Goal: Task Accomplishment & Management: Manage account settings

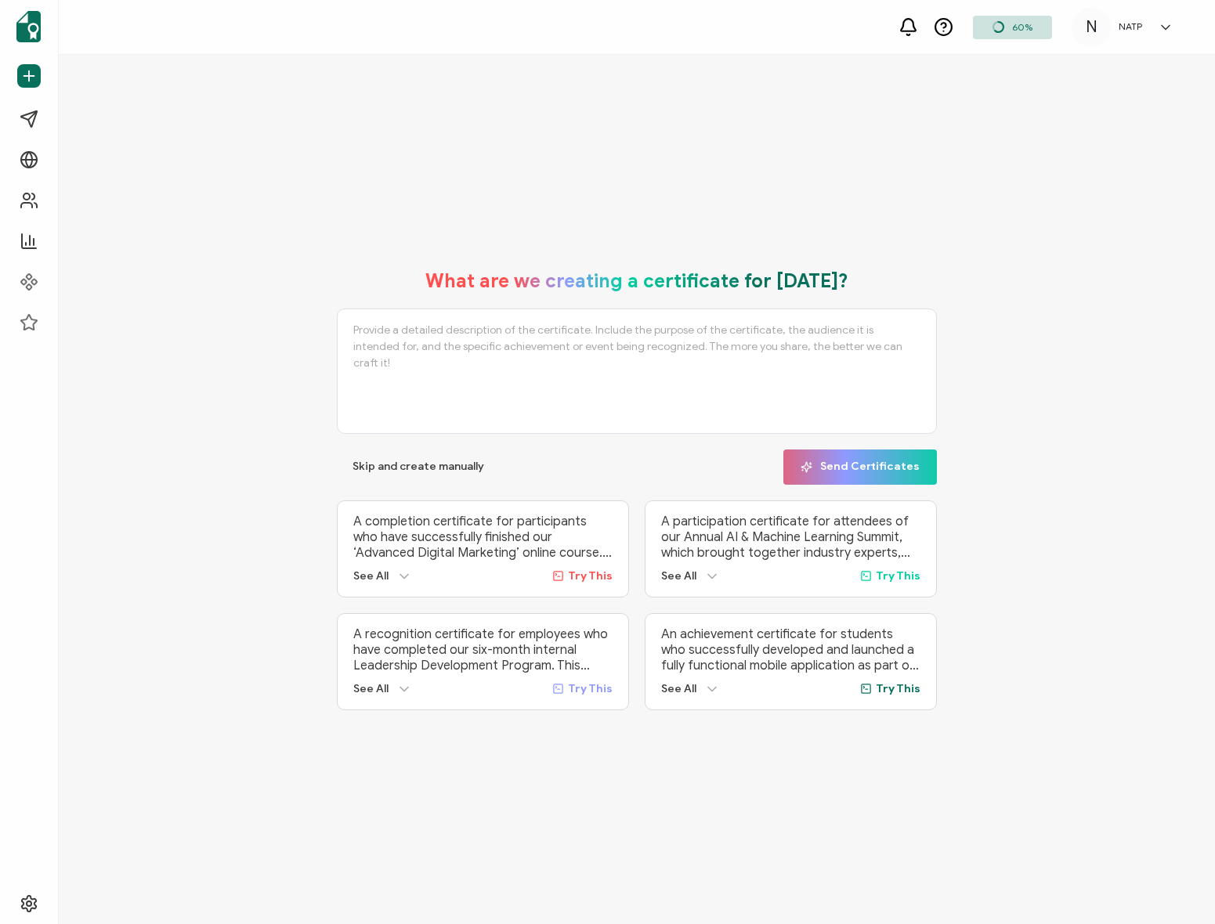
click at [1165, 14] on div "N NATP N Diagram [EMAIL_ADDRESS][DOMAIN_NAME] ID: 70652902 N NATP Create Organi…" at bounding box center [1127, 27] width 110 height 39
click at [408, 117] on div "What are we creating a certificate for [DATE]? Skip and create manually Send Ce…" at bounding box center [637, 489] width 1156 height 869
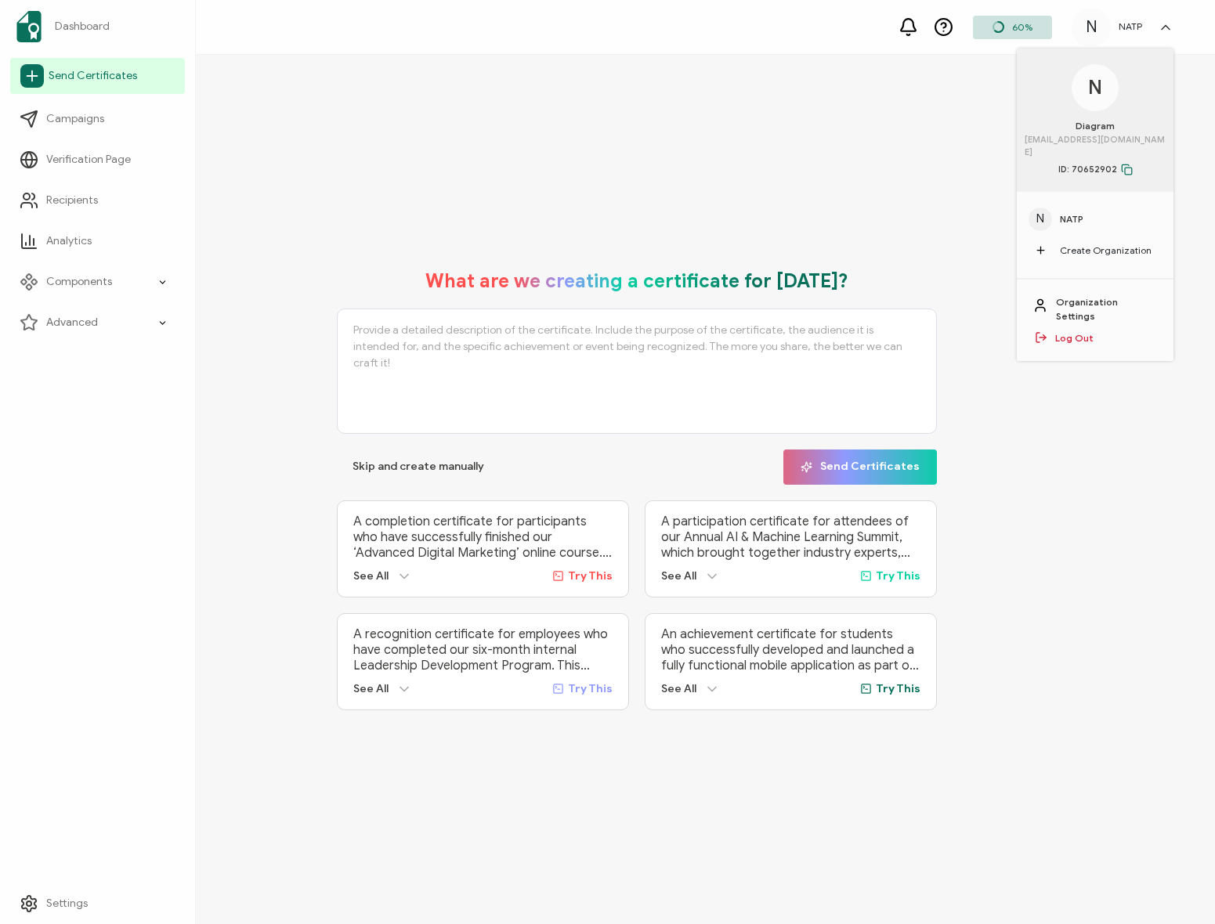
click at [85, 82] on span "Send Certificates" at bounding box center [93, 76] width 89 height 16
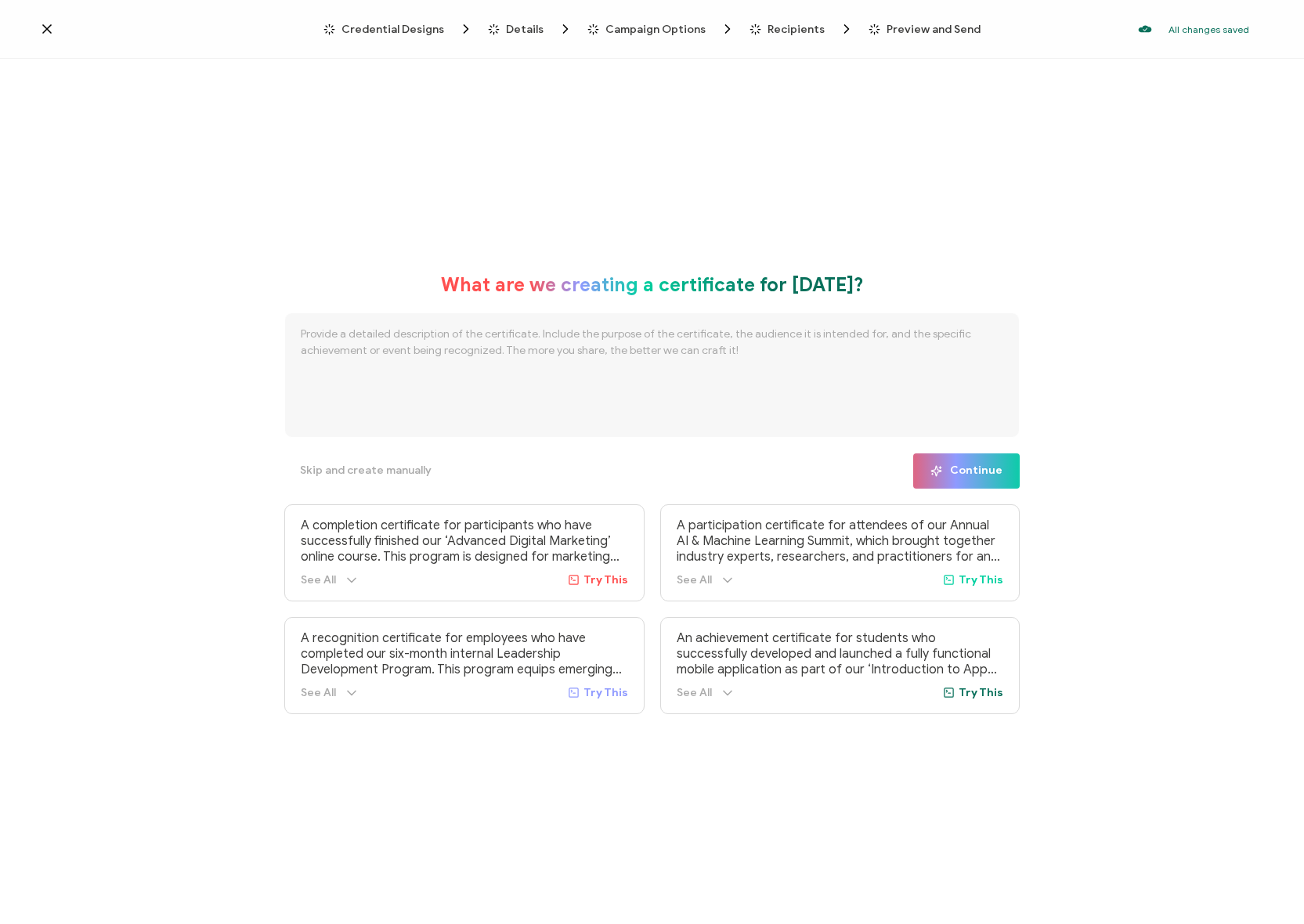
click at [31, 15] on div "Credential Designs Details Campaign Options Recipients Preview and Send All cha…" at bounding box center [652, 29] width 1304 height 59
click at [47, 21] on icon at bounding box center [47, 29] width 16 height 16
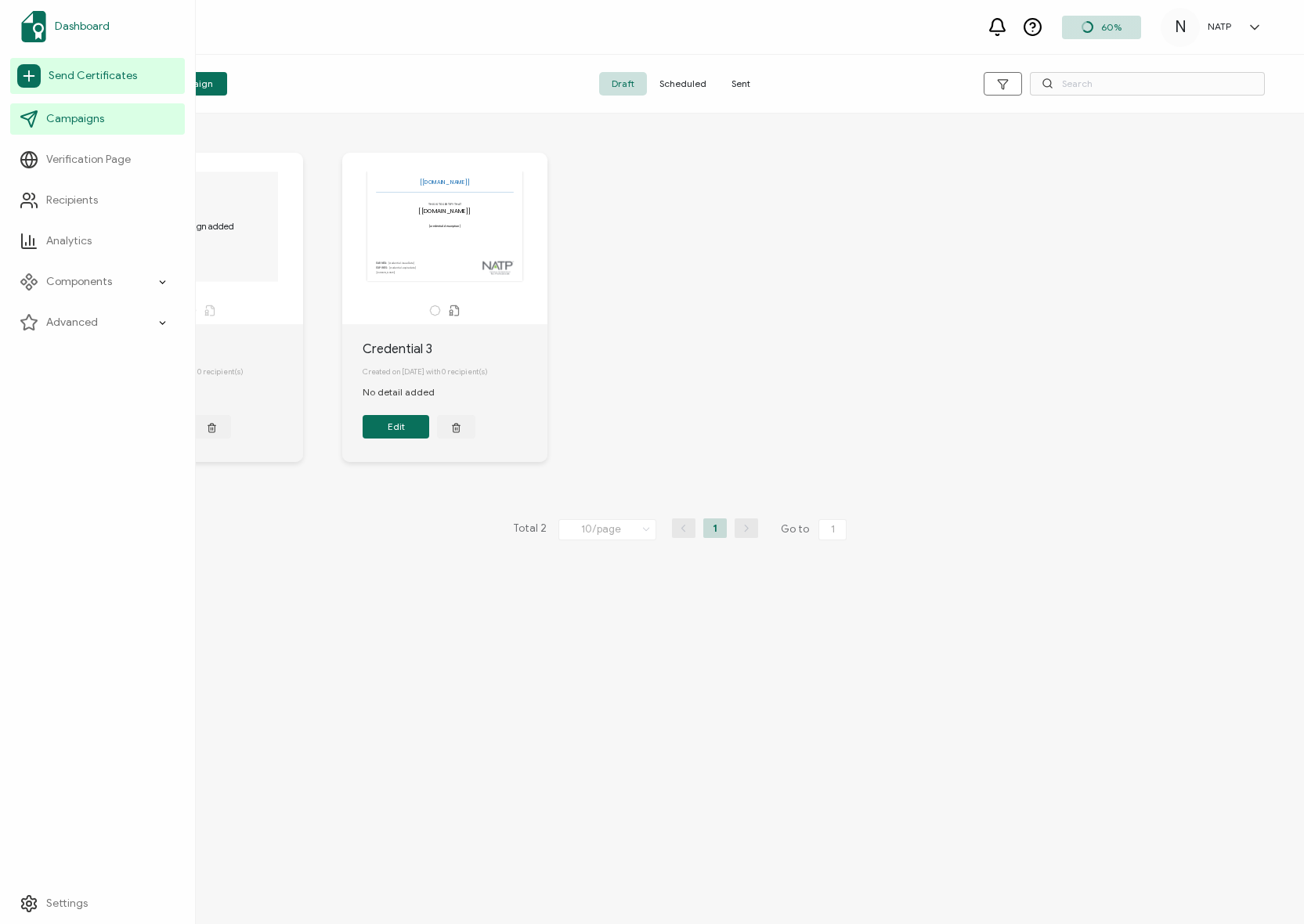
click at [97, 20] on span "Dashboard" at bounding box center [82, 27] width 55 height 16
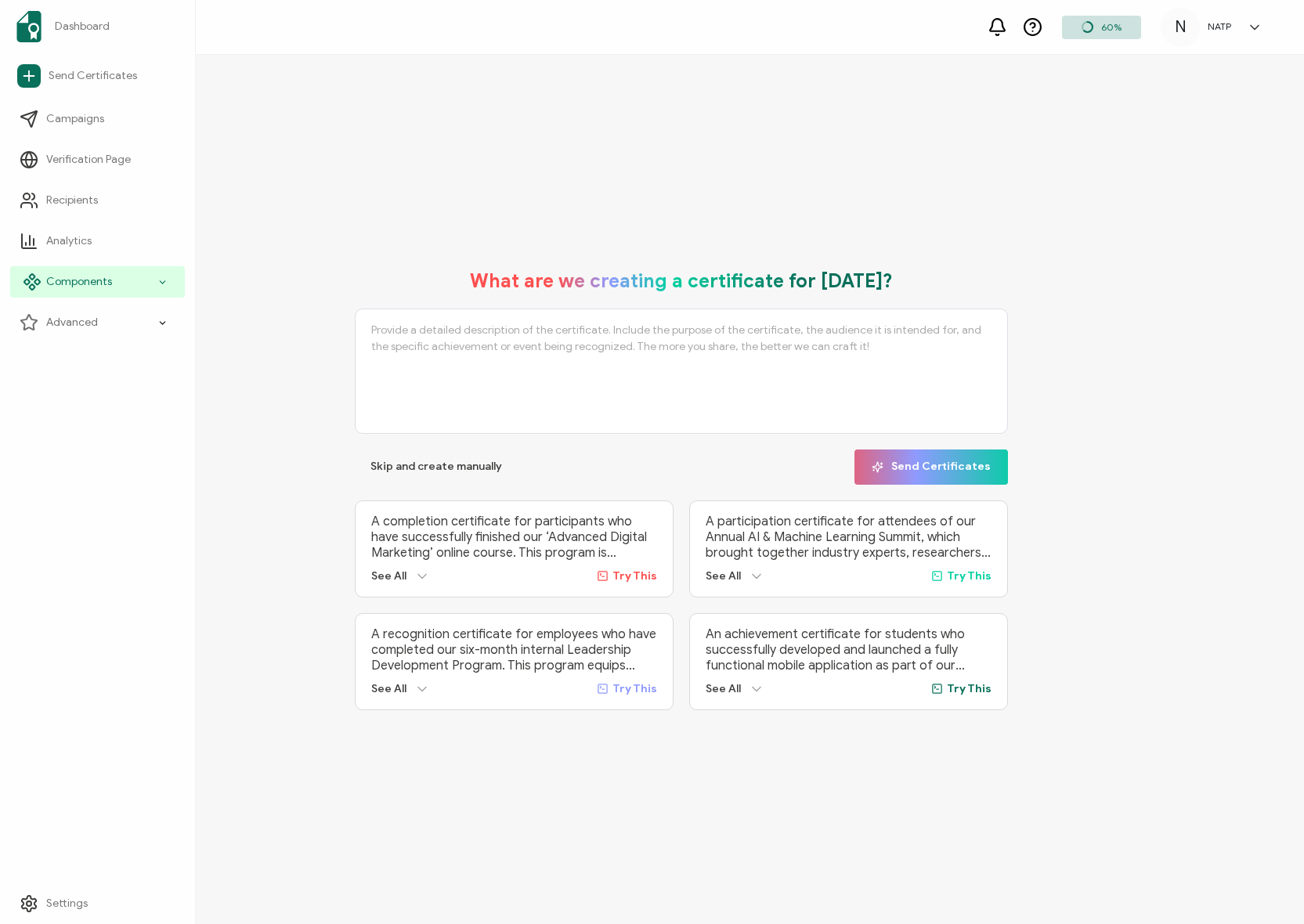
click at [95, 277] on span "Components" at bounding box center [79, 282] width 66 height 16
click at [79, 201] on span "Recipients" at bounding box center [72, 201] width 52 height 16
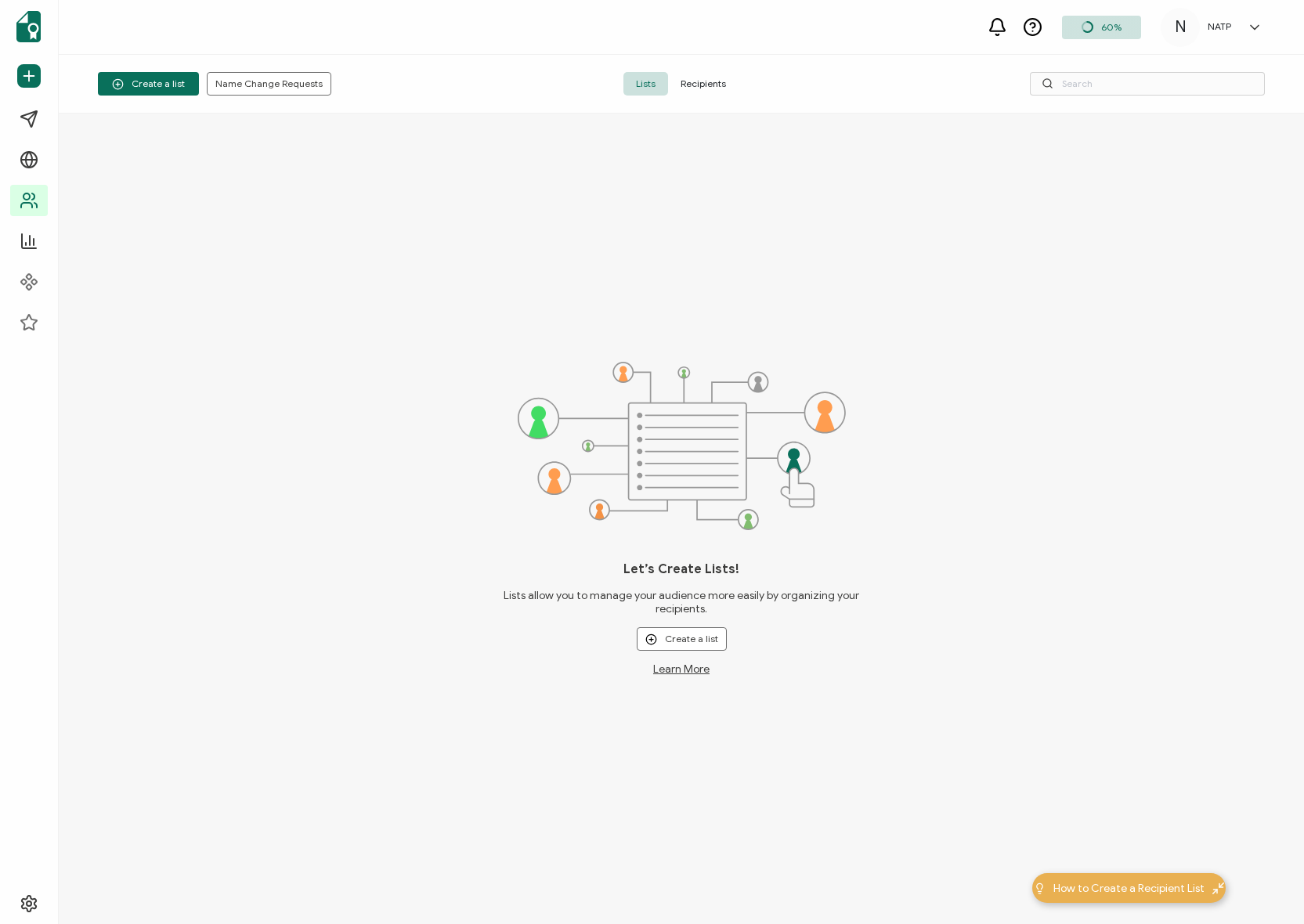
click at [723, 73] on span "Recipients" at bounding box center [703, 83] width 70 height 23
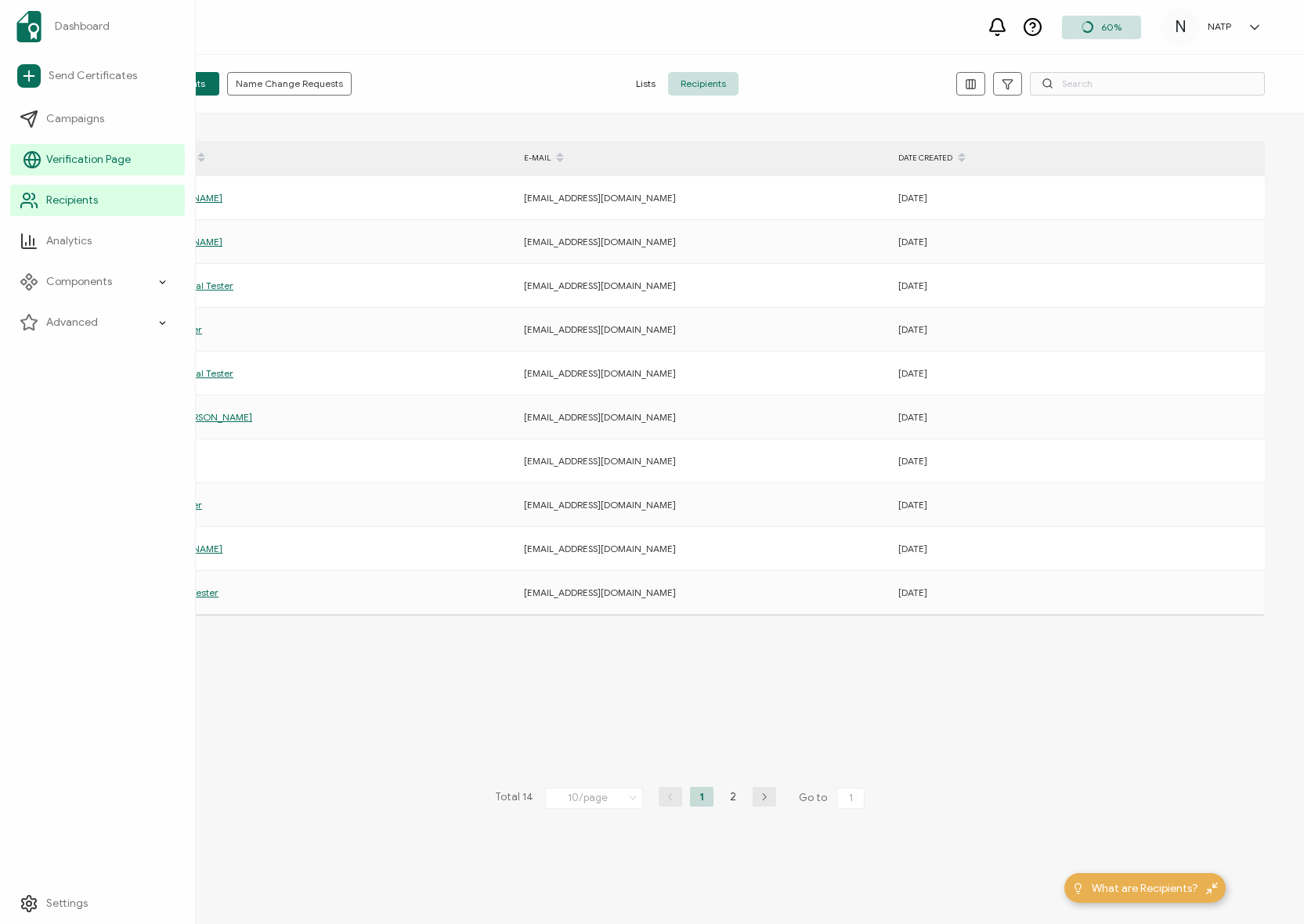
click at [59, 157] on span "Verification Page" at bounding box center [88, 160] width 85 height 16
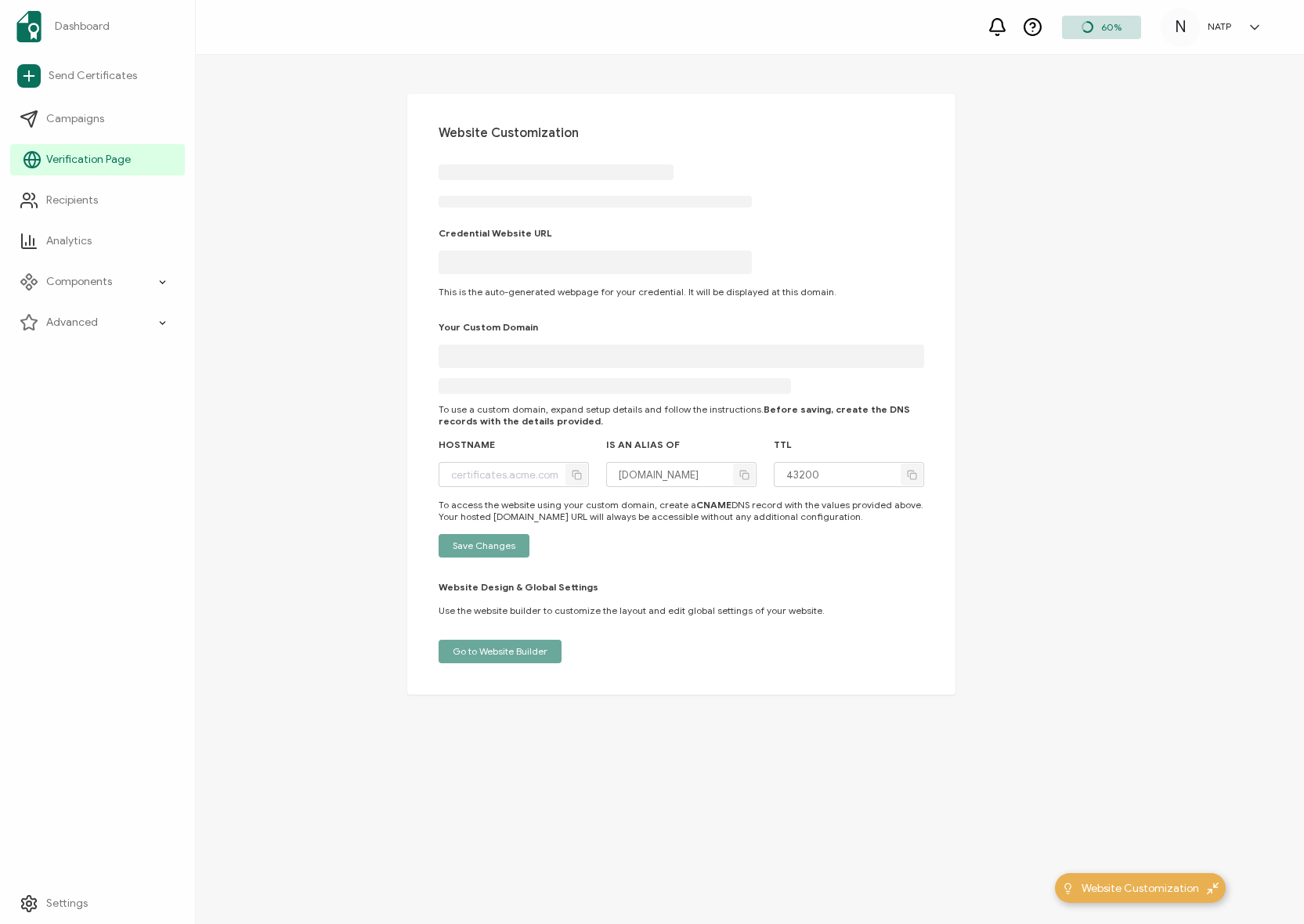
type input "[DOMAIN_NAME]"
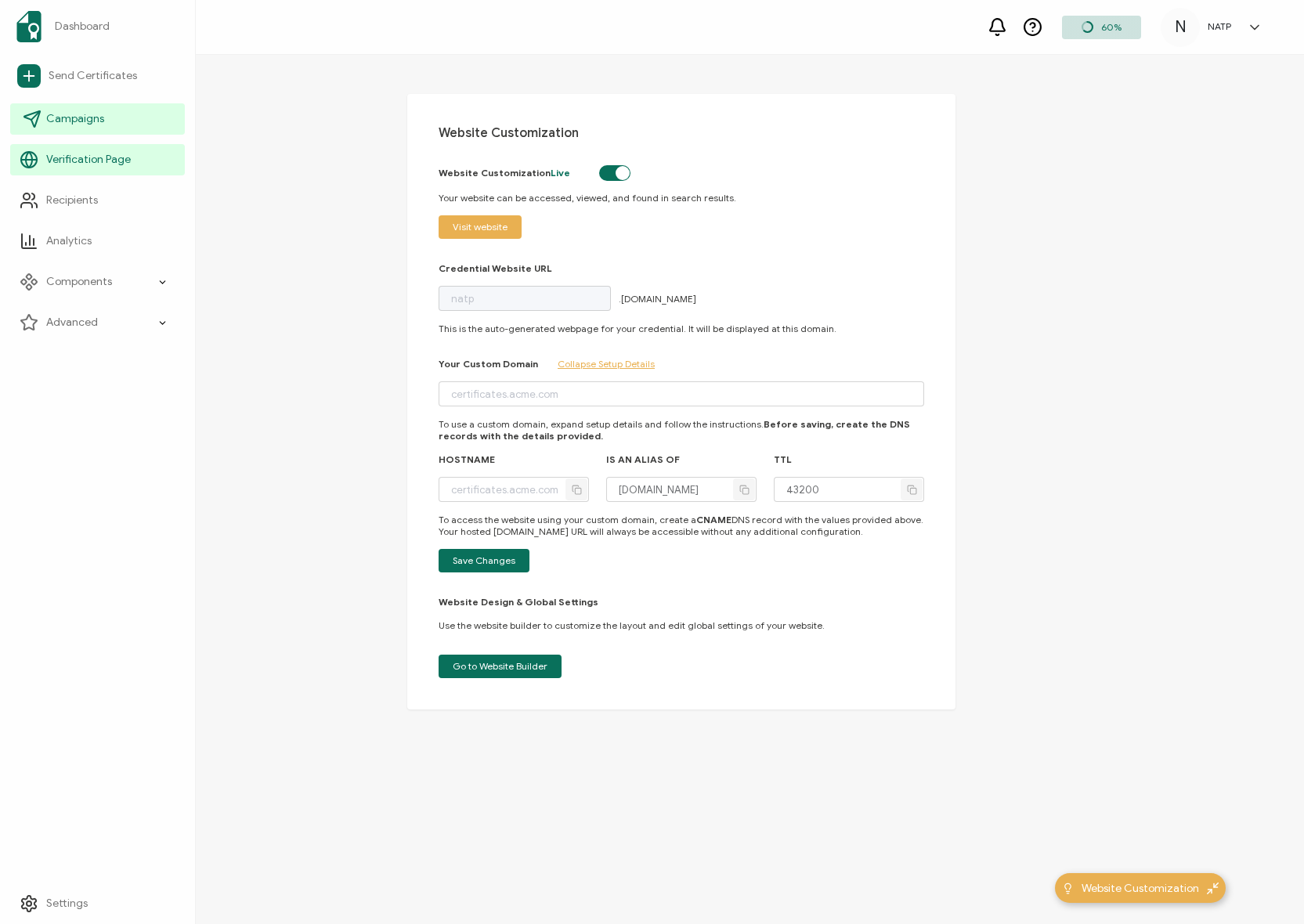
click at [74, 114] on span "Campaigns" at bounding box center [75, 119] width 58 height 16
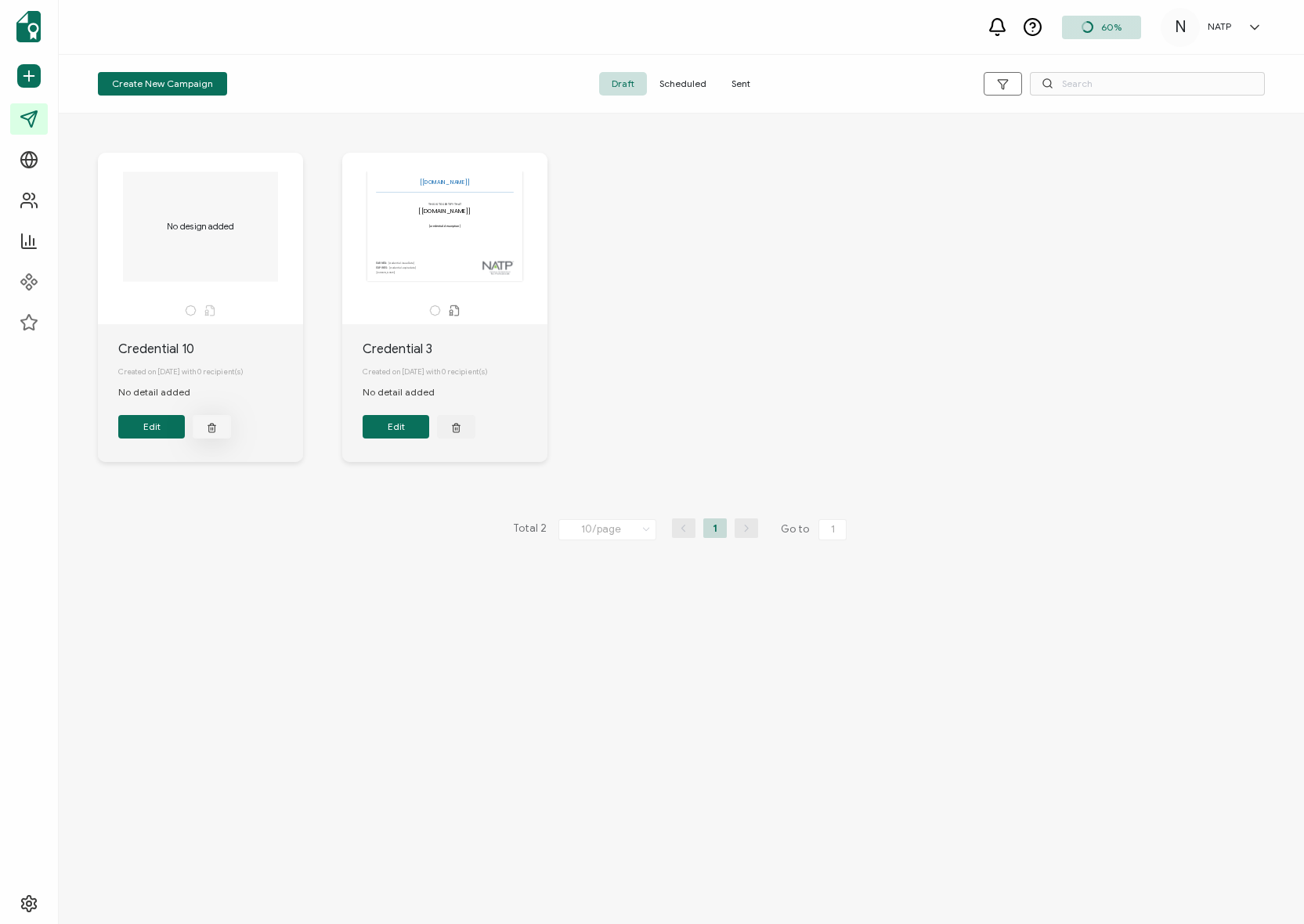
click at [224, 436] on button "button" at bounding box center [212, 426] width 38 height 23
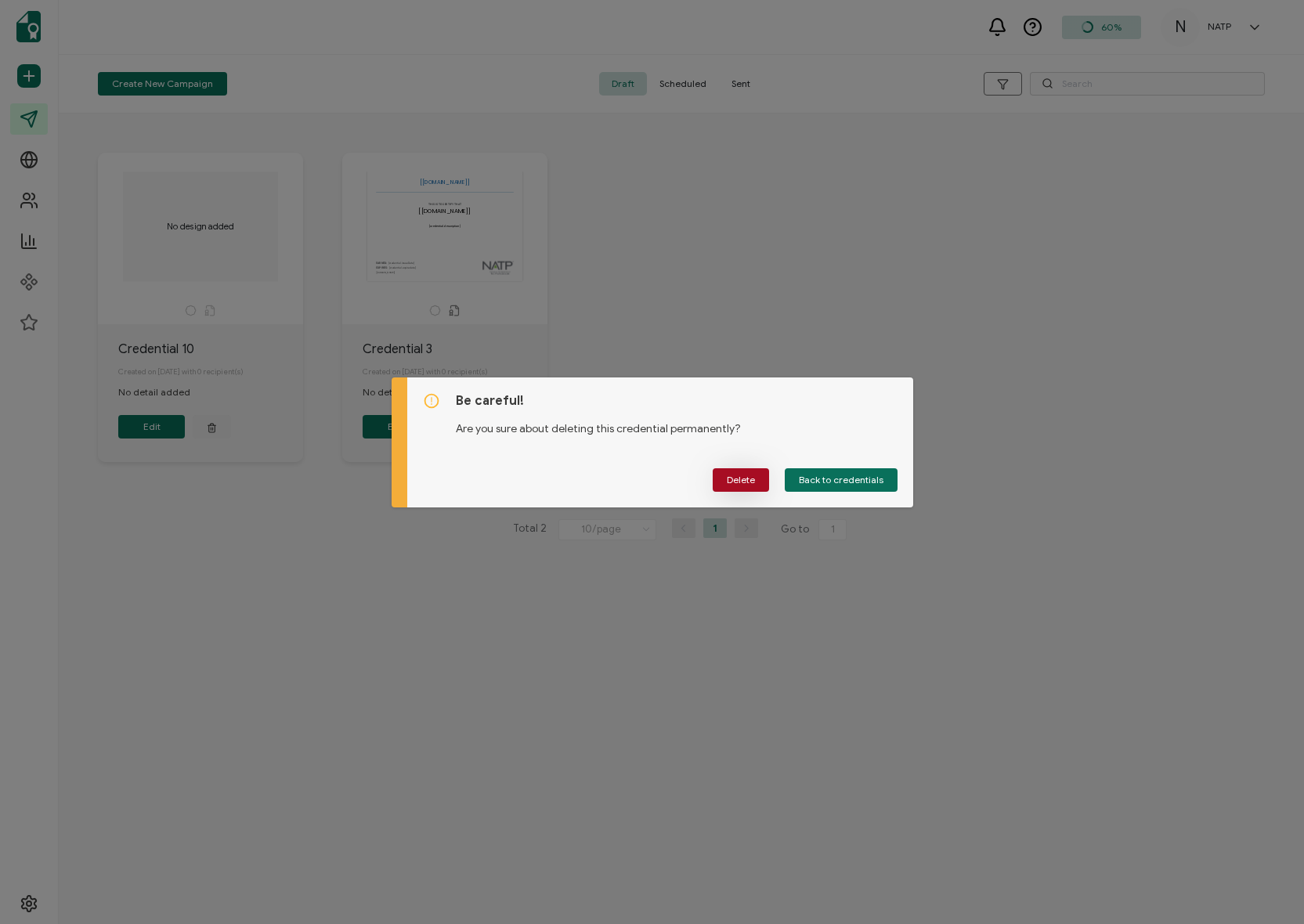
click at [735, 481] on span "Delete" at bounding box center [741, 479] width 28 height 9
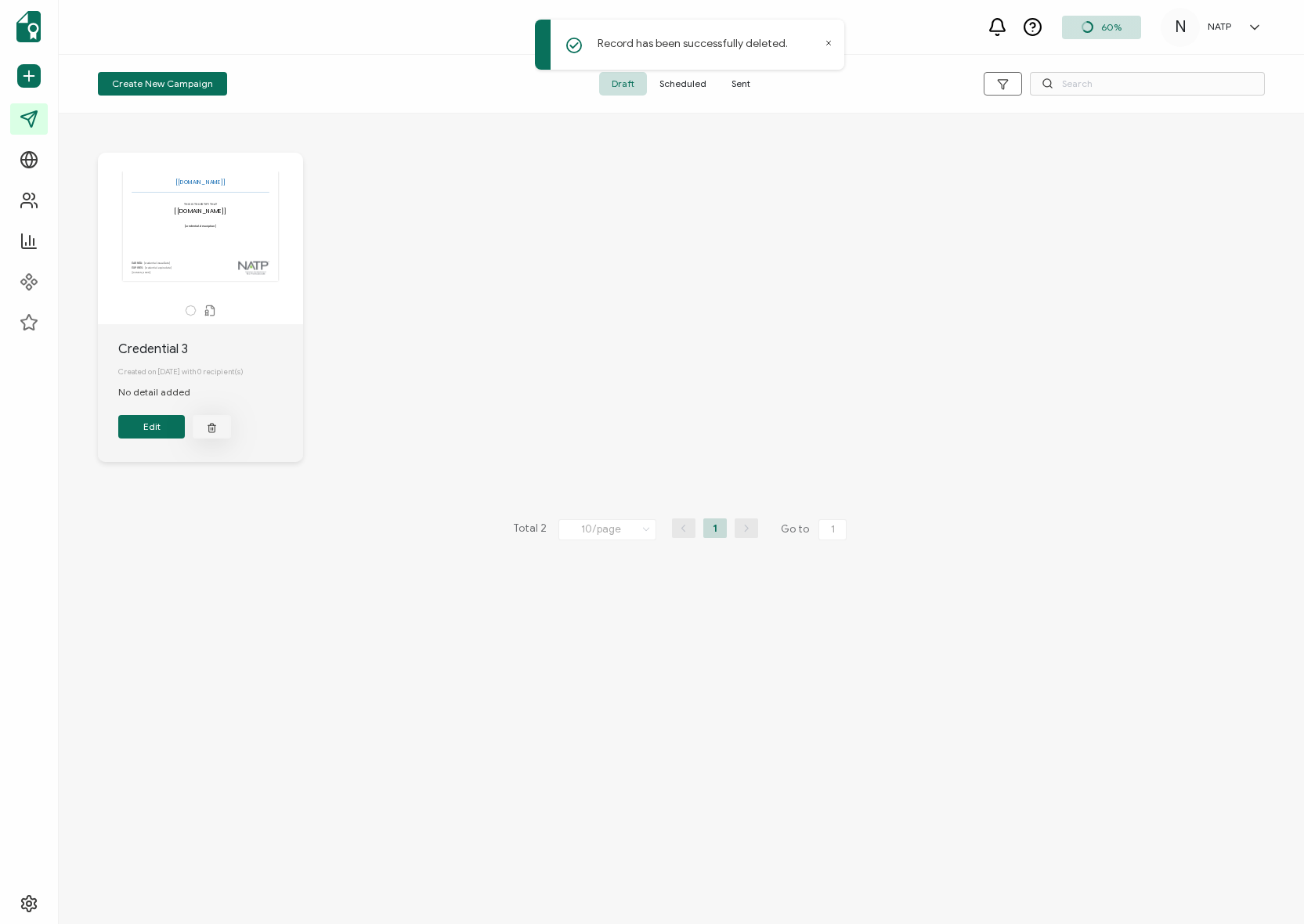
click at [216, 439] on button "button" at bounding box center [212, 426] width 38 height 23
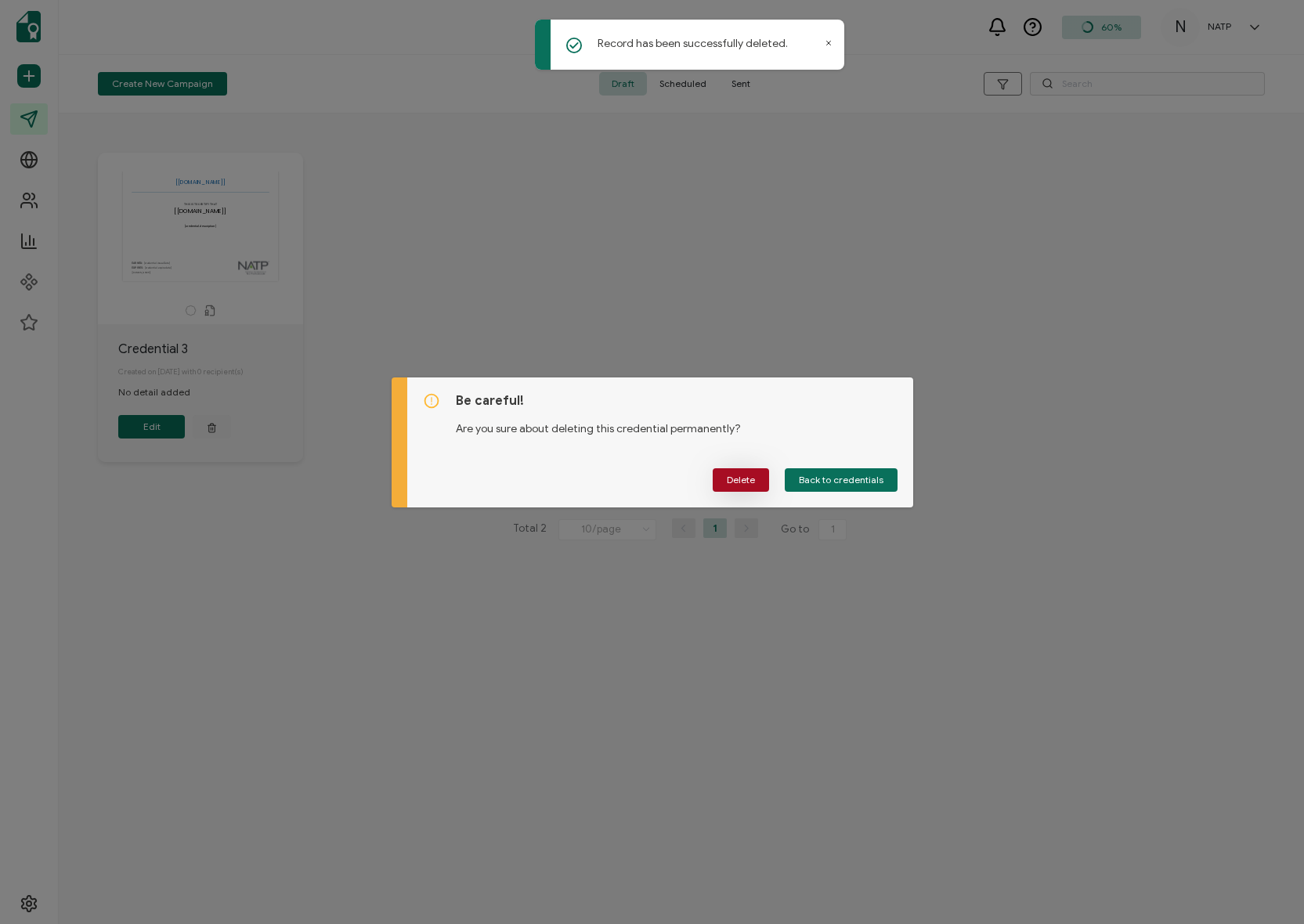
click at [731, 491] on button "Delete" at bounding box center [741, 479] width 56 height 23
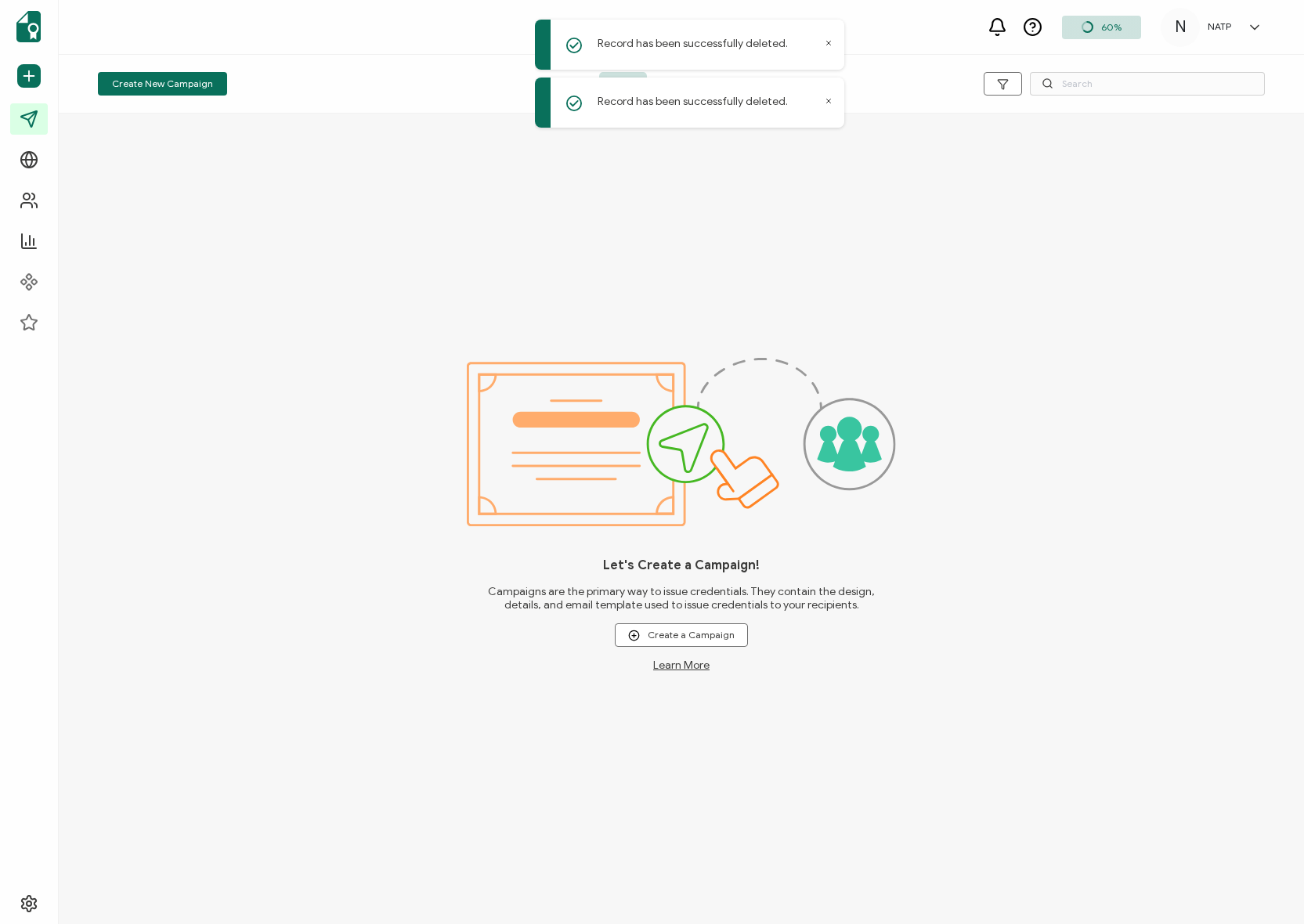
click at [829, 103] on icon at bounding box center [829, 101] width 8 height 8
click at [822, 40] on div "Record has been successfully deleted." at bounding box center [689, 45] width 309 height 50
click at [826, 39] on icon at bounding box center [829, 43] width 8 height 8
click at [696, 80] on span "Scheduled" at bounding box center [683, 83] width 72 height 23
click at [741, 86] on span "Sent" at bounding box center [741, 83] width 44 height 23
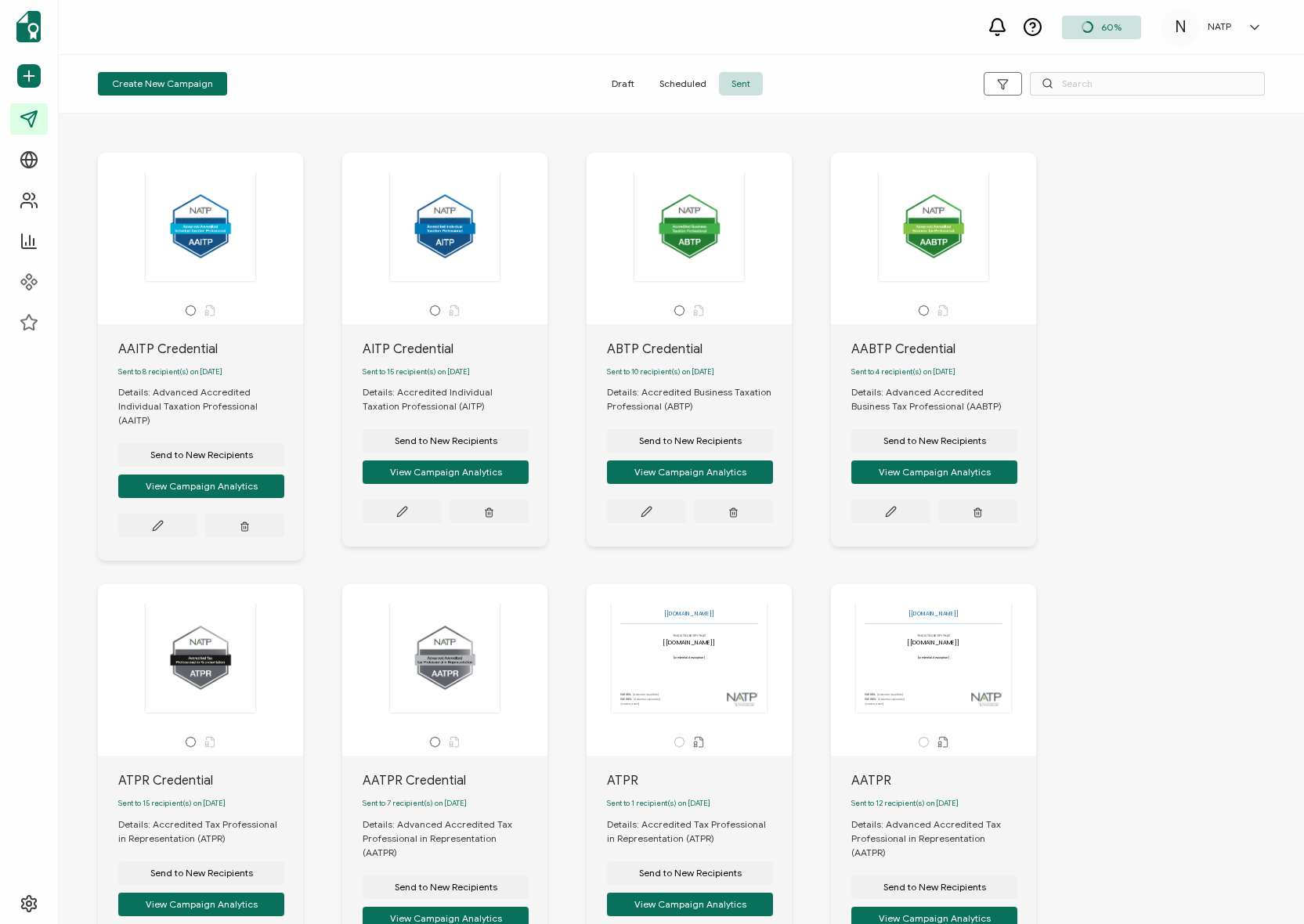
scroll to position [146, 0]
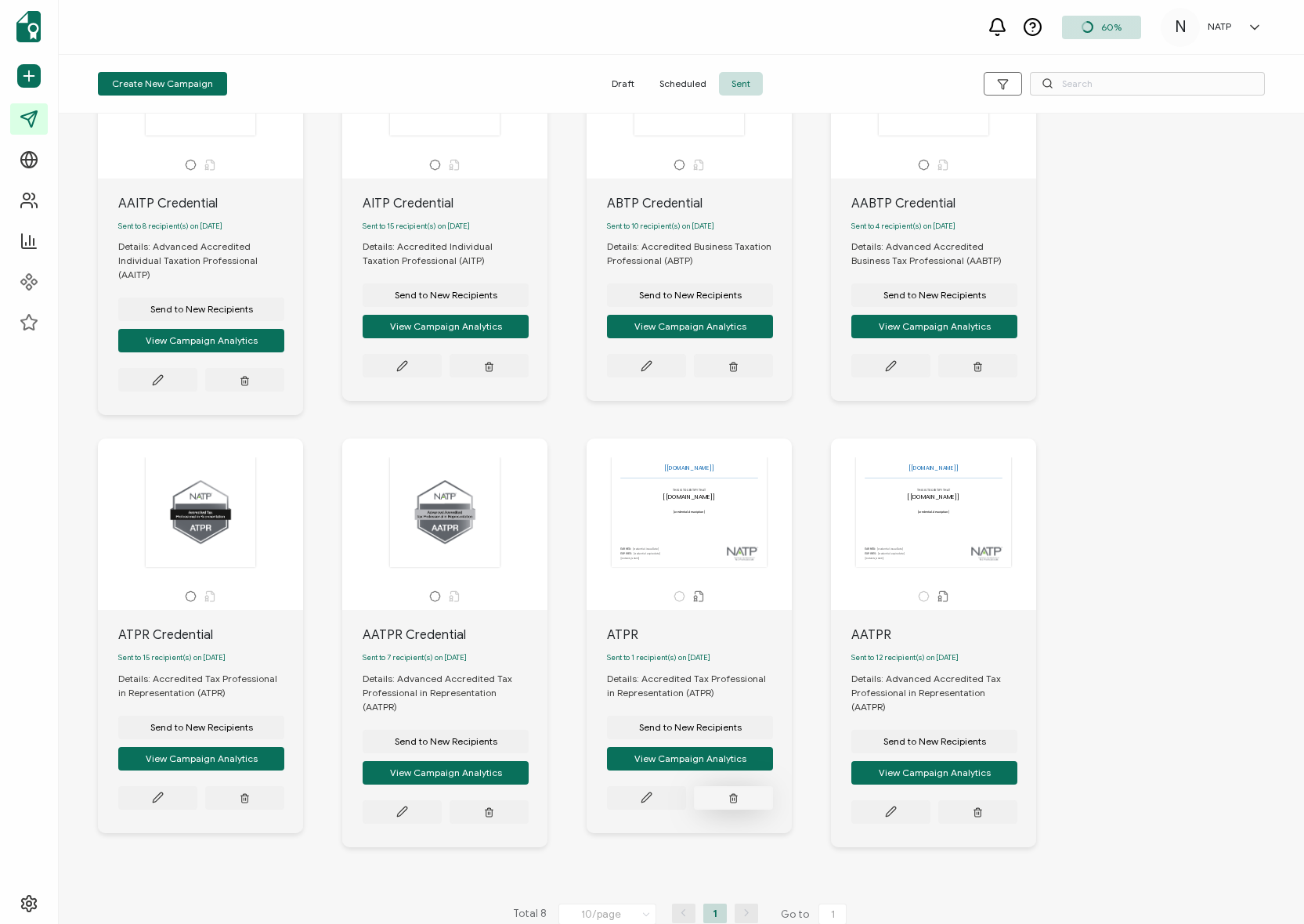
click at [735, 794] on icon "button" at bounding box center [733, 798] width 10 height 12
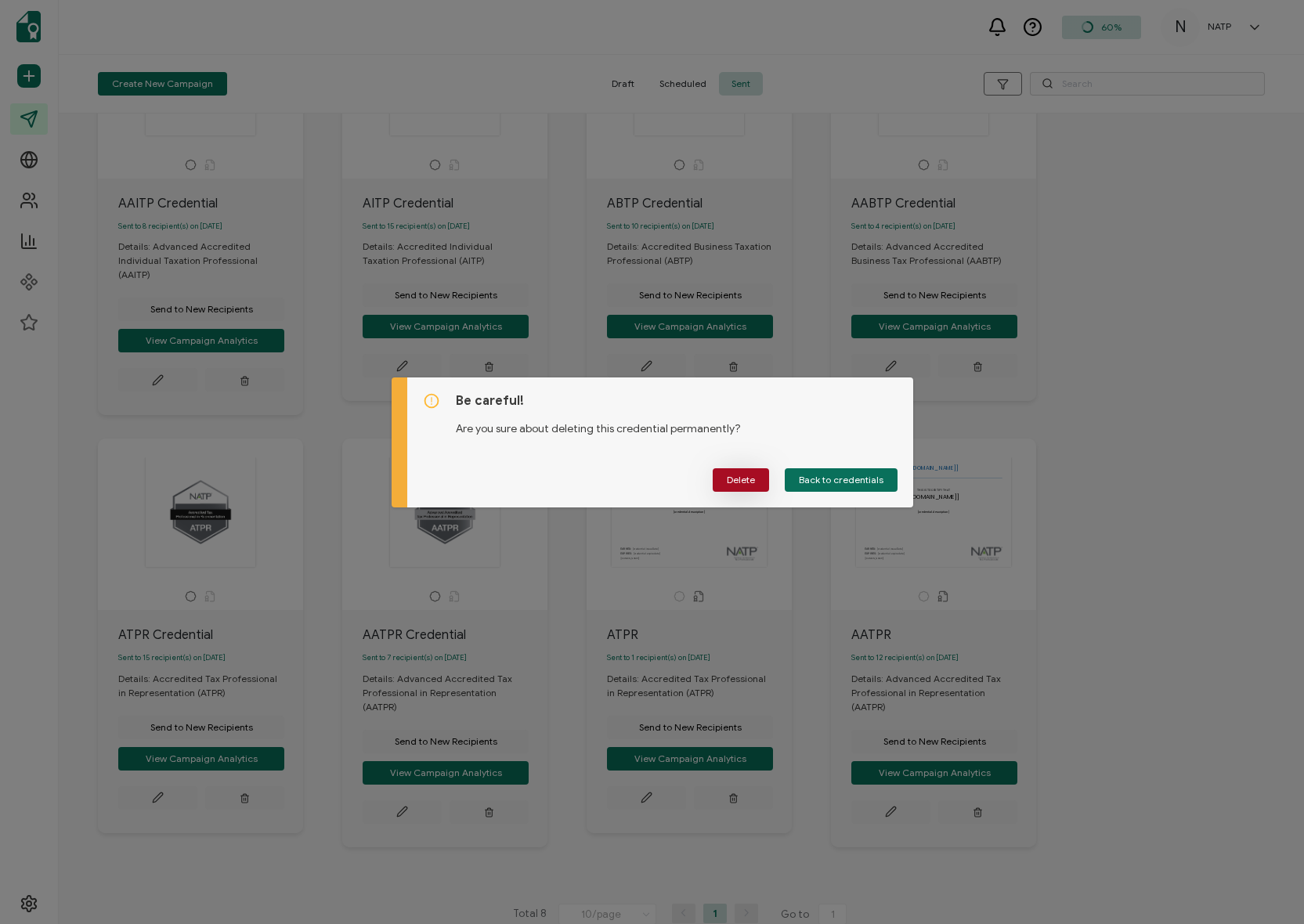
click at [727, 475] on span "Delete" at bounding box center [741, 479] width 28 height 9
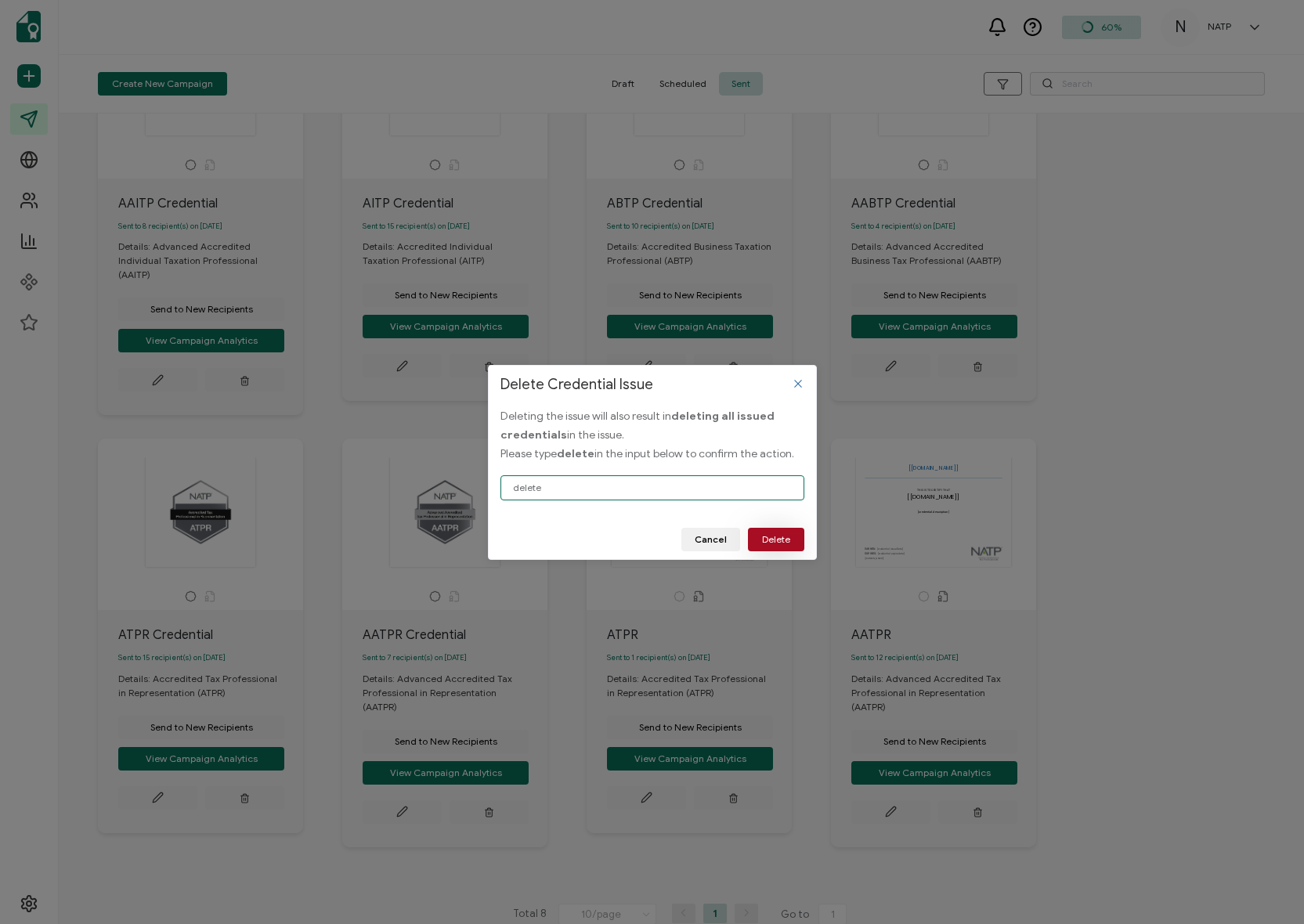
type input "delete"
click at [775, 537] on span "Delete" at bounding box center [776, 539] width 28 height 9
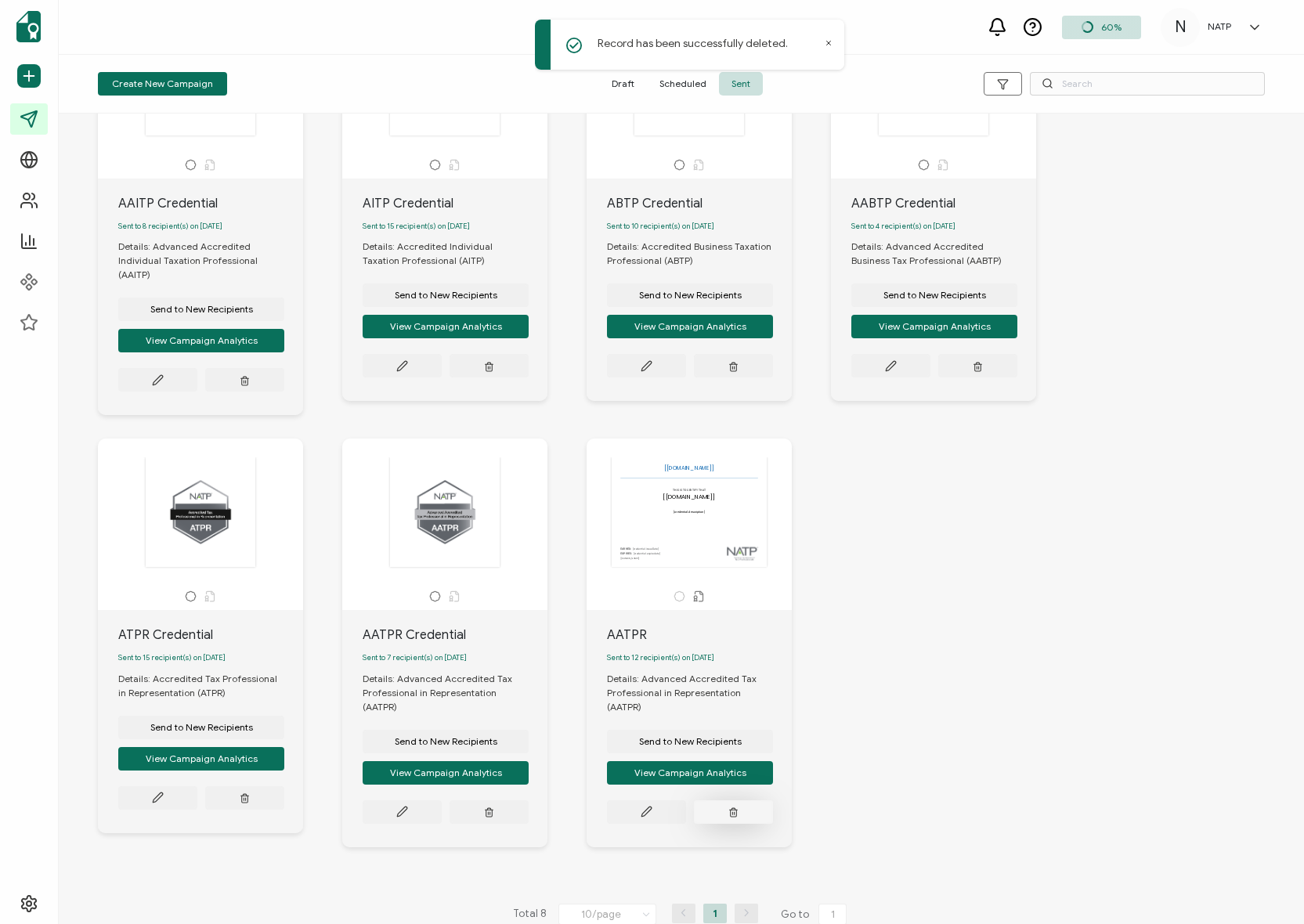
click at [715, 801] on button "button" at bounding box center [733, 812] width 79 height 23
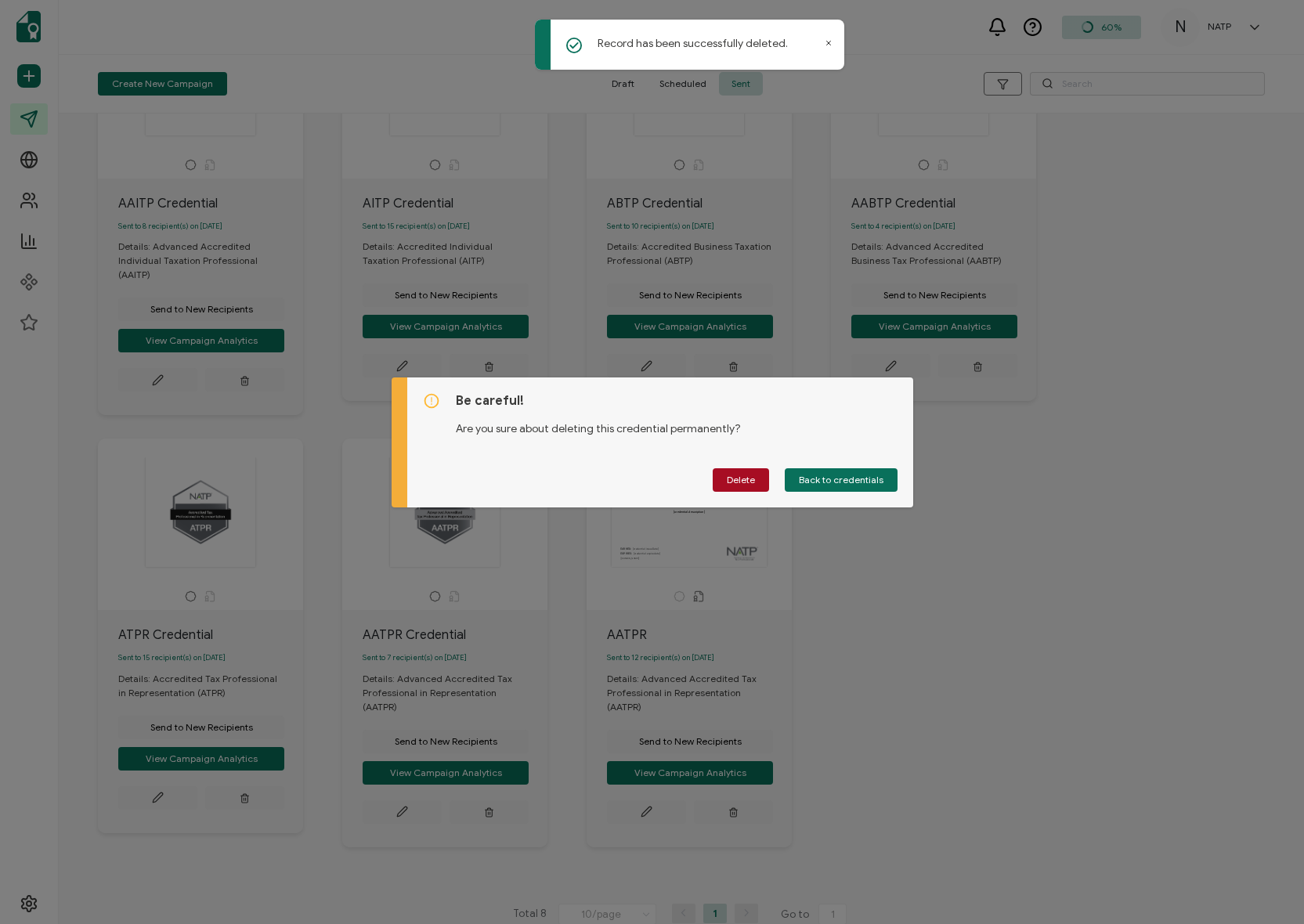
click at [743, 483] on span "Delete" at bounding box center [741, 479] width 28 height 9
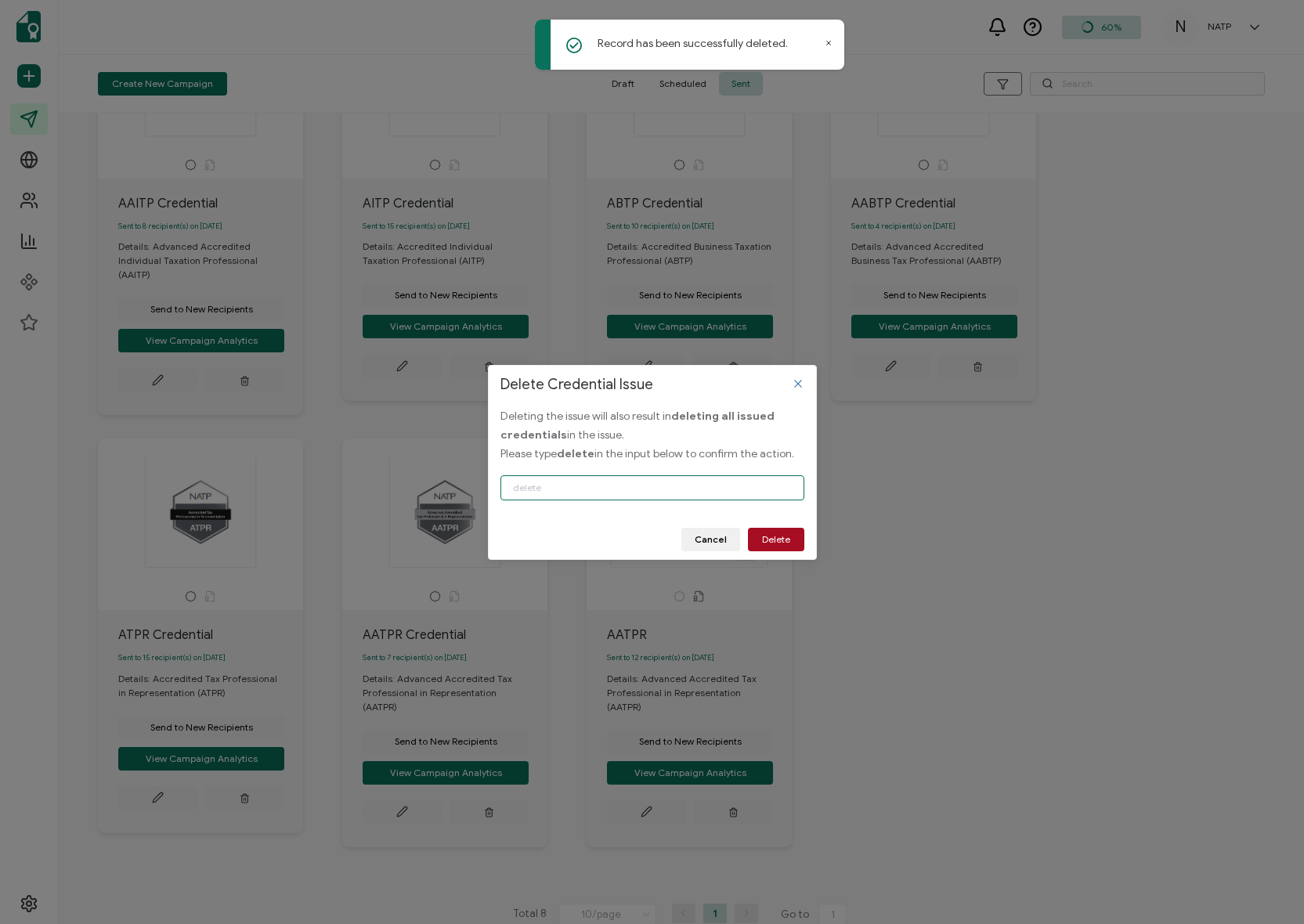
click at [718, 479] on input "Delete Credential Issue" at bounding box center [653, 487] width 304 height 25
type input "delete"
click at [786, 541] on span "Delete" at bounding box center [776, 539] width 28 height 9
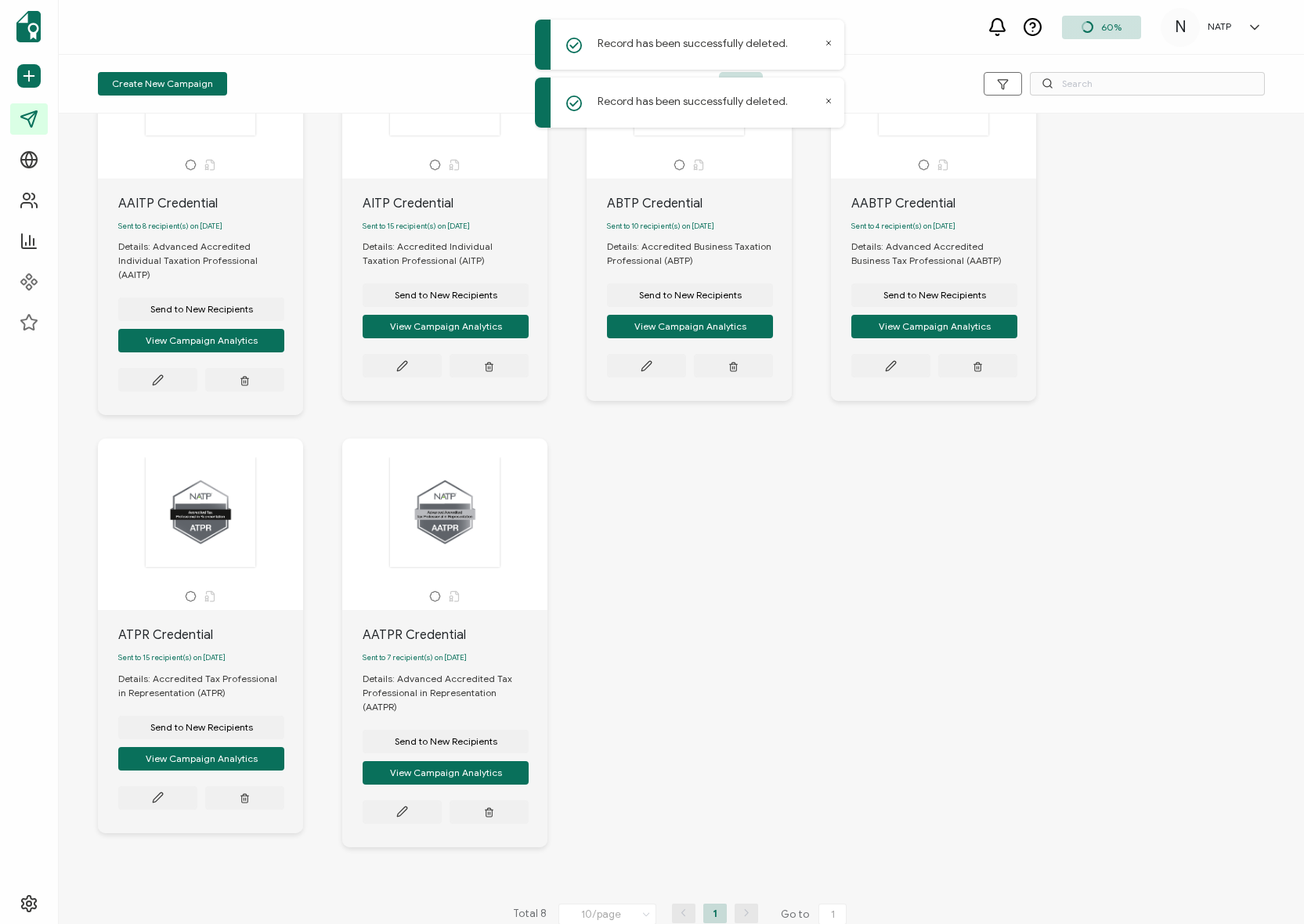
click at [1133, 427] on div "AAITP Credential Sent to 8 recipient(s) on [DATE] Details: Advanced Accredited …" at bounding box center [681, 439] width 1198 height 927
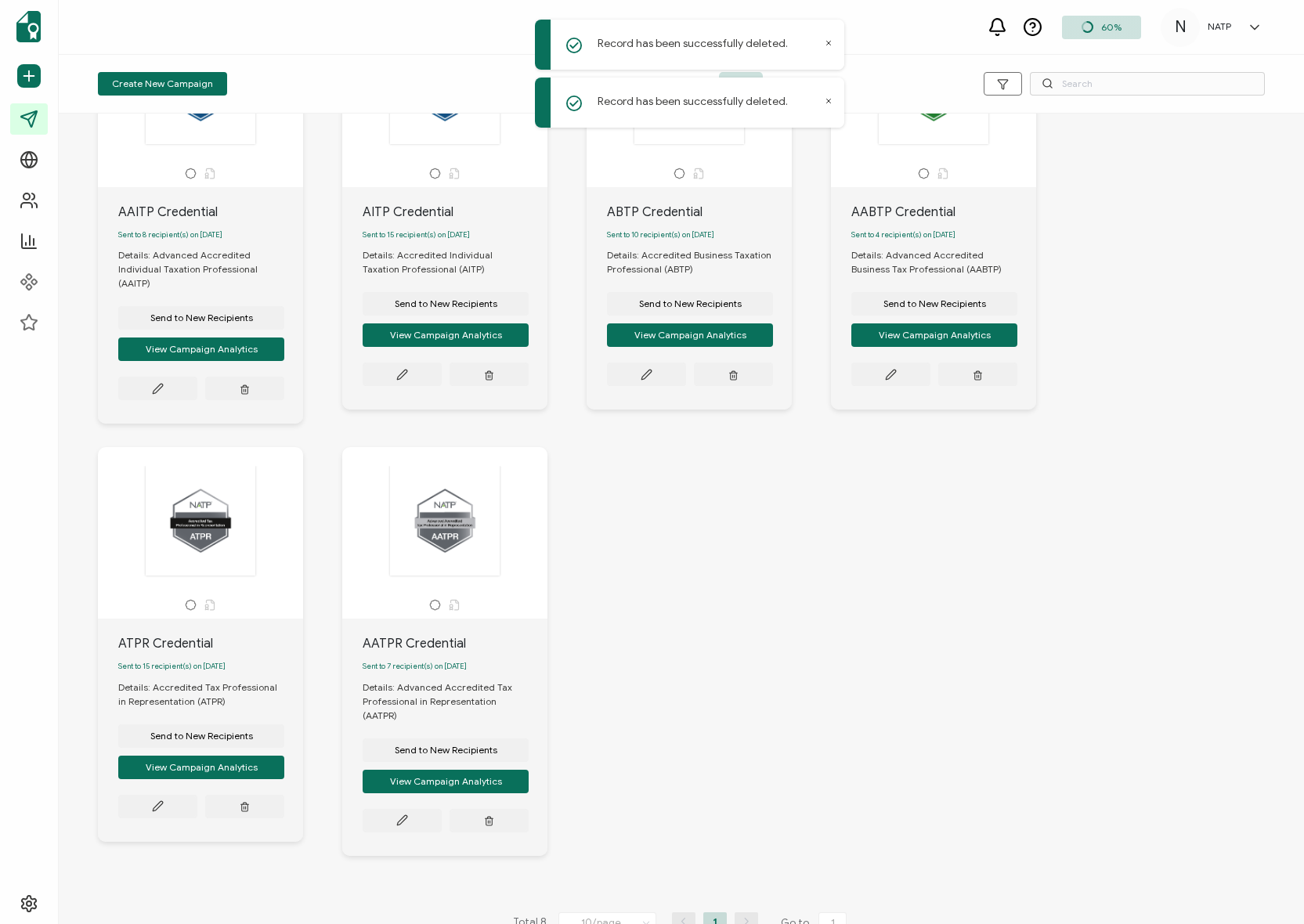
scroll to position [0, 0]
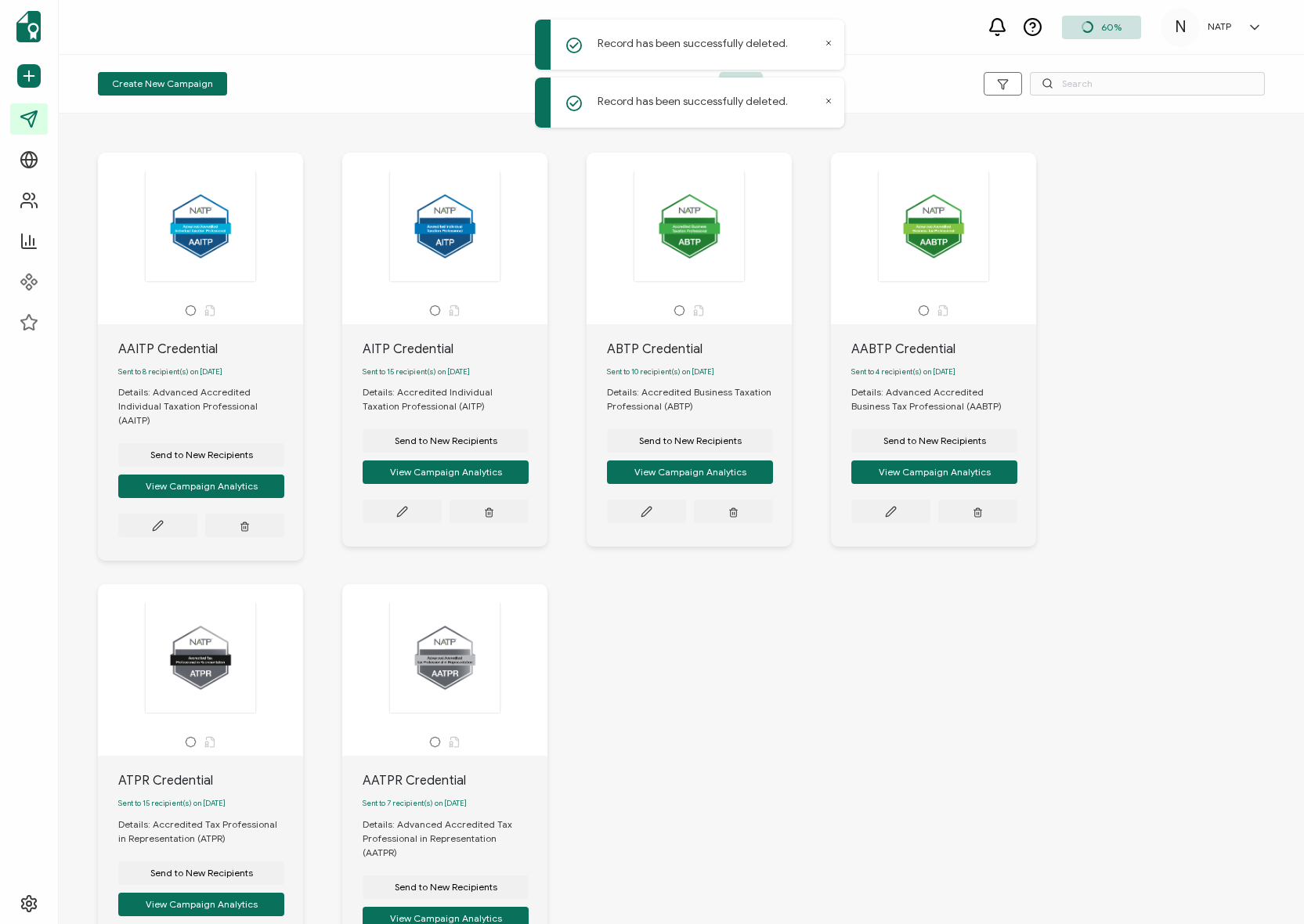
click at [1111, 313] on div "AAITP Credential Sent to 8 recipient(s) on [DATE] Details: Advanced Accredited …" at bounding box center [681, 584] width 1198 height 927
click at [799, 87] on div "Draft Scheduled Sent" at bounding box center [681, 83] width 389 height 23
click at [639, 83] on span "Draft" at bounding box center [623, 83] width 48 height 23
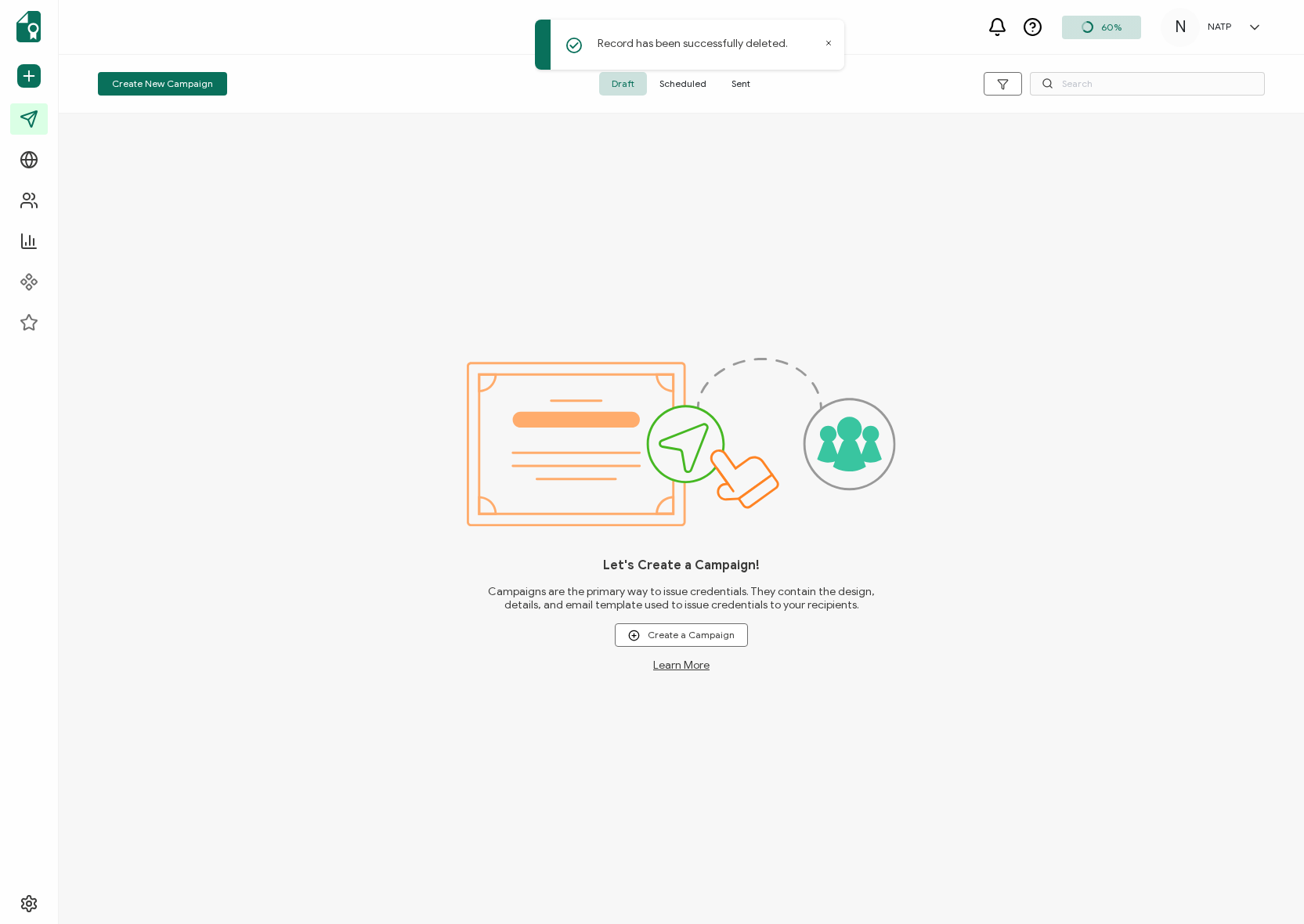
click at [784, 84] on div "Draft Scheduled Sent" at bounding box center [681, 83] width 389 height 23
click at [754, 81] on span "Sent" at bounding box center [741, 83] width 44 height 23
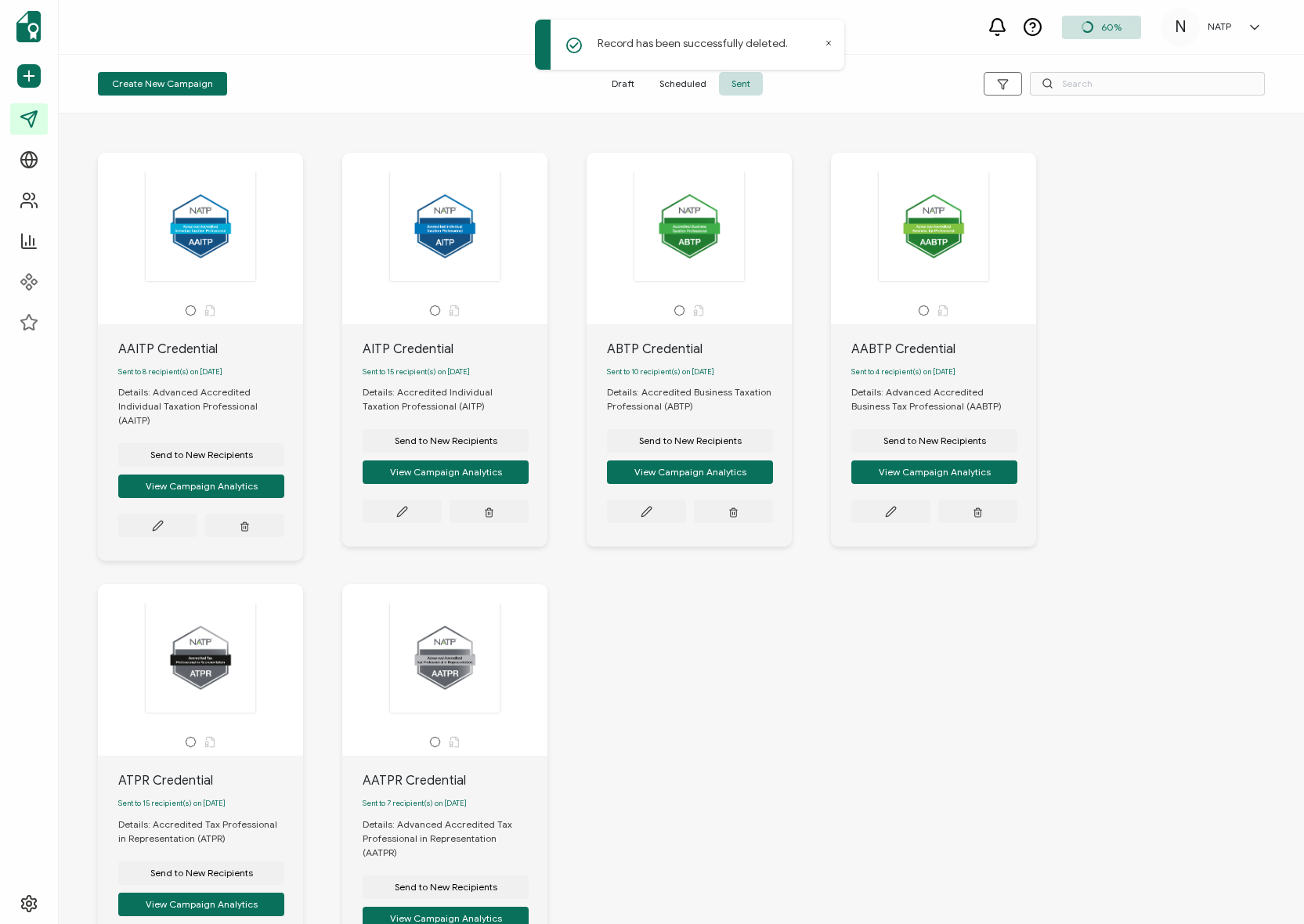
drag, startPoint x: 702, startPoint y: 84, endPoint x: 729, endPoint y: 83, distance: 27.4
click at [703, 85] on span "Scheduled" at bounding box center [683, 83] width 72 height 23
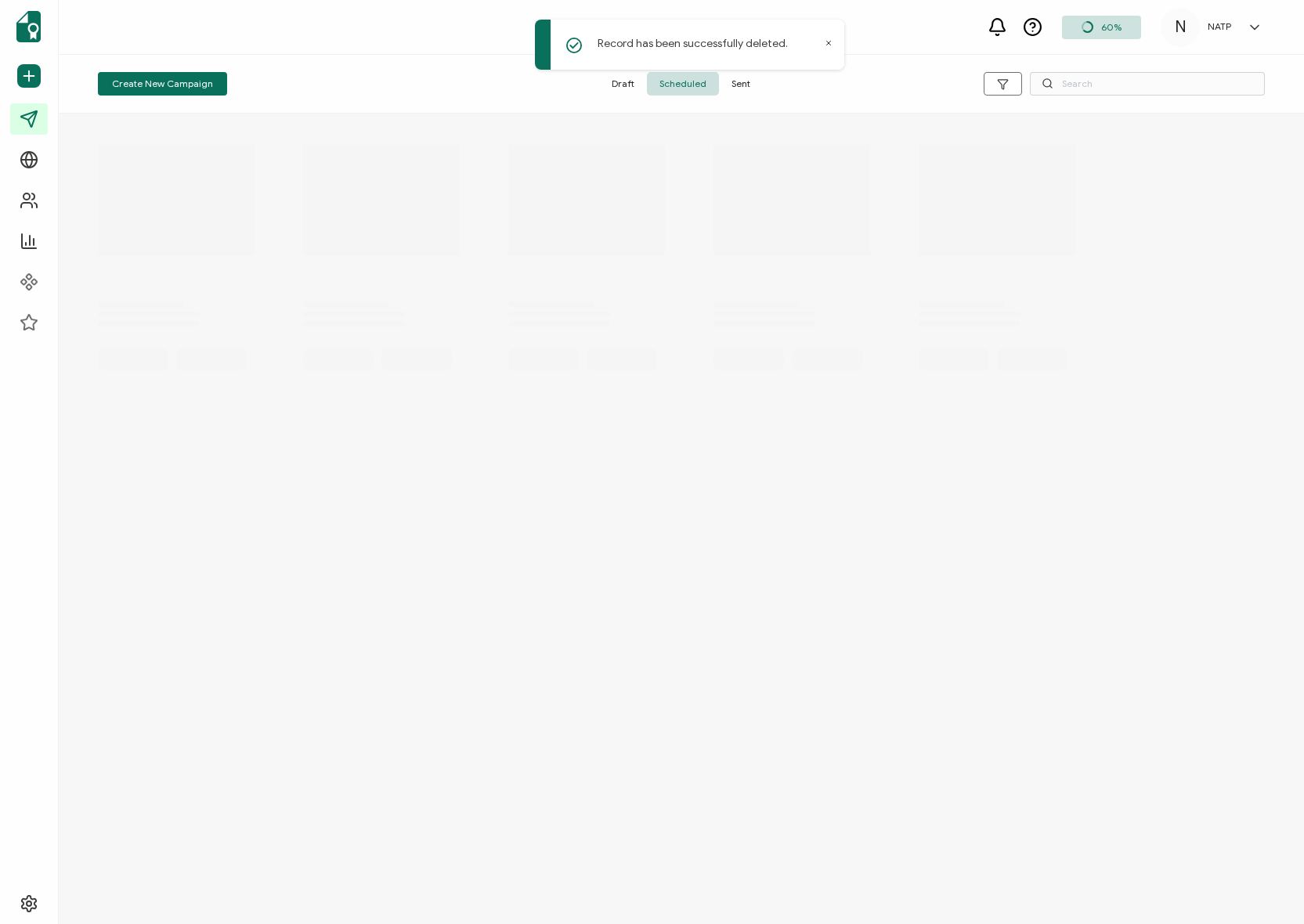
click at [730, 83] on span "Sent" at bounding box center [741, 83] width 44 height 23
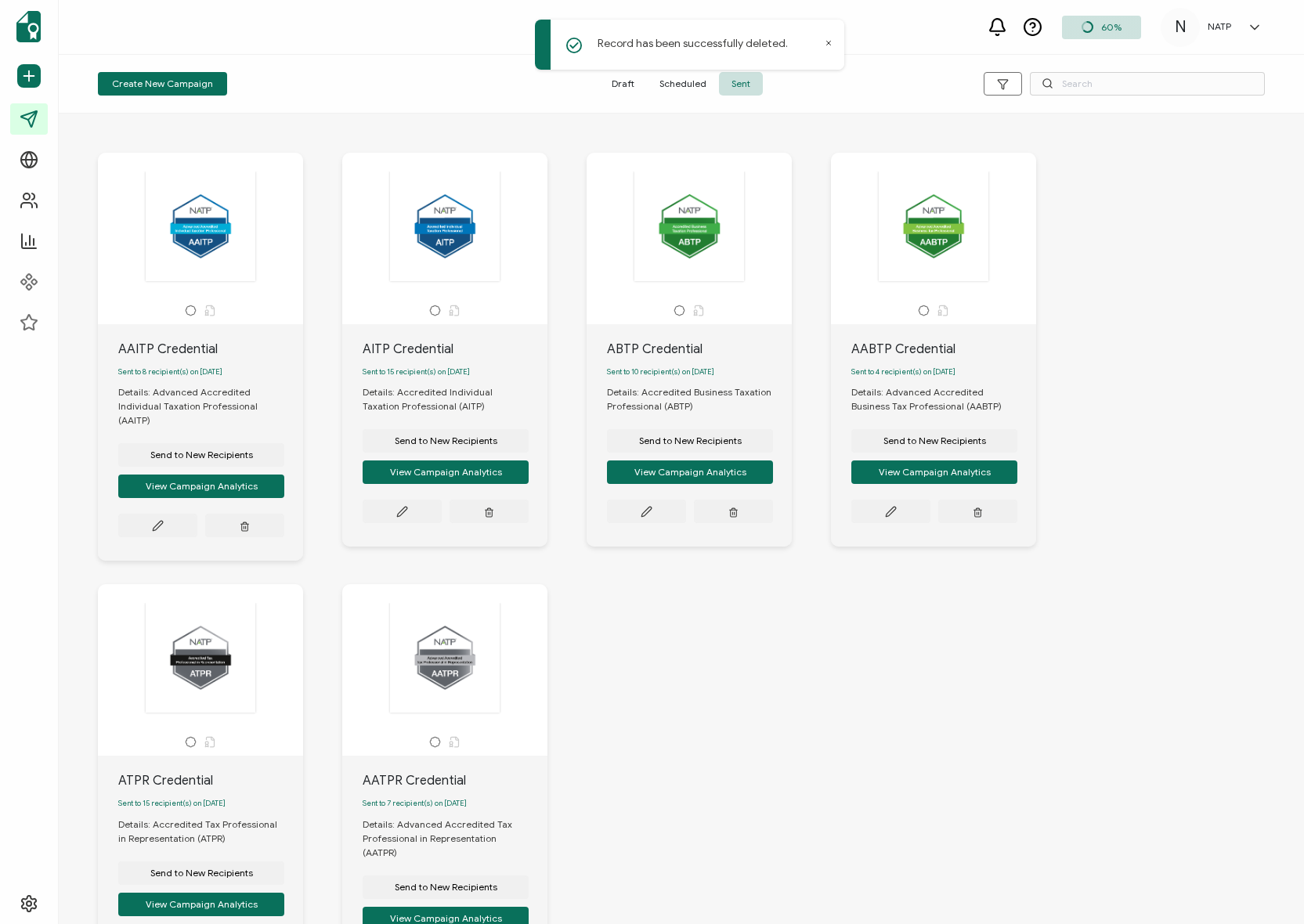
click at [1138, 216] on div "AAITP Credential Sent to 8 recipient(s) on [DATE] Details: Advanced Accredited …" at bounding box center [681, 584] width 1198 height 927
click at [168, 514] on button at bounding box center [157, 525] width 79 height 23
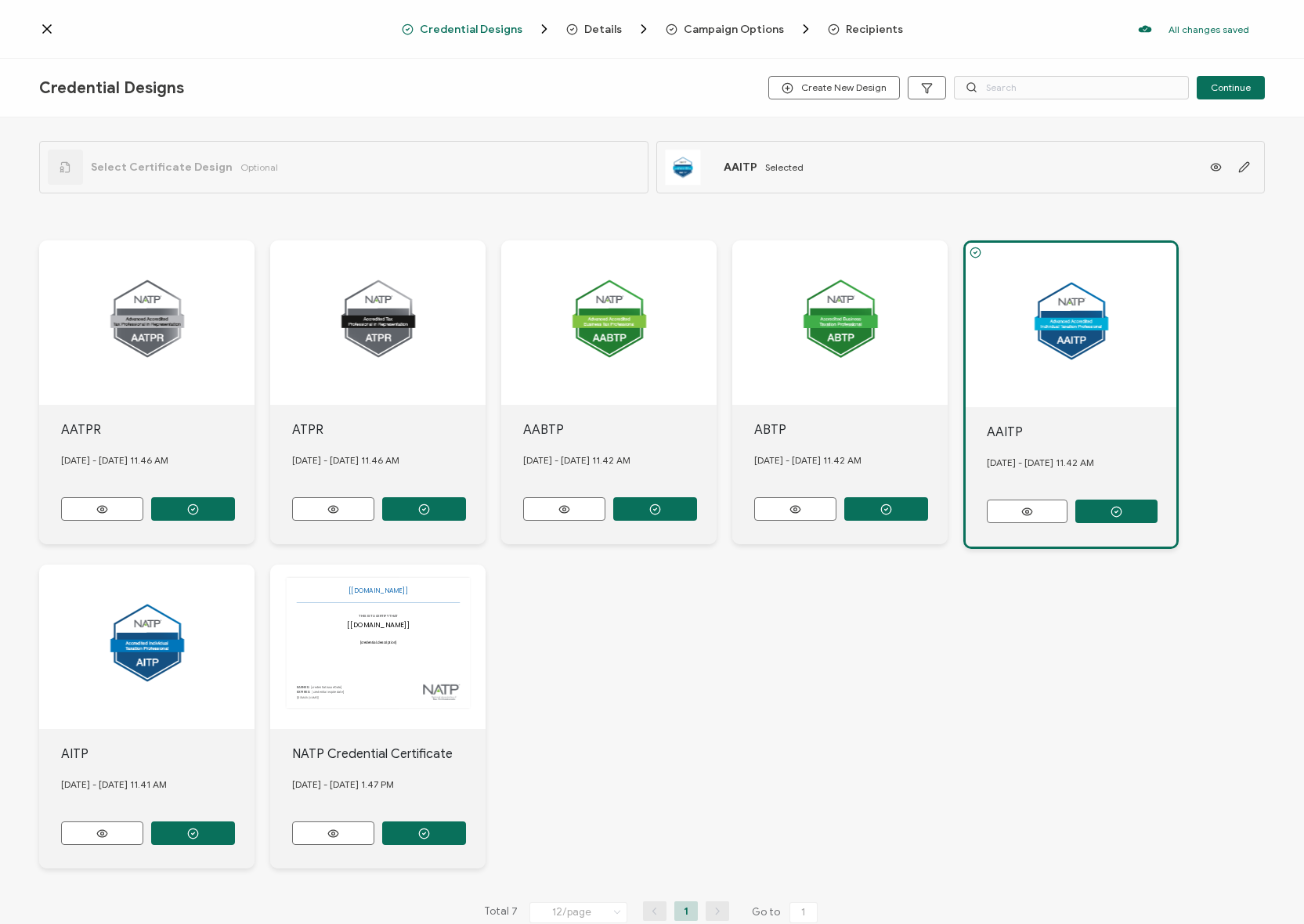
click at [586, 27] on span "Details" at bounding box center [603, 29] width 38 height 12
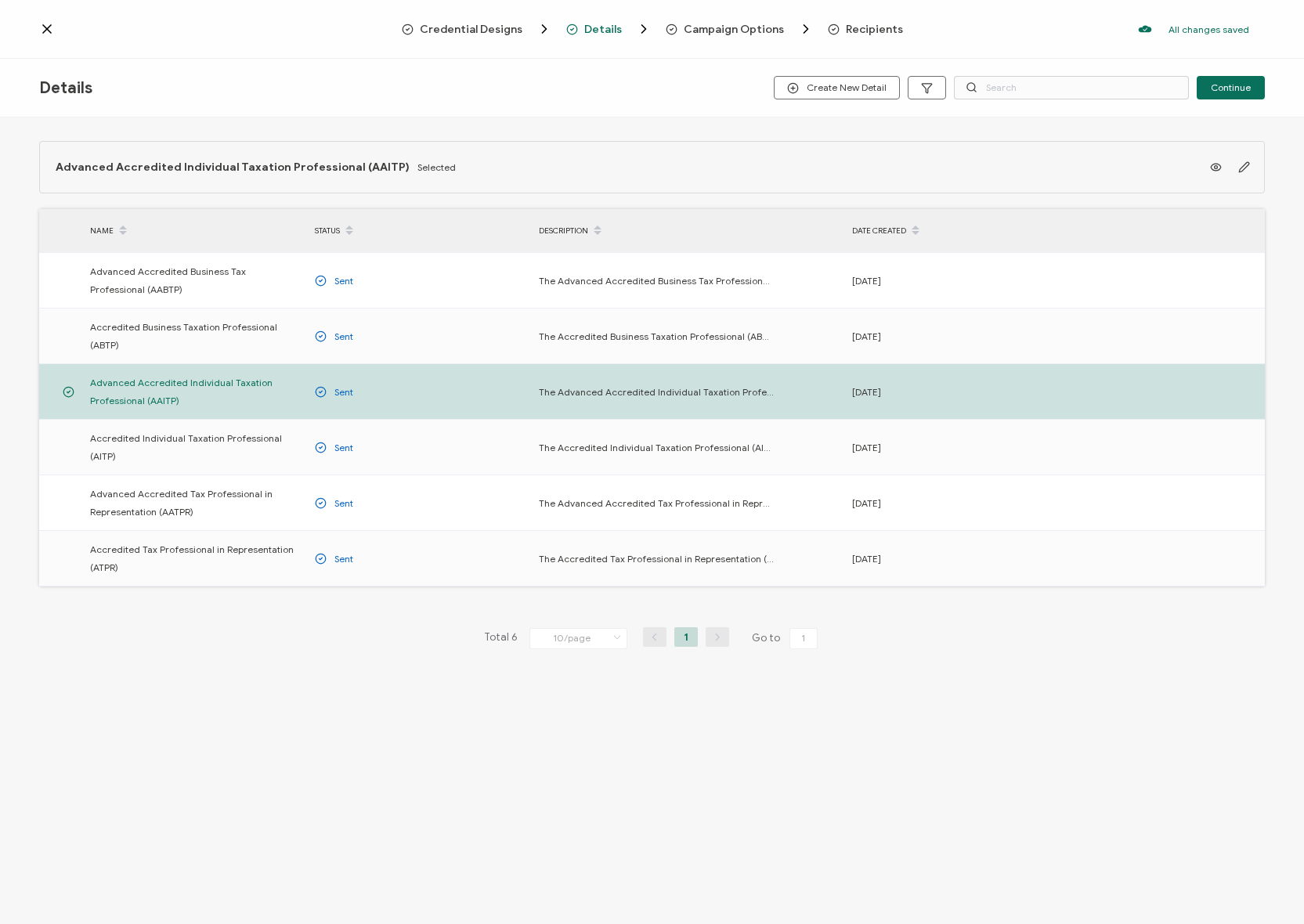
click at [703, 25] on span "Campaign Options" at bounding box center [734, 29] width 100 height 12
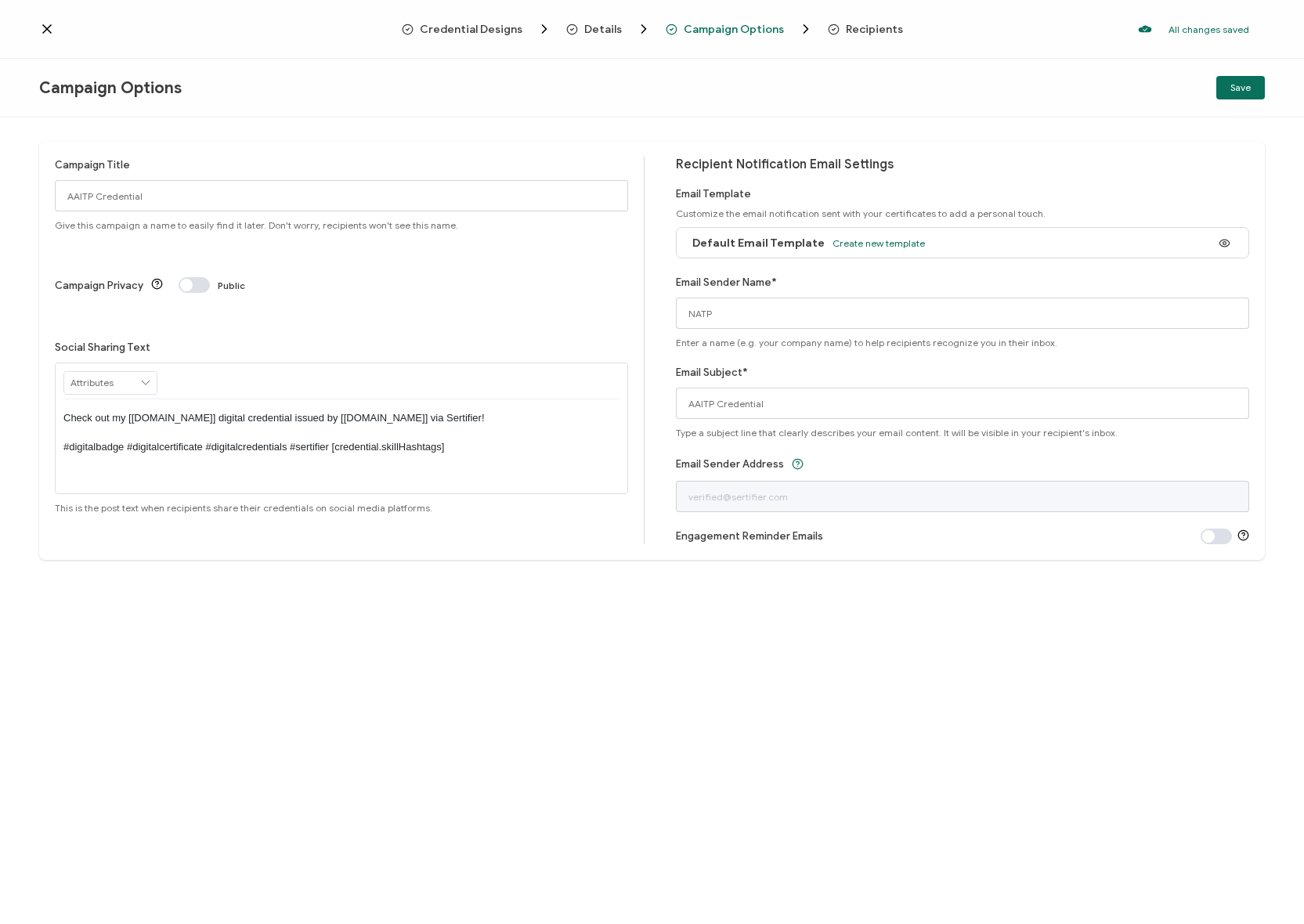
click at [594, 27] on span "Details" at bounding box center [603, 29] width 38 height 12
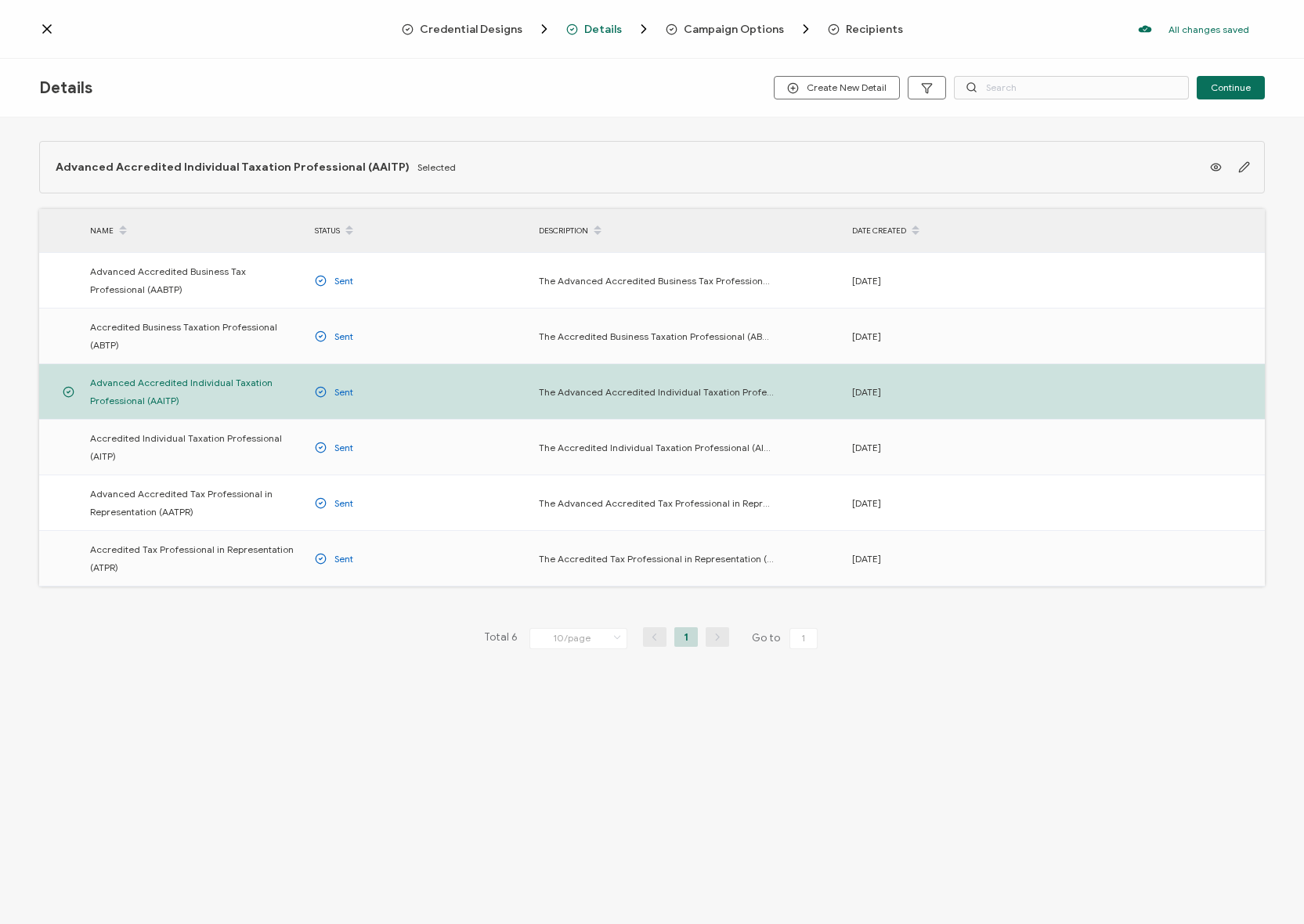
click at [457, 33] on span "Credential Designs" at bounding box center [471, 29] width 103 height 12
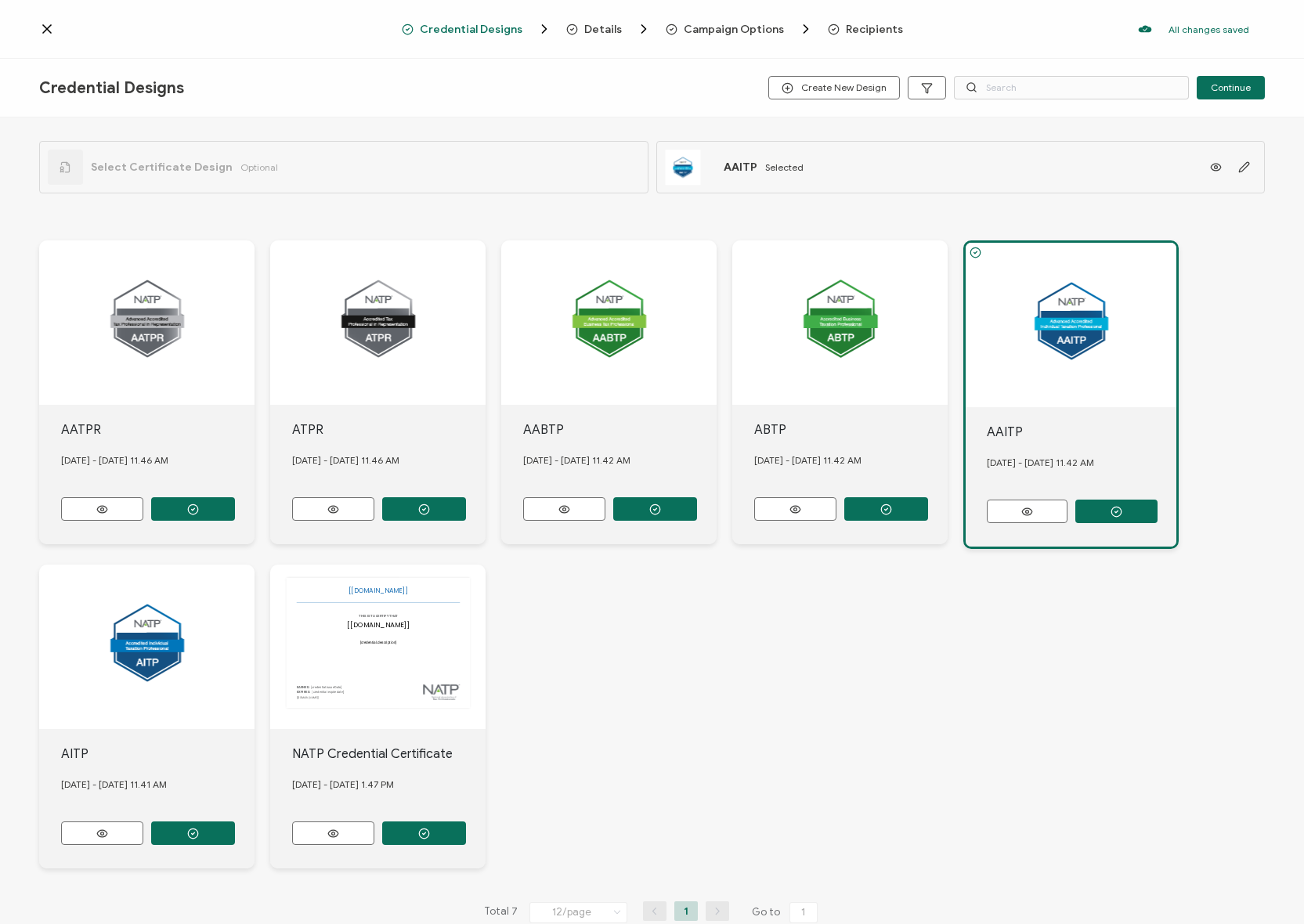
click at [56, 24] on div at bounding box center [220, 29] width 363 height 16
click at [49, 24] on icon at bounding box center [47, 29] width 16 height 16
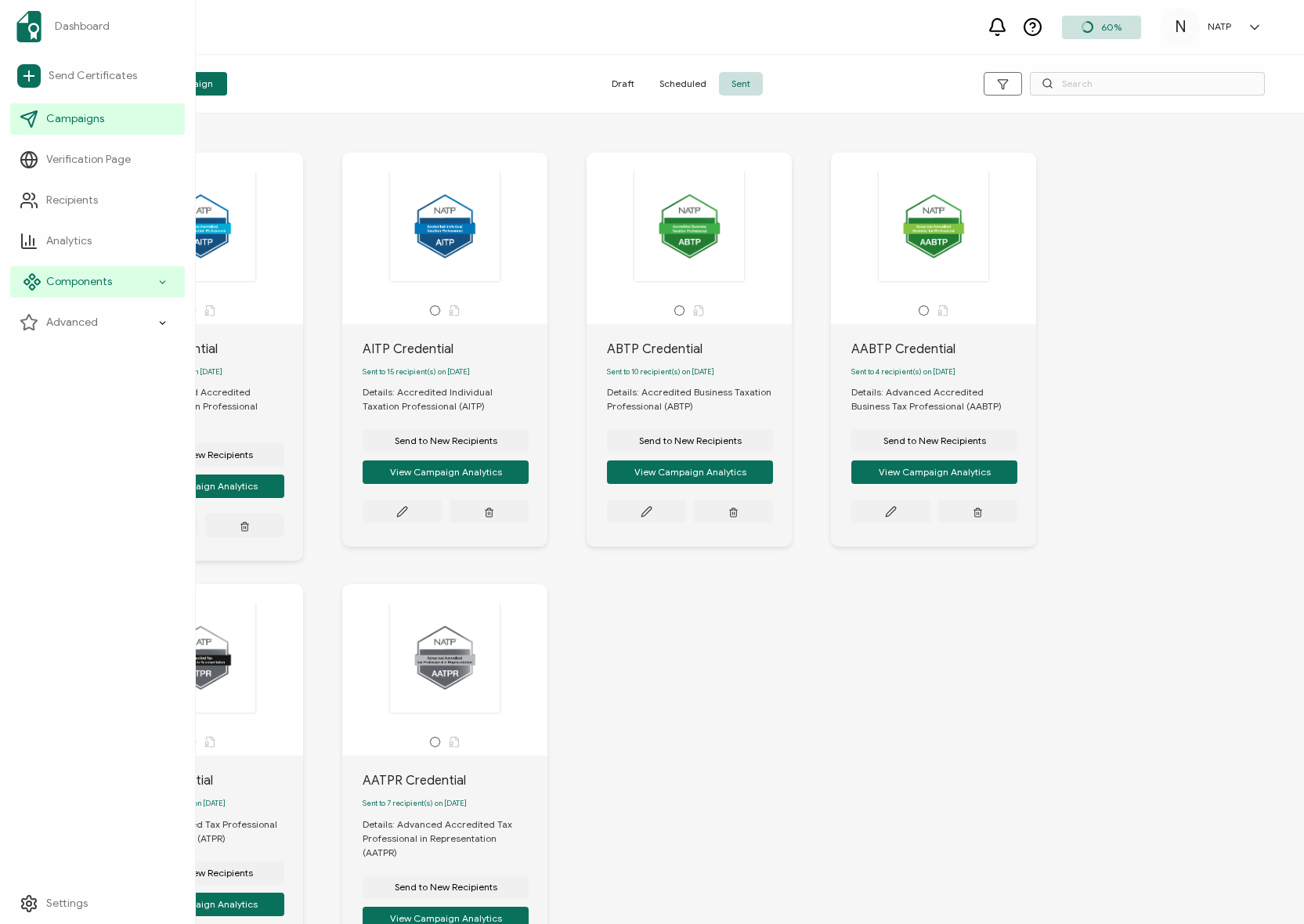
click at [37, 285] on icon at bounding box center [32, 282] width 19 height 19
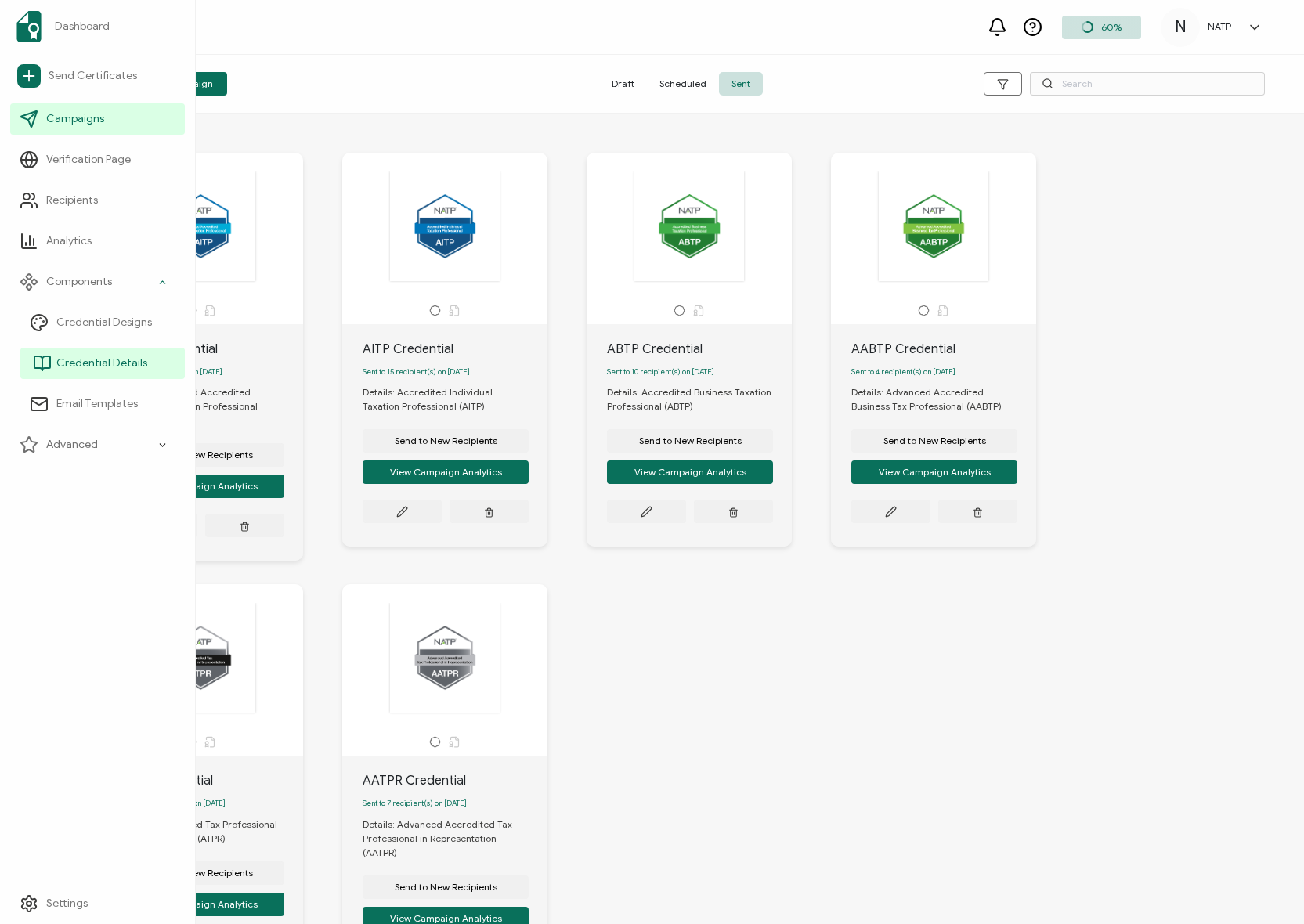
click at [107, 354] on link "Credential Details" at bounding box center [102, 363] width 164 height 31
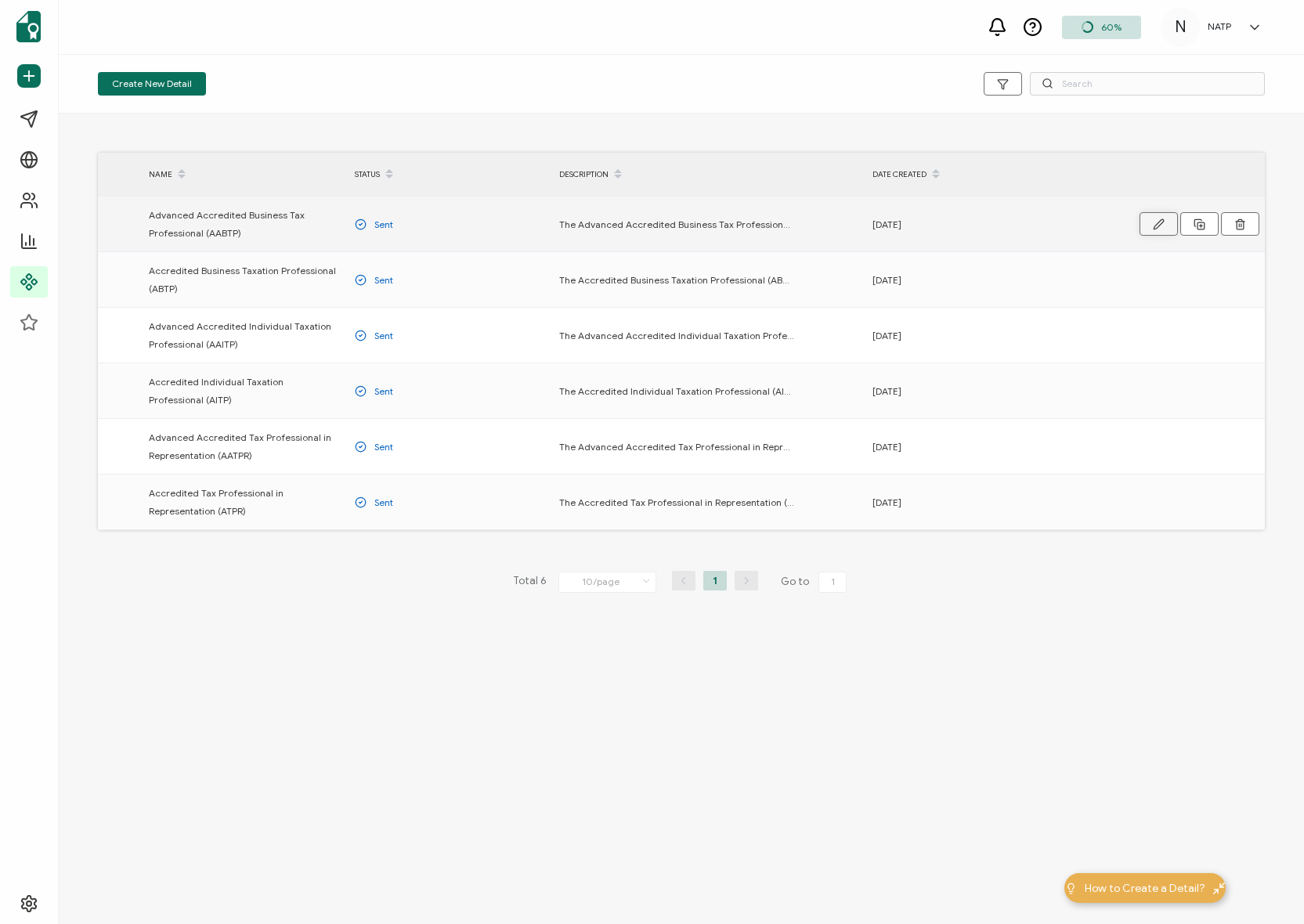
click at [1158, 222] on icon "button" at bounding box center [1159, 225] width 12 height 12
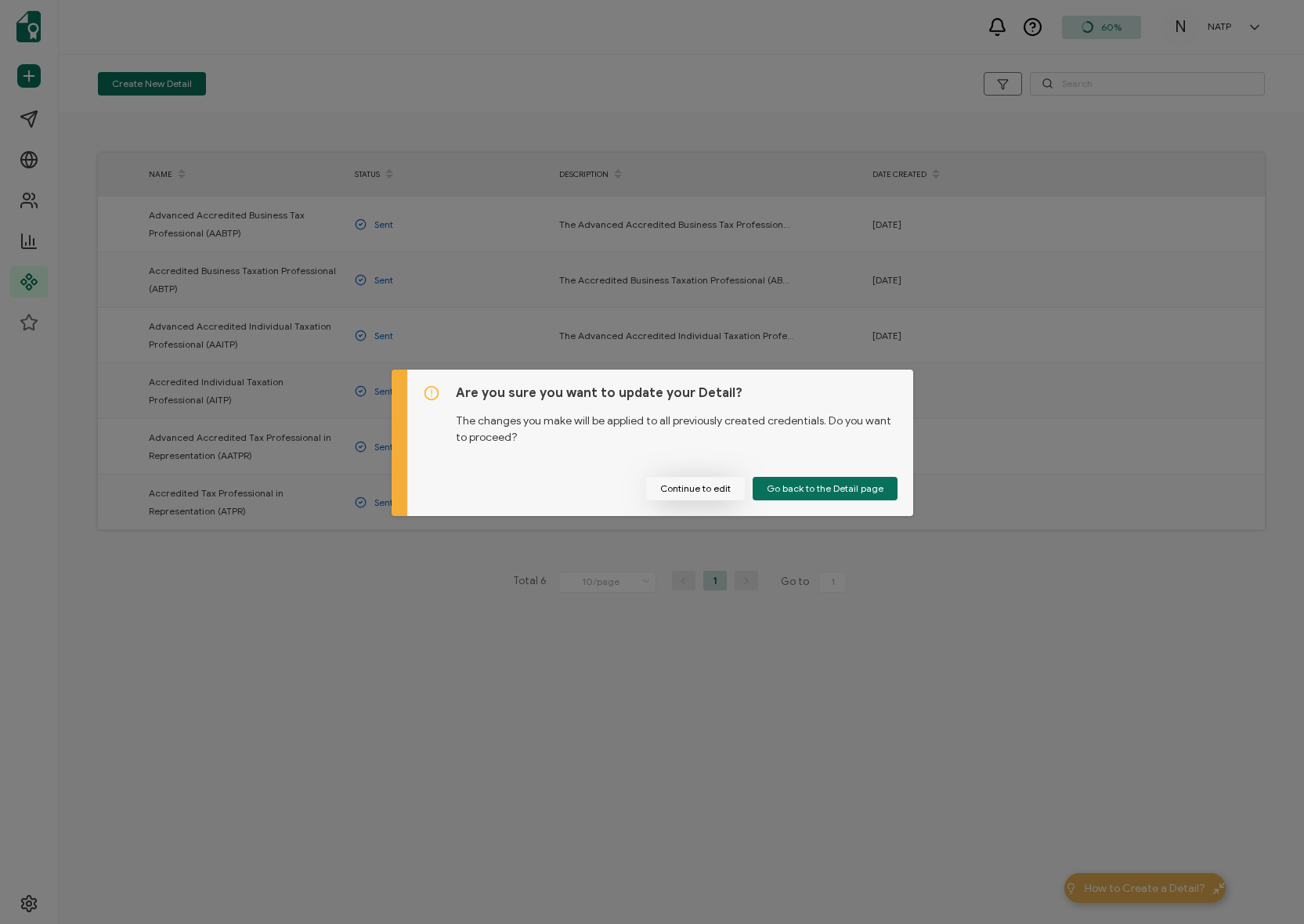
click at [691, 481] on button "Continue to edit" at bounding box center [695, 488] width 99 height 23
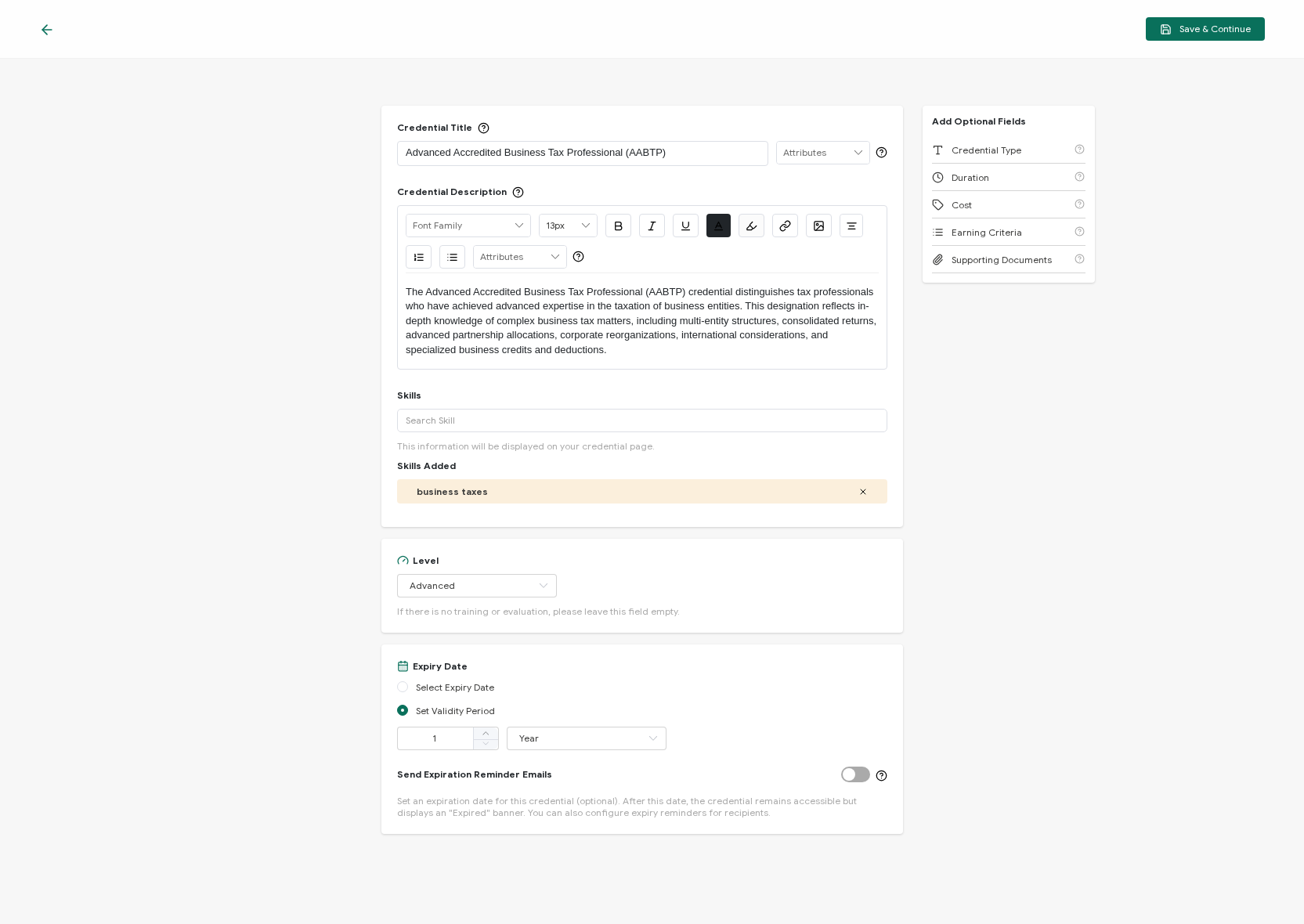
click at [53, 18] on div "Save & Continue" at bounding box center [652, 29] width 1304 height 59
click at [51, 23] on icon at bounding box center [47, 30] width 16 height 16
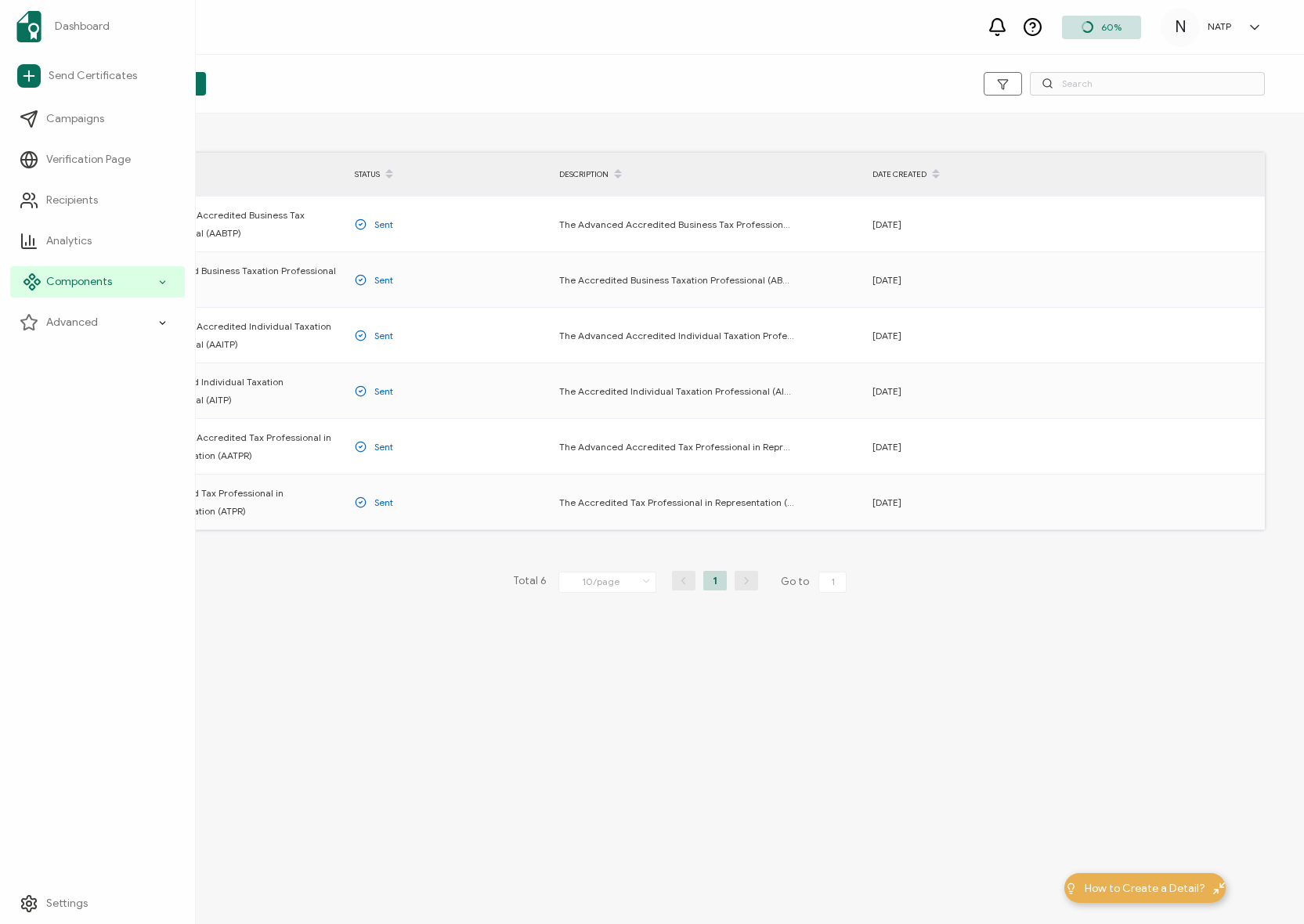
click at [83, 277] on span "Components" at bounding box center [79, 282] width 66 height 16
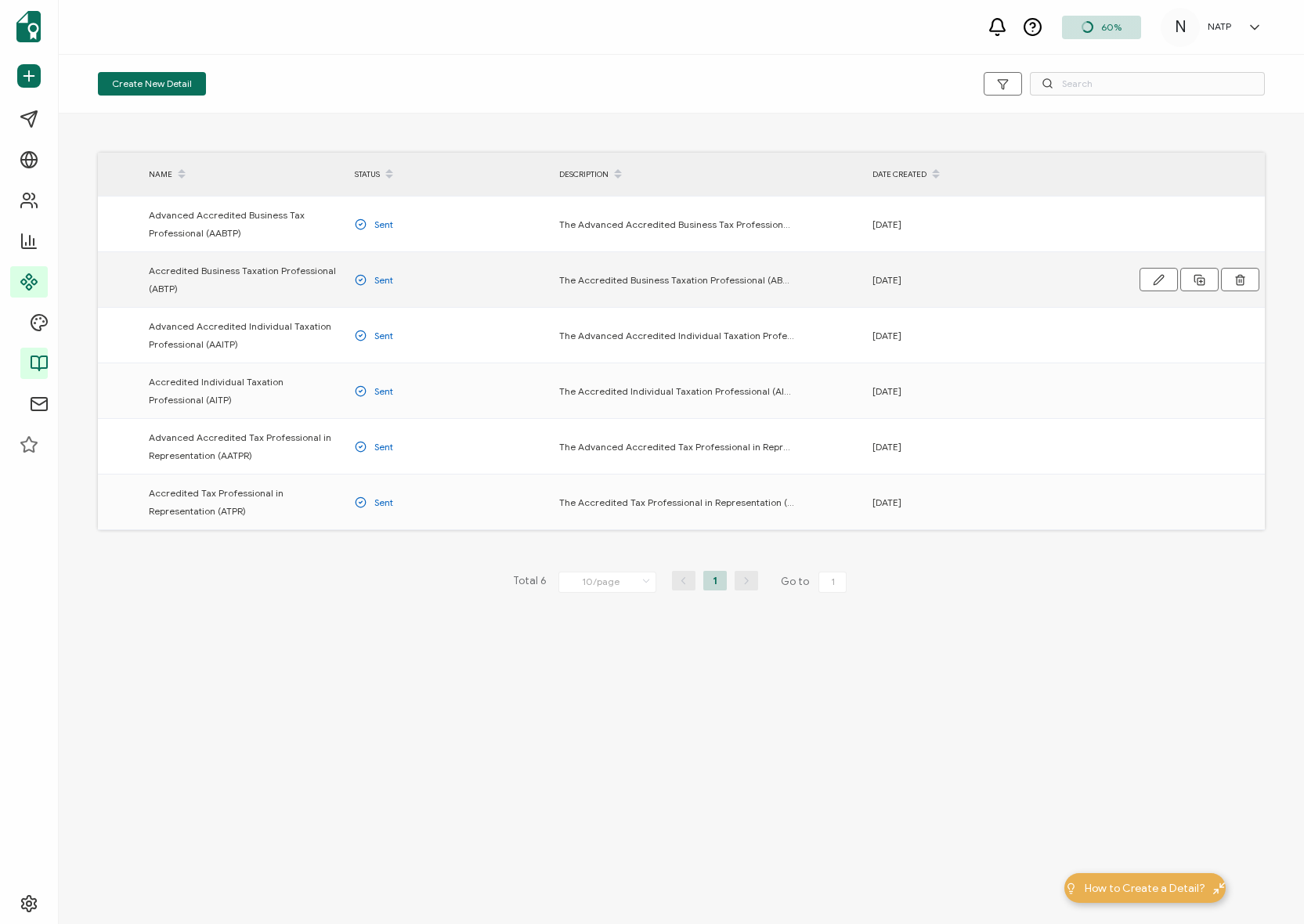
drag, startPoint x: 92, startPoint y: 356, endPoint x: 258, endPoint y: 255, distance: 194.4
click at [0, 0] on span "Credential Details" at bounding box center [0, 0] width 0 height 0
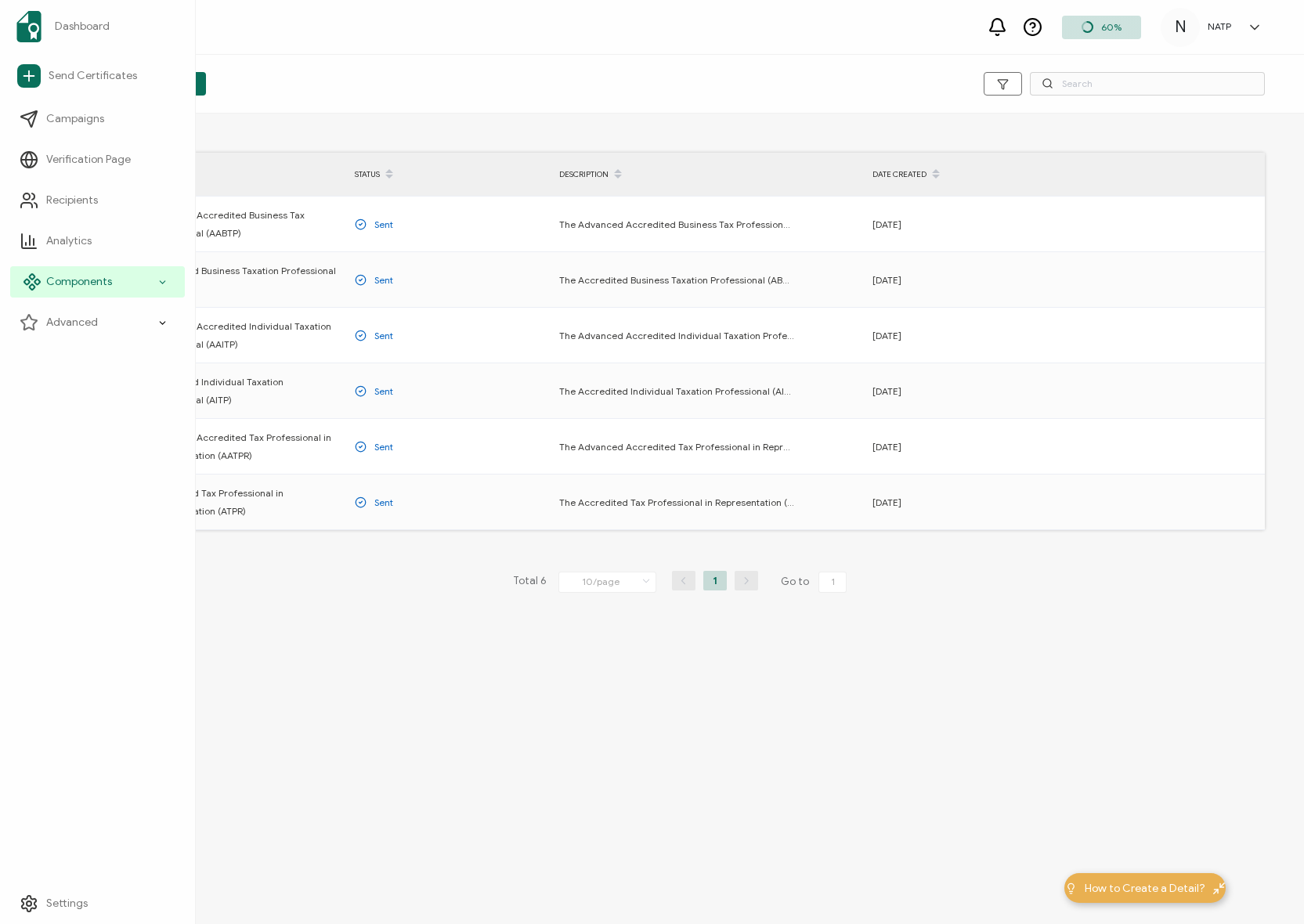
click at [104, 279] on span "Components" at bounding box center [79, 282] width 66 height 16
click at [107, 280] on span "Components" at bounding box center [79, 282] width 66 height 16
click at [96, 312] on link "Credential Designs" at bounding box center [102, 322] width 164 height 31
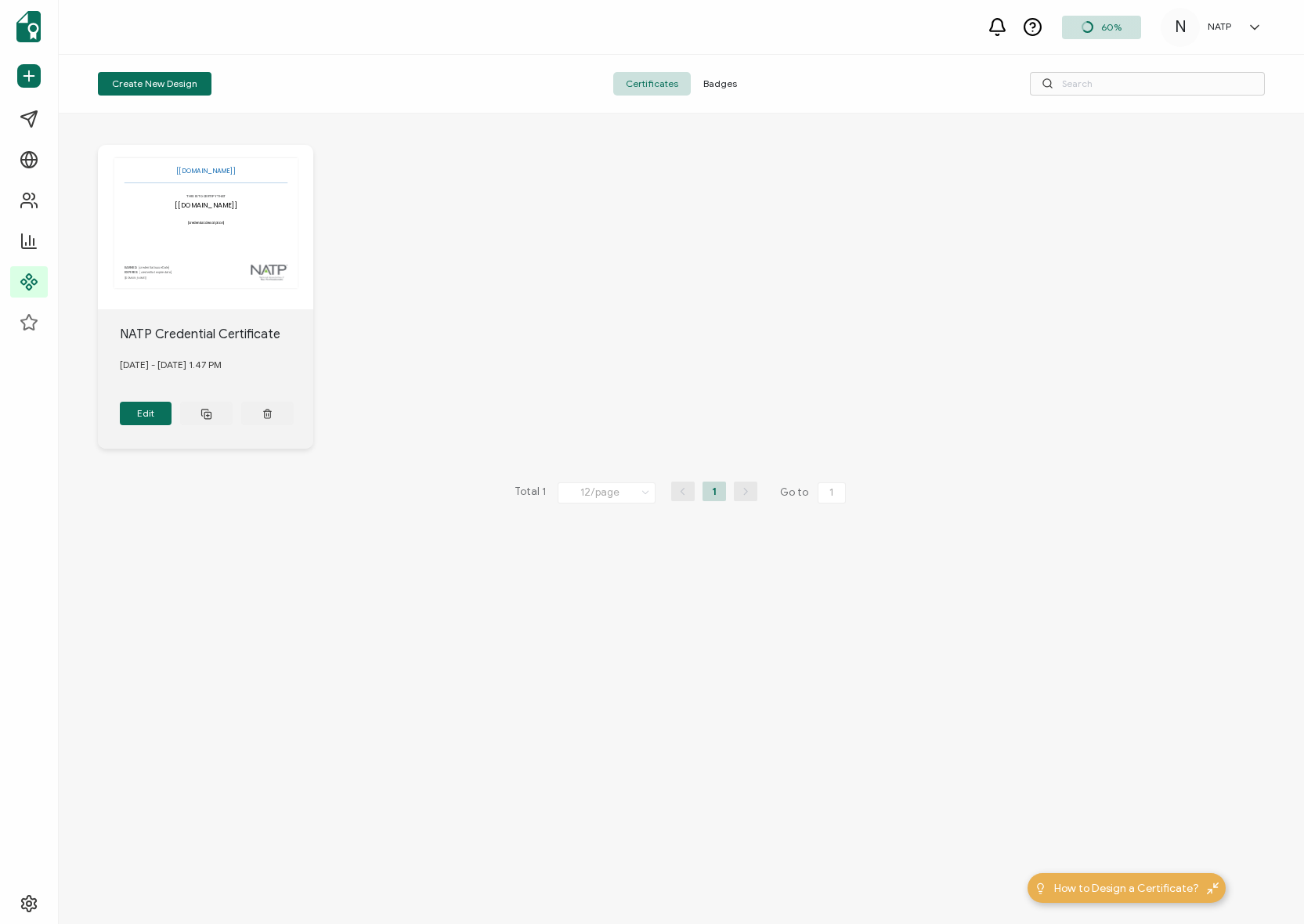
click at [714, 84] on span "Badges" at bounding box center [720, 83] width 59 height 23
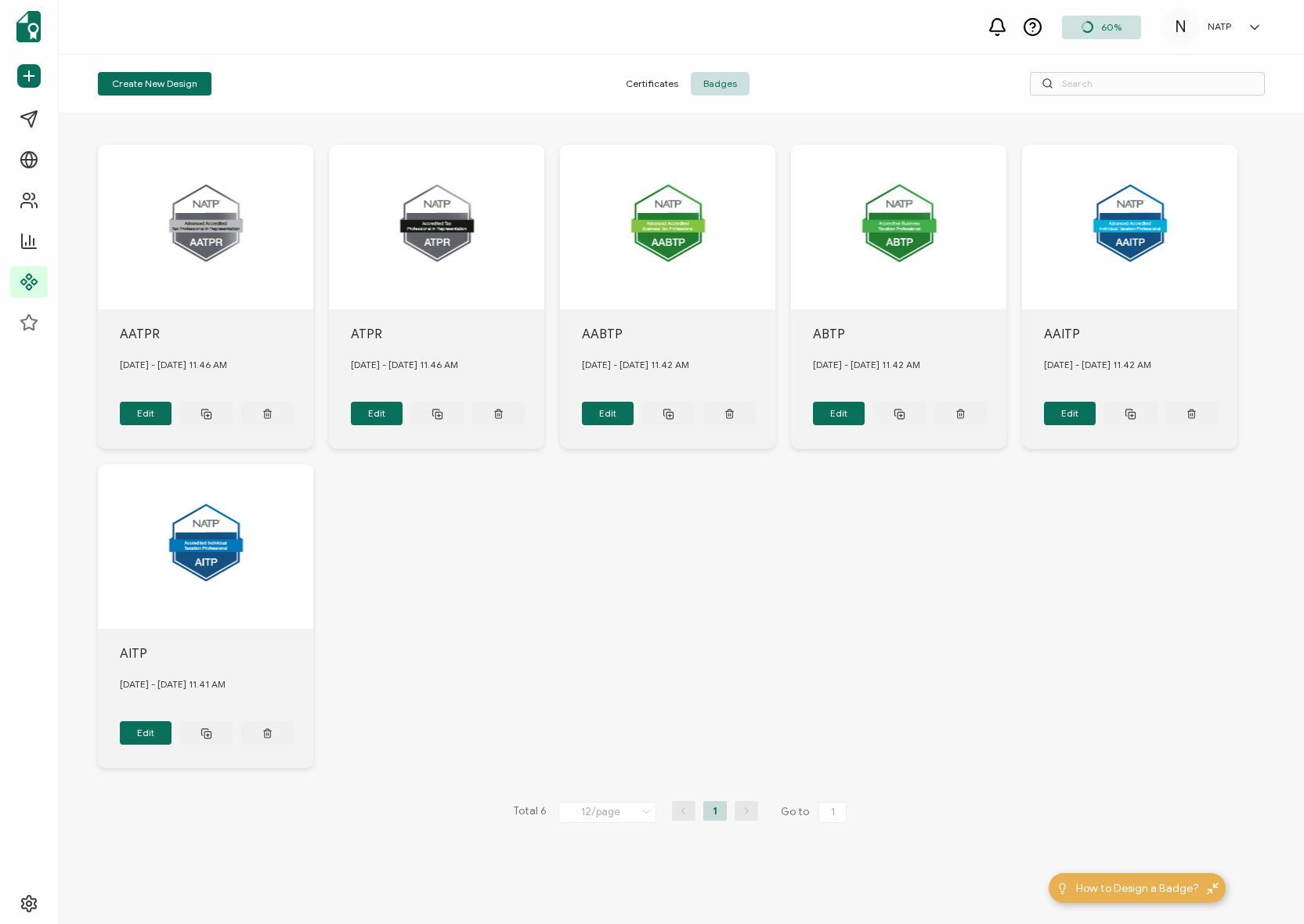
click at [661, 78] on span "Certificates" at bounding box center [652, 83] width 78 height 23
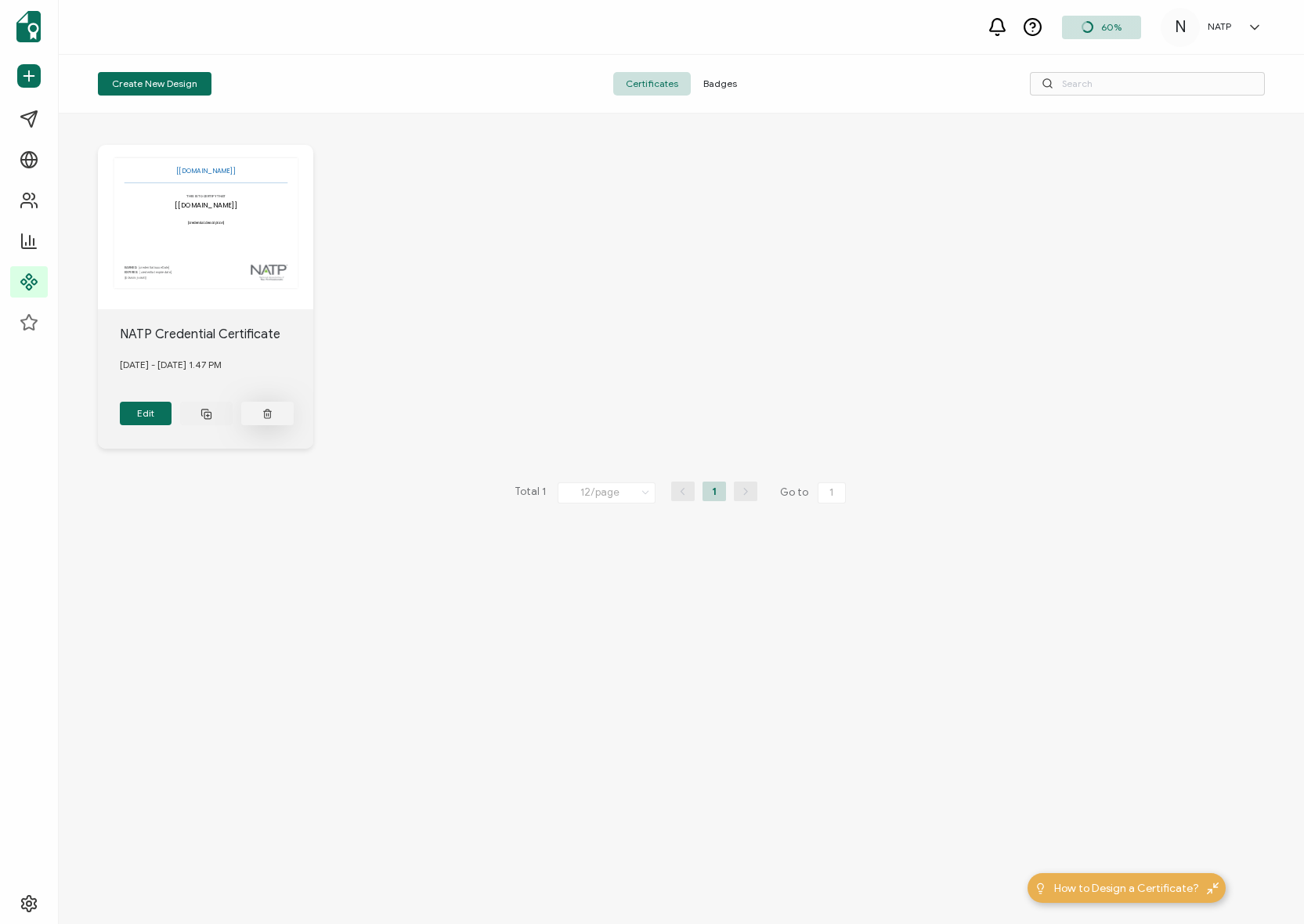
click at [273, 402] on button at bounding box center [267, 413] width 52 height 23
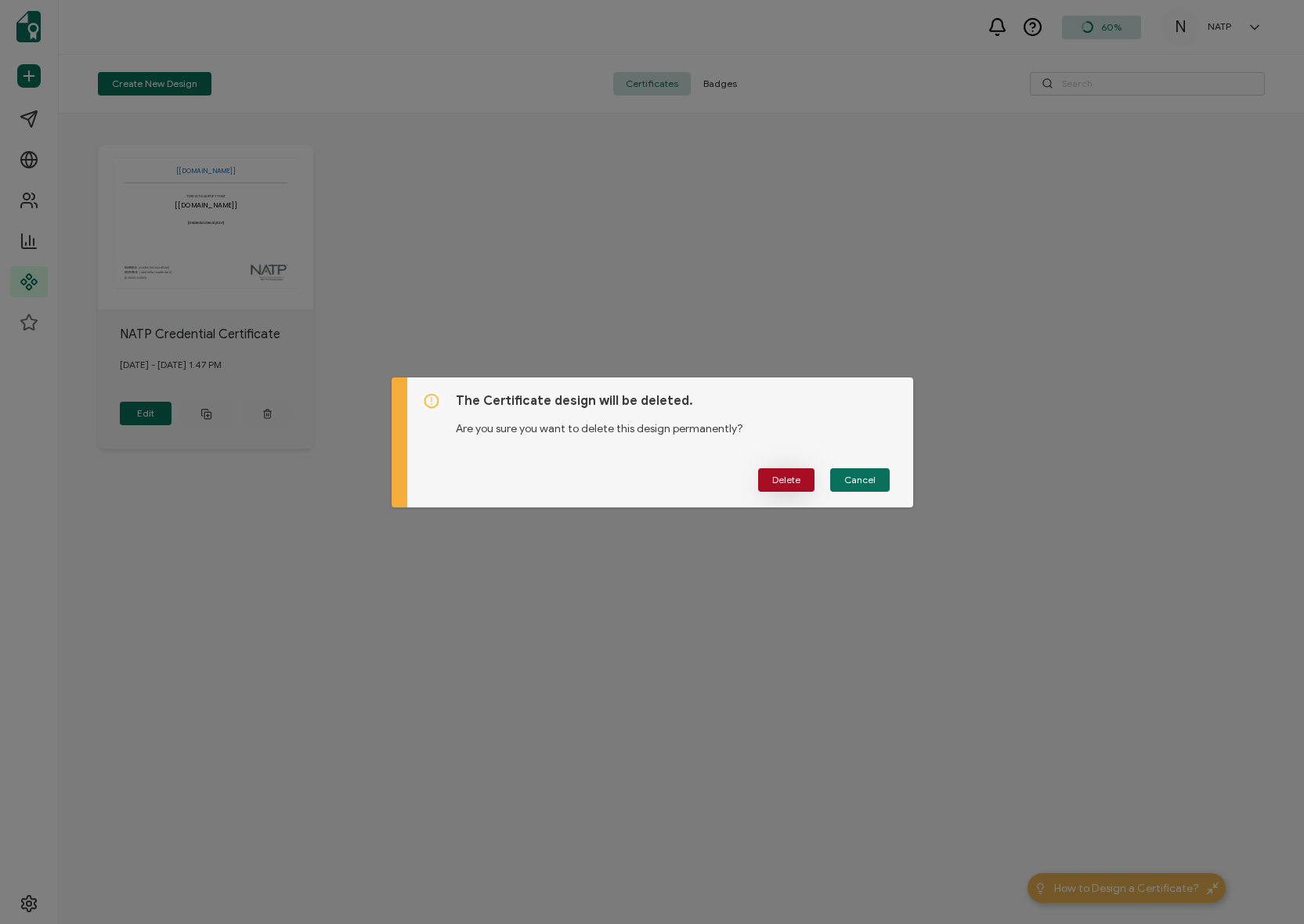
click at [788, 476] on span "Delete" at bounding box center [786, 479] width 28 height 9
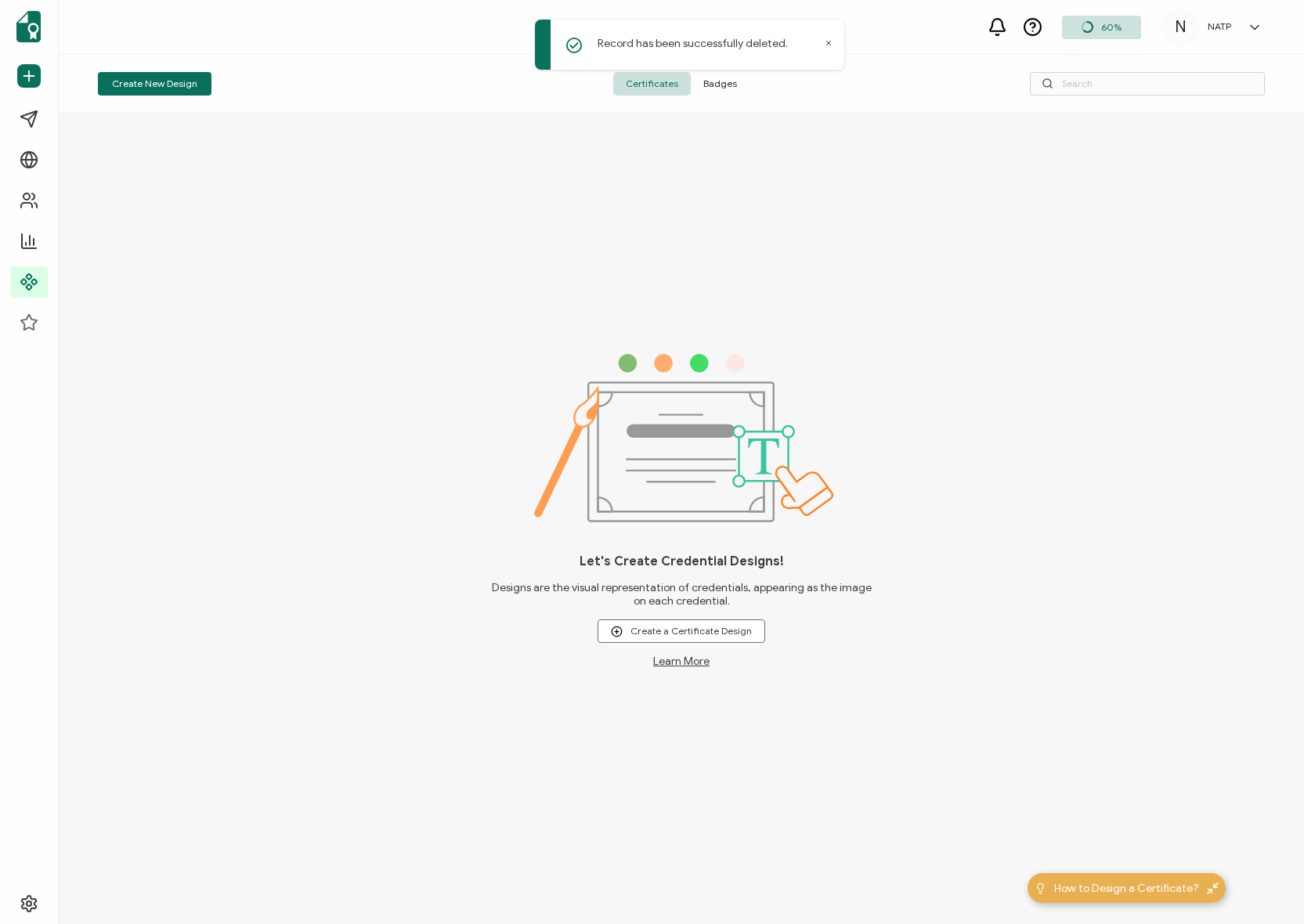
click at [734, 86] on span "Badges" at bounding box center [720, 83] width 59 height 23
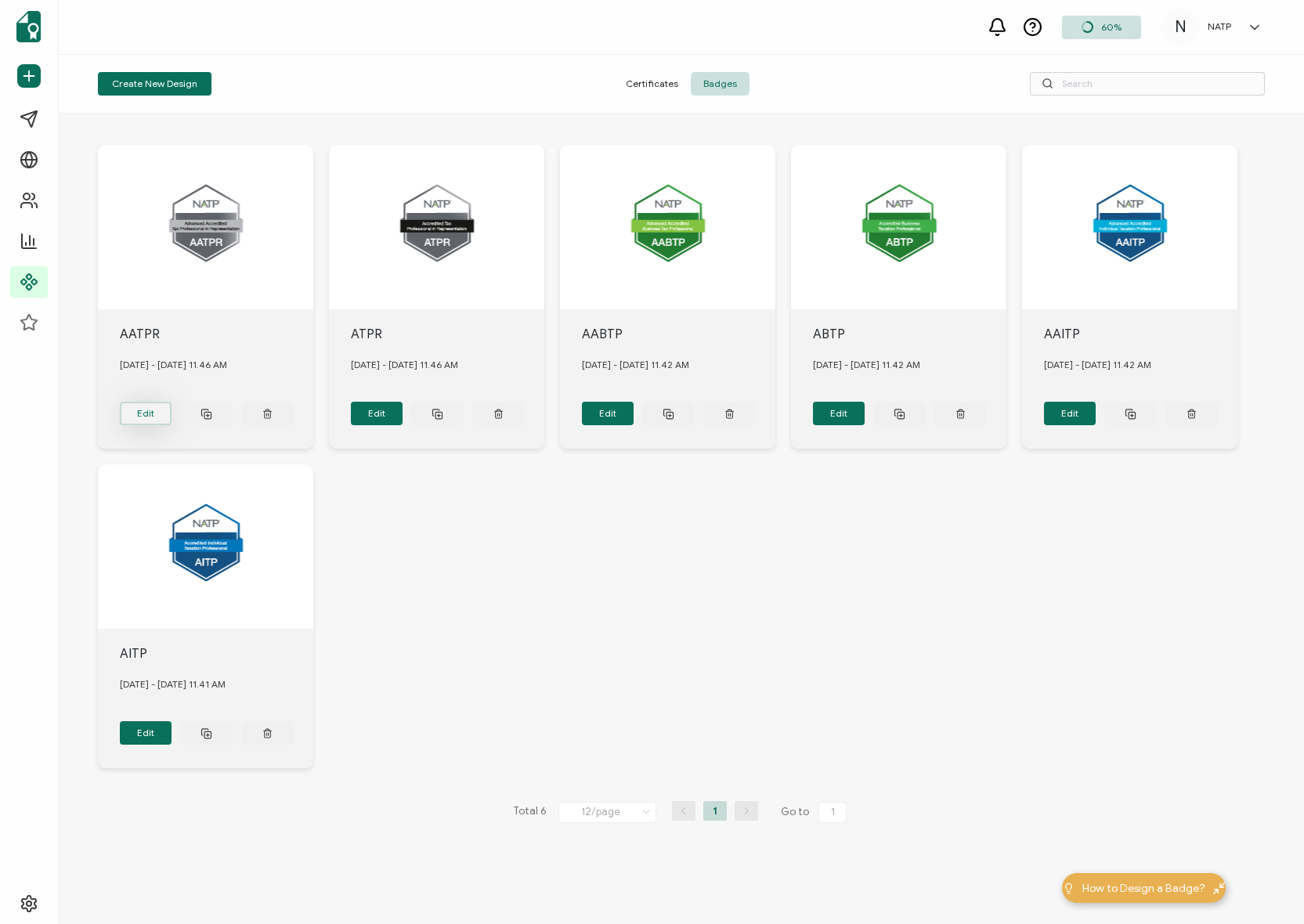
click at [139, 410] on button "Edit" at bounding box center [146, 413] width 52 height 23
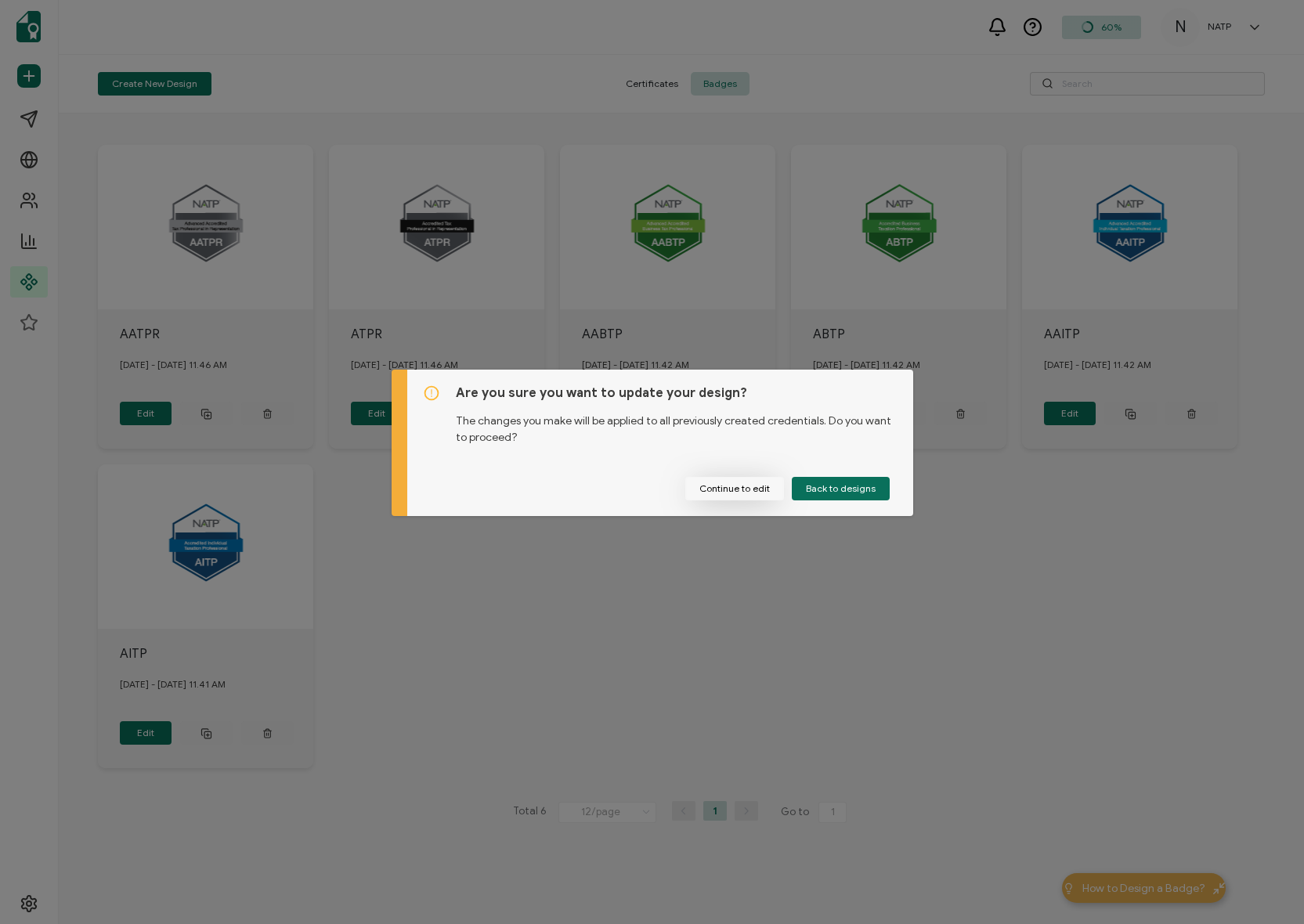
click at [733, 499] on button "Continue to edit" at bounding box center [734, 488] width 99 height 23
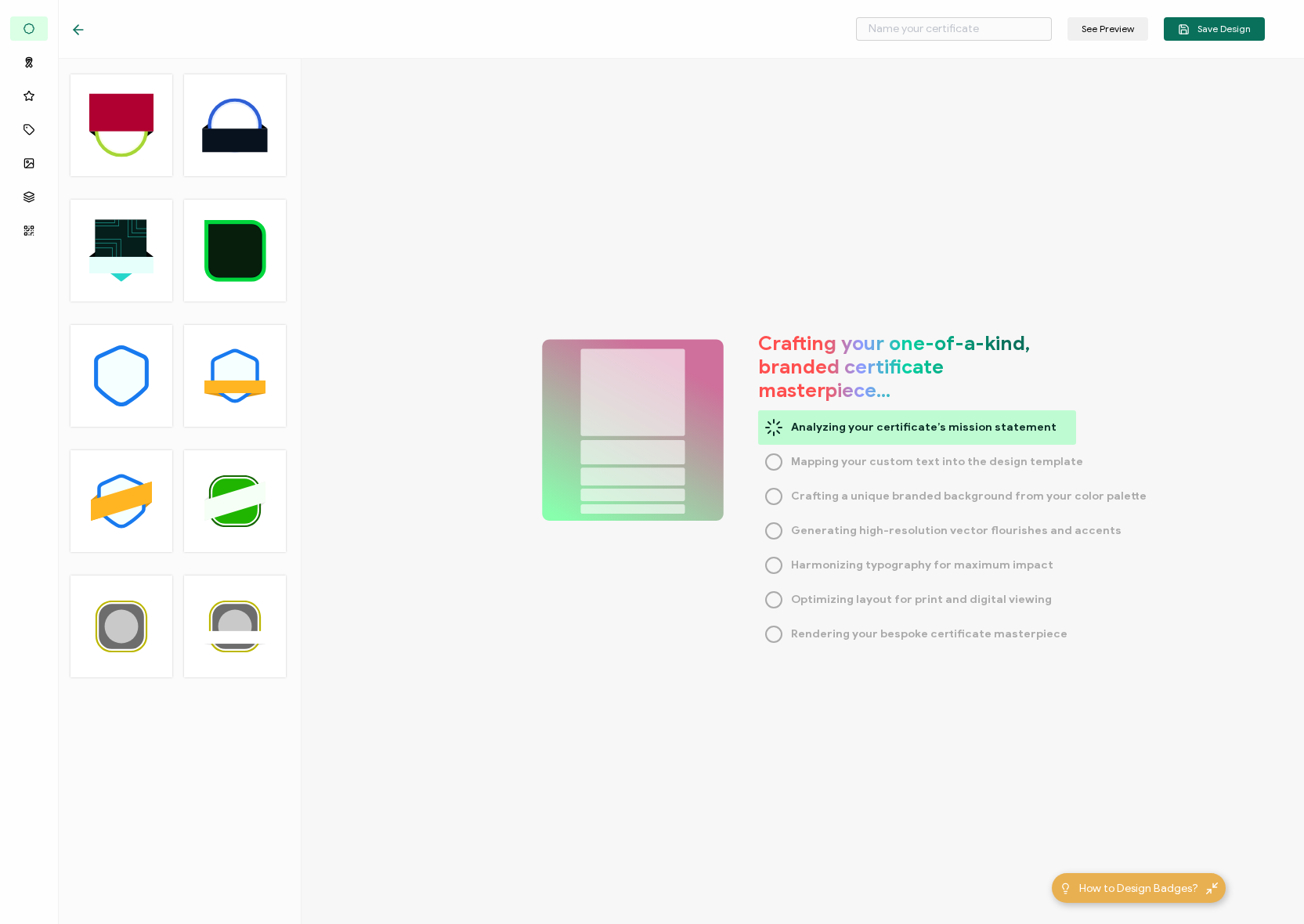
type input "AATPR"
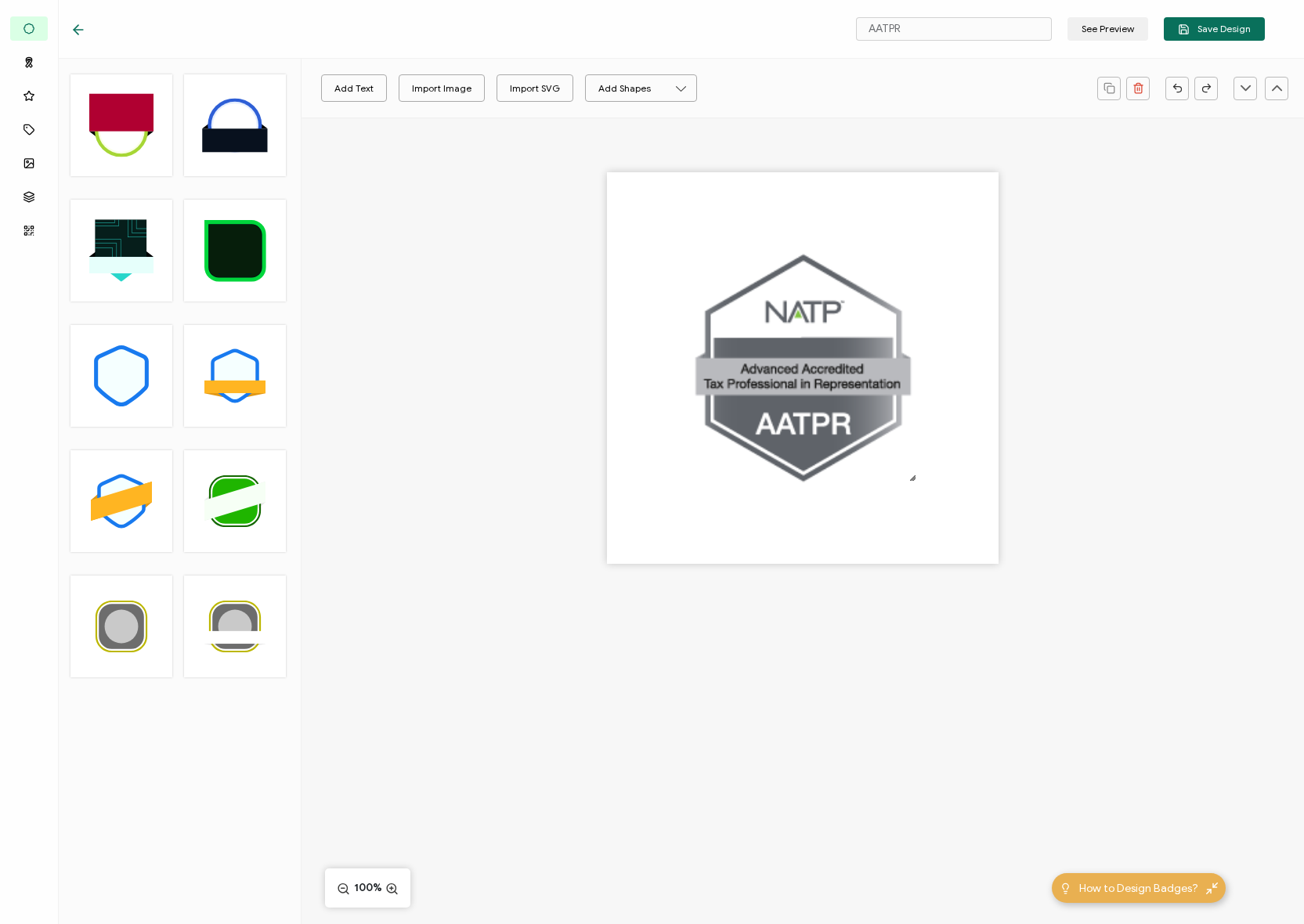
click at [78, 25] on icon at bounding box center [78, 30] width 16 height 16
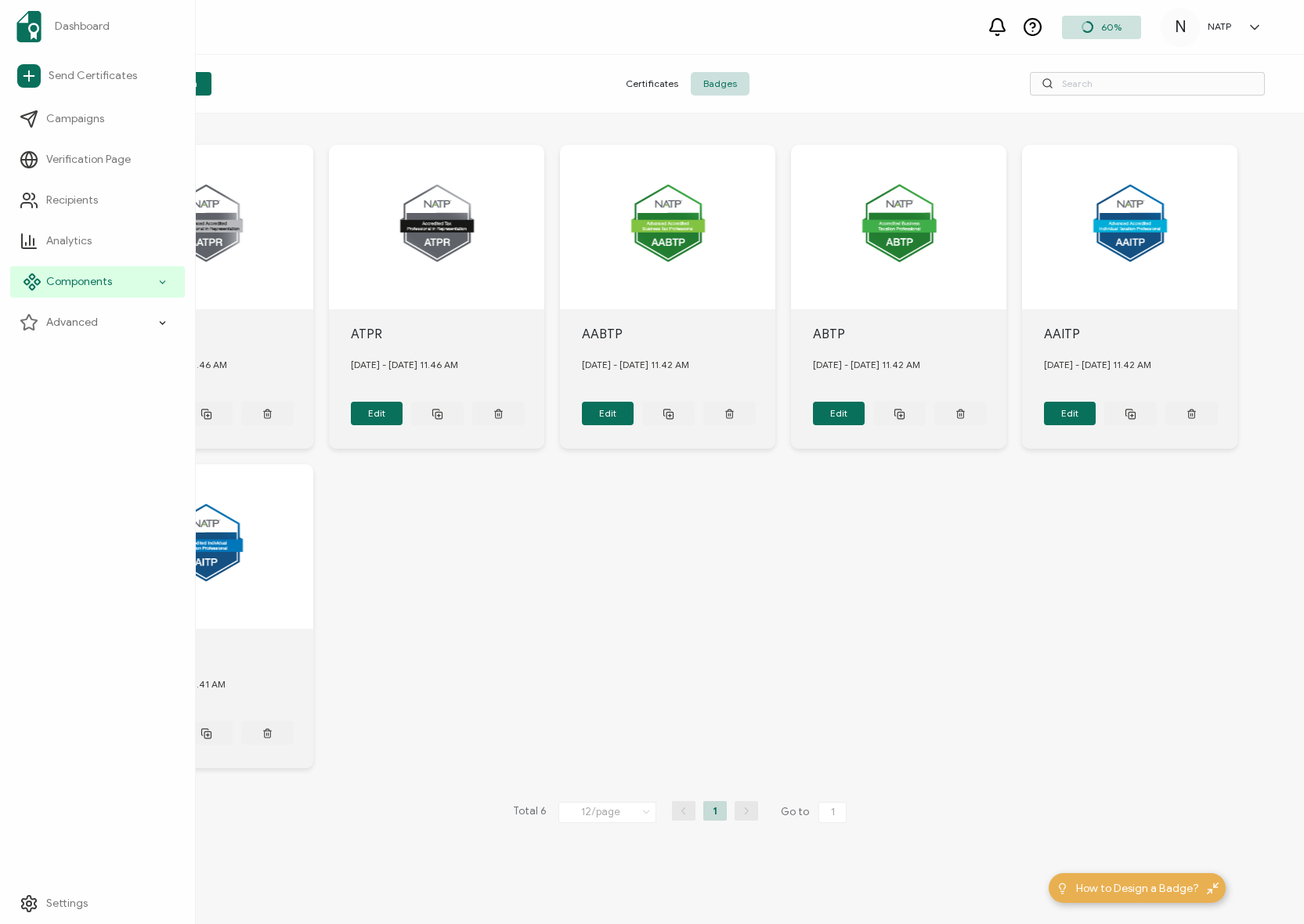
click at [104, 278] on span "Components" at bounding box center [79, 282] width 66 height 16
click at [62, 204] on span "Recipients" at bounding box center [72, 201] width 52 height 16
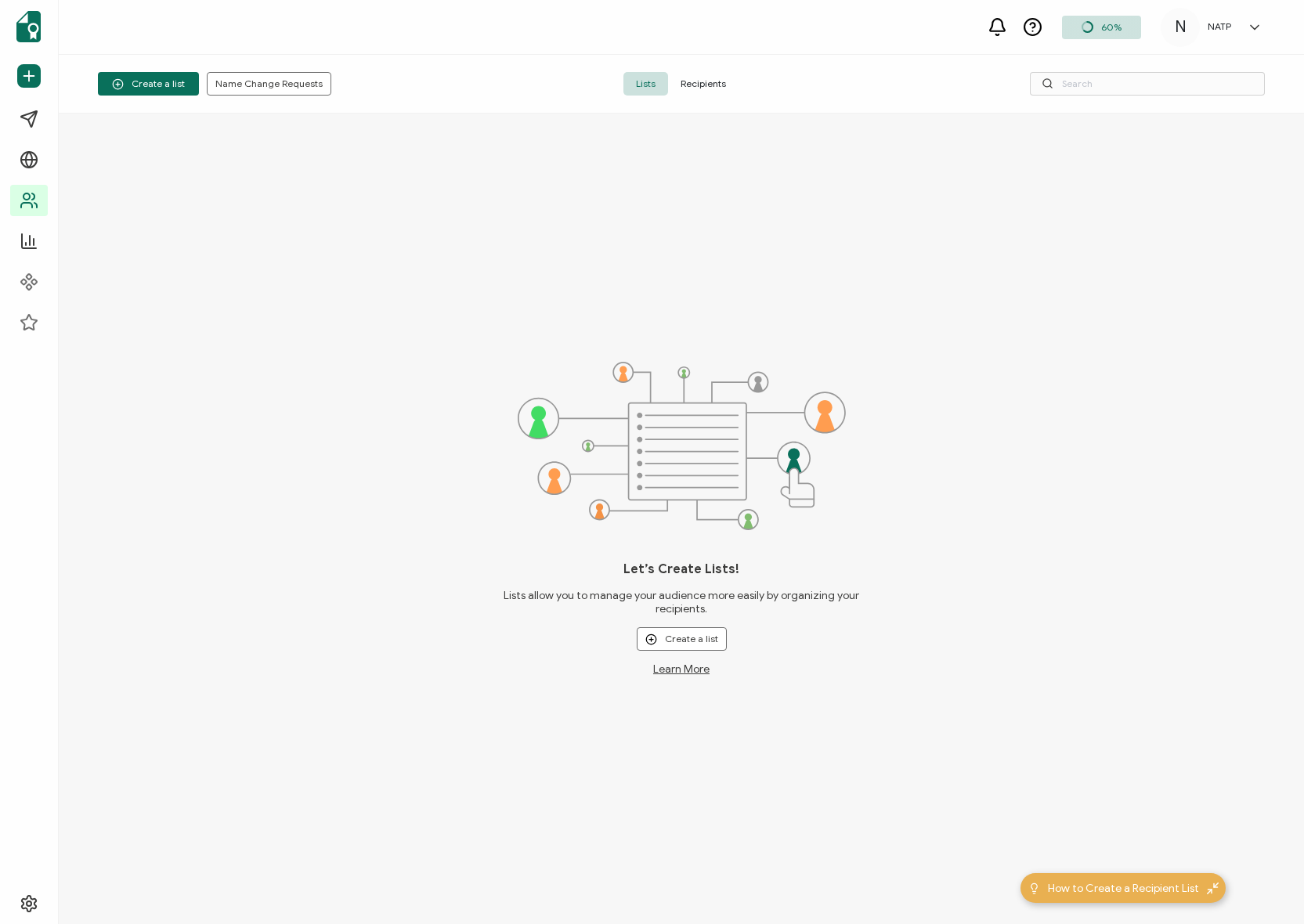
click at [714, 81] on span "Recipients" at bounding box center [703, 83] width 70 height 23
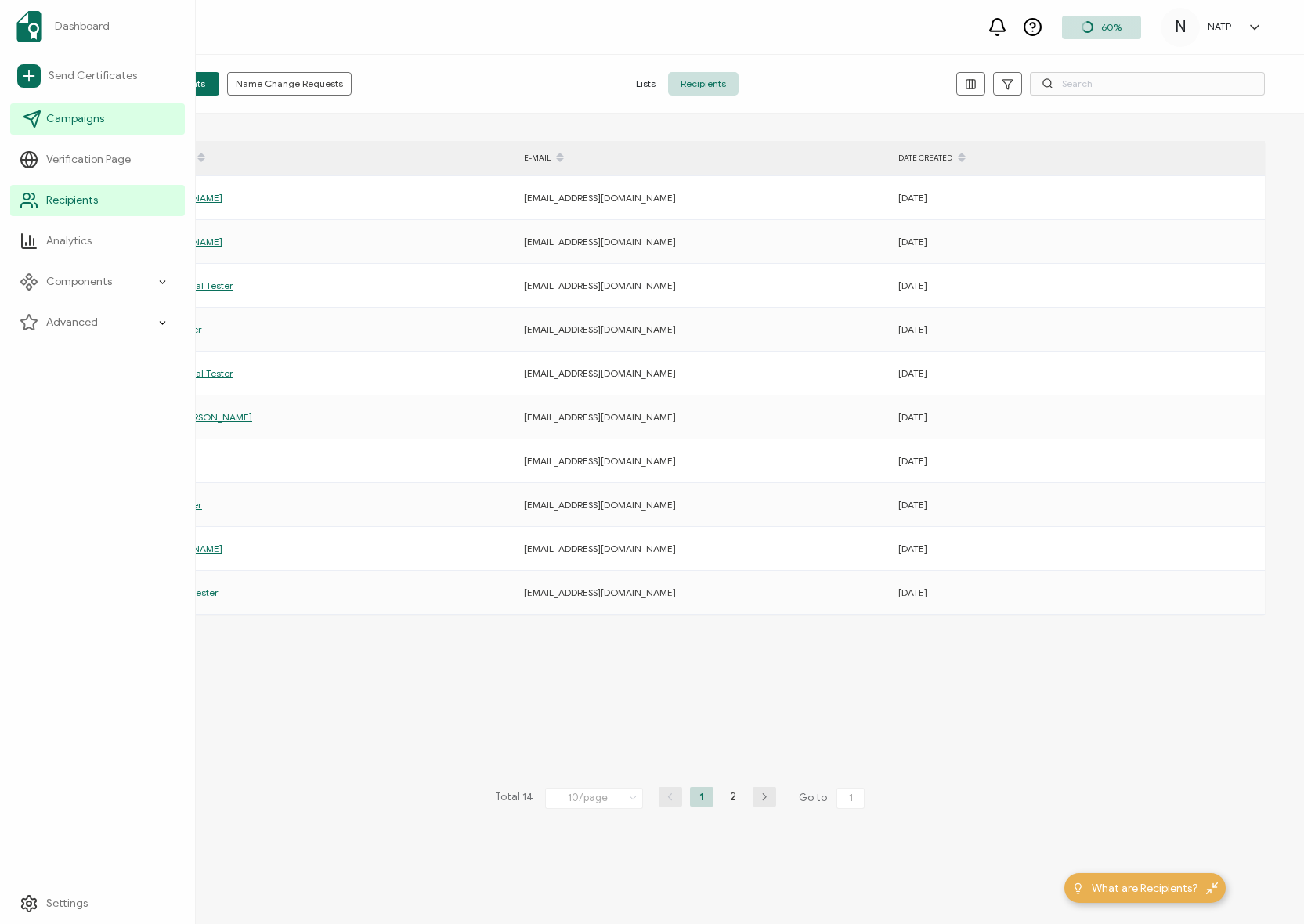
click at [81, 119] on span "Campaigns" at bounding box center [75, 119] width 58 height 16
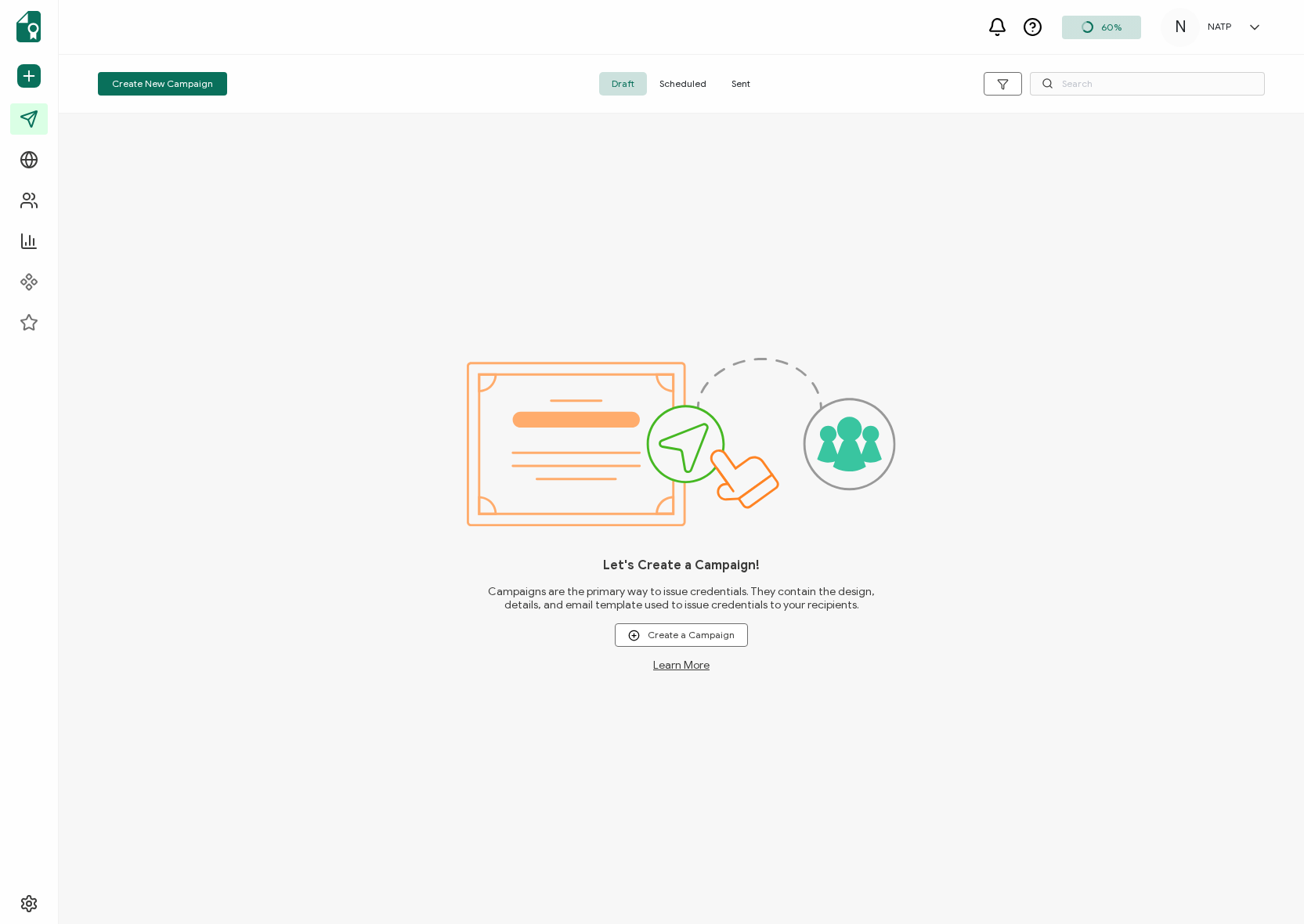
click at [746, 86] on span "Sent" at bounding box center [741, 83] width 44 height 23
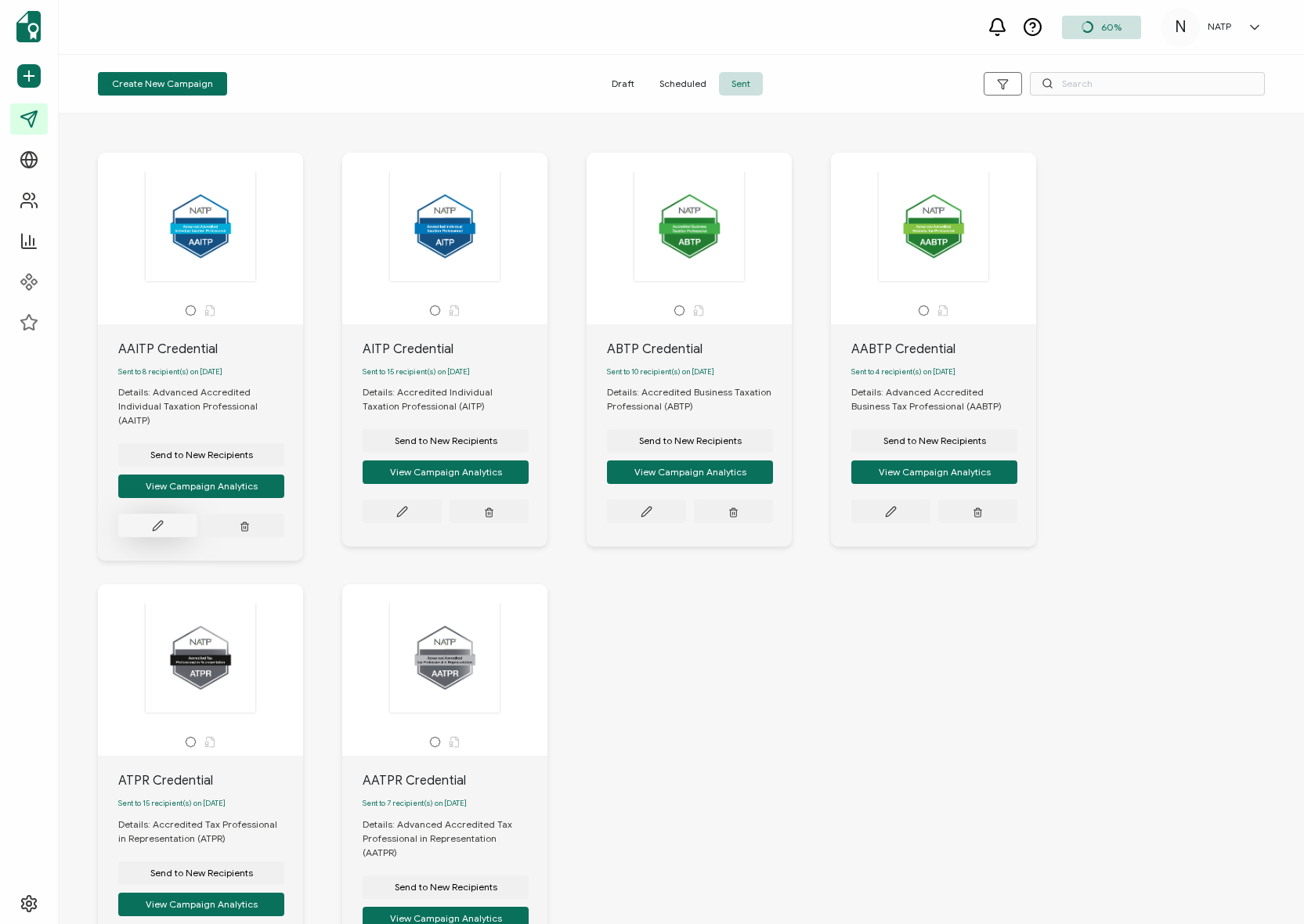
click at [166, 514] on button at bounding box center [157, 525] width 79 height 23
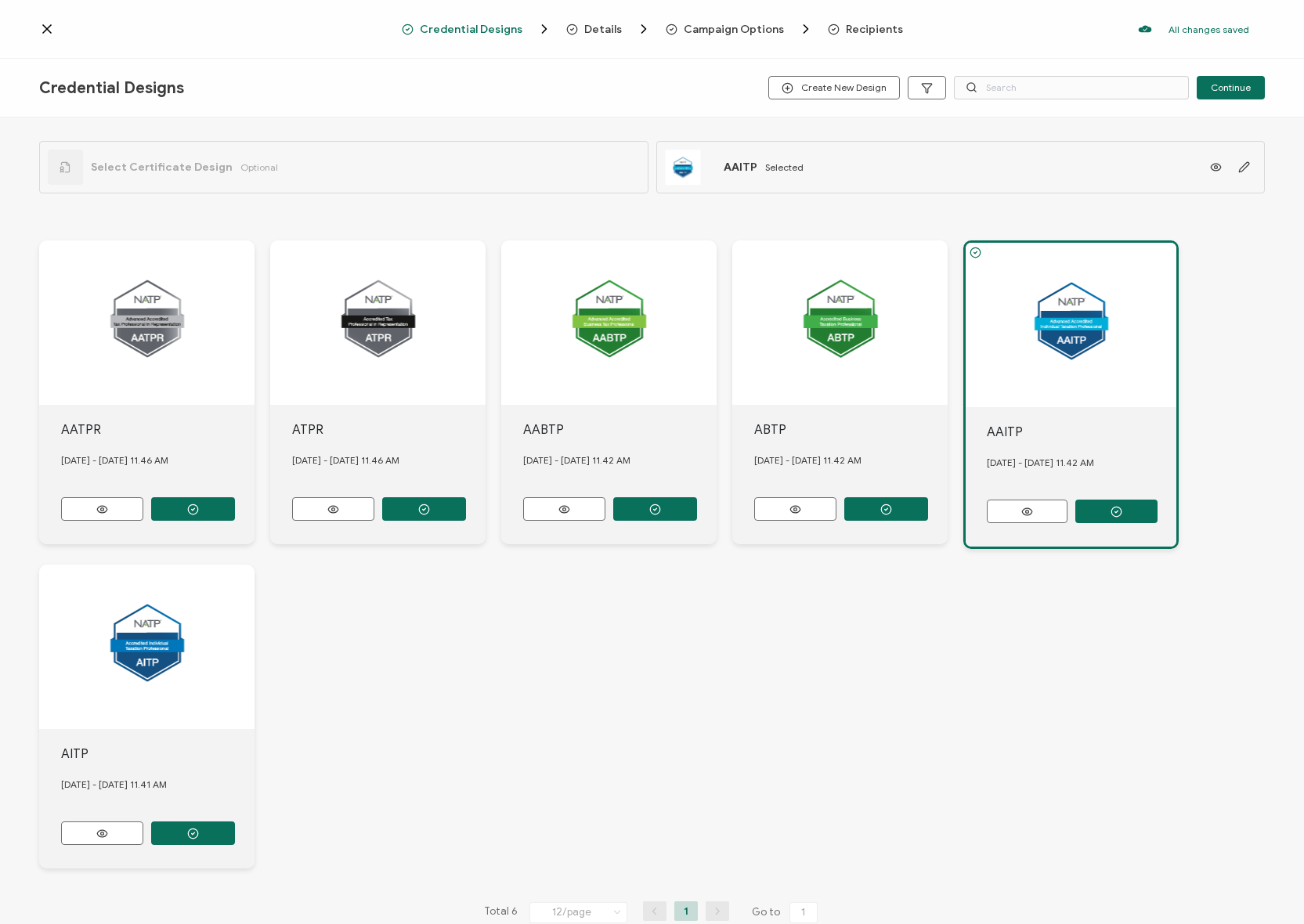
click at [863, 33] on span "Recipients" at bounding box center [874, 29] width 57 height 12
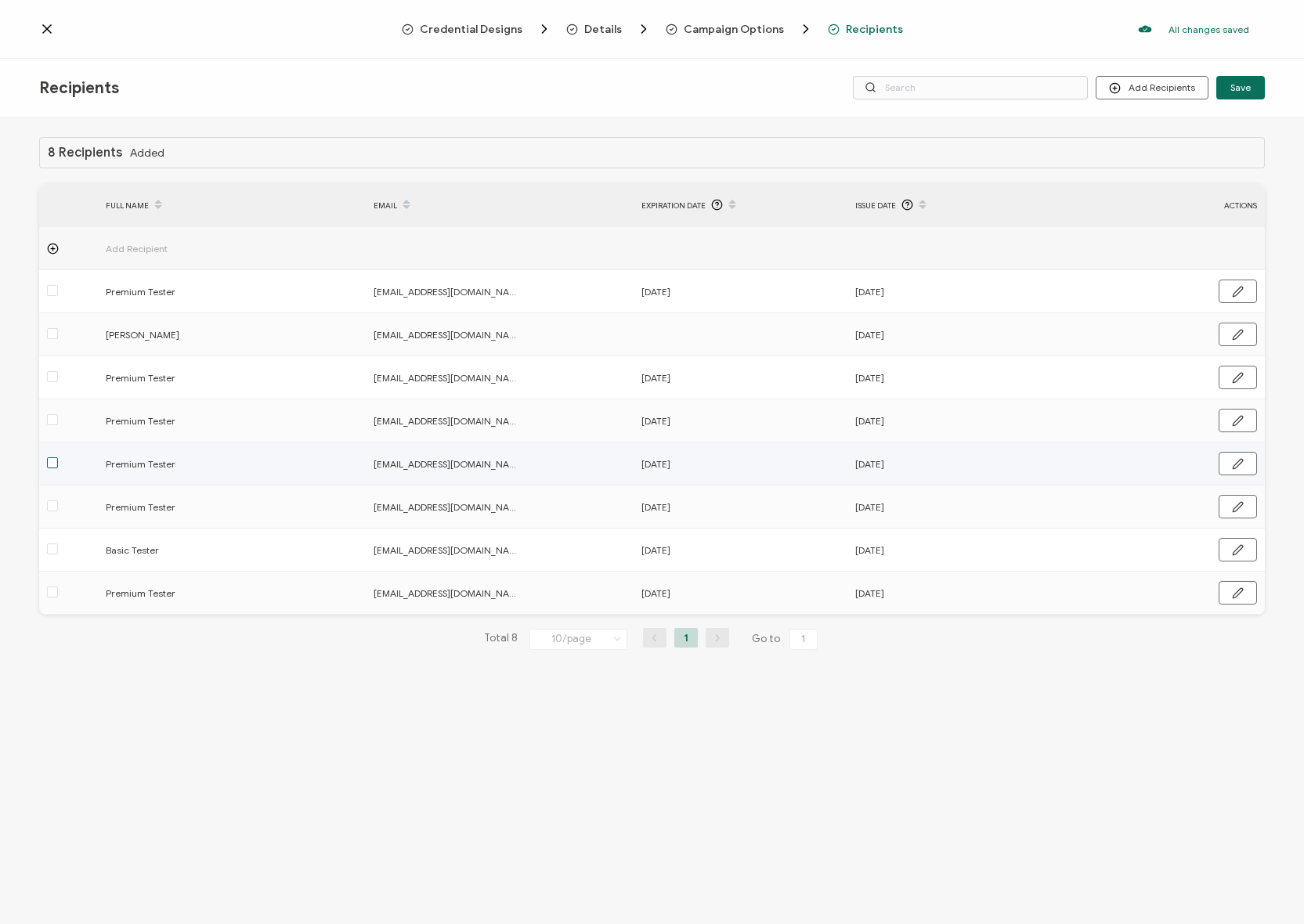
click at [56, 463] on span at bounding box center [52, 462] width 11 height 11
click at [58, 457] on input "checkbox" at bounding box center [58, 457] width 0 height 0
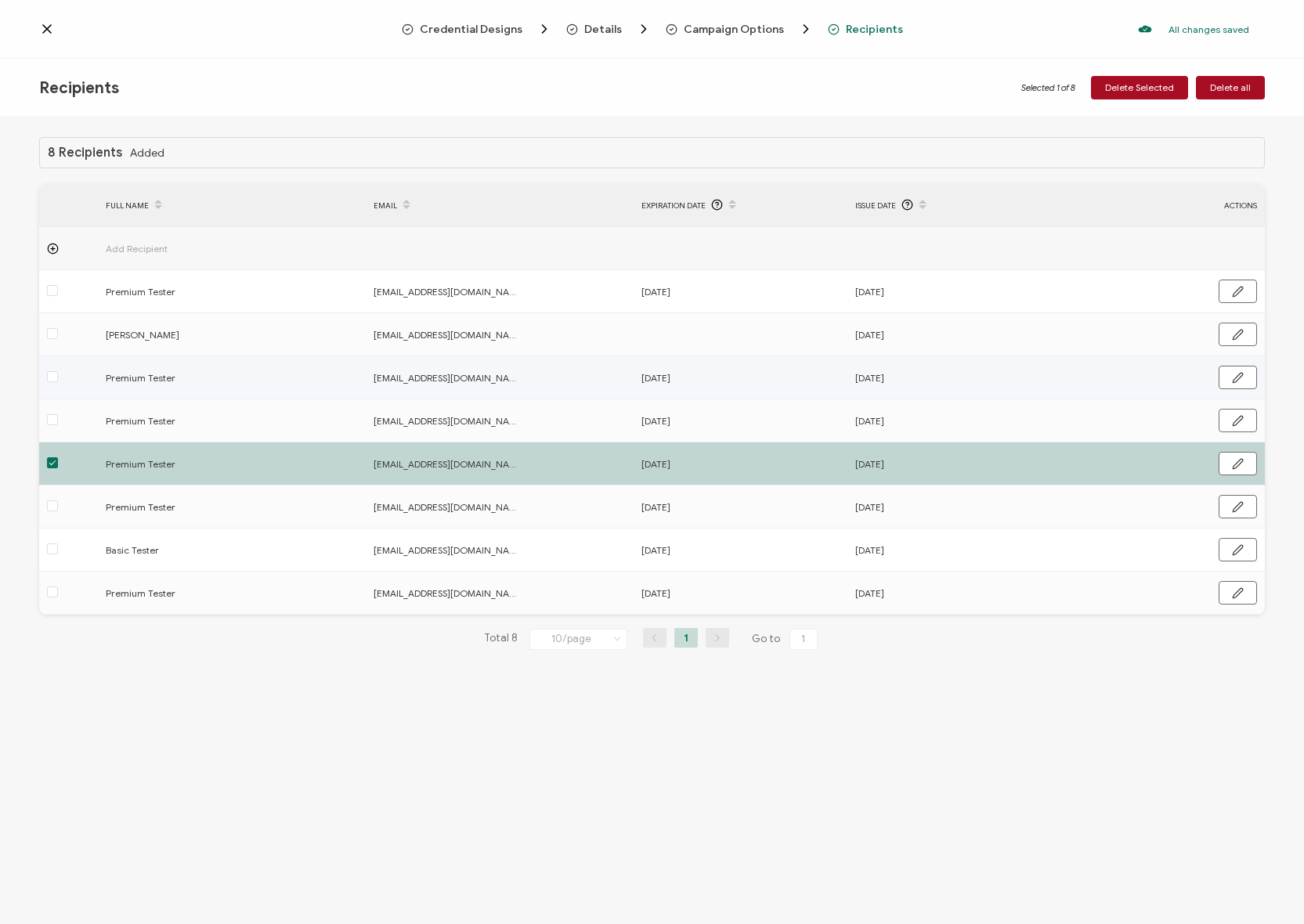
click at [60, 370] on div at bounding box center [68, 378] width 59 height 18
click at [56, 374] on span at bounding box center [52, 376] width 11 height 11
click at [58, 371] on input "checkbox" at bounding box center [58, 371] width 0 height 0
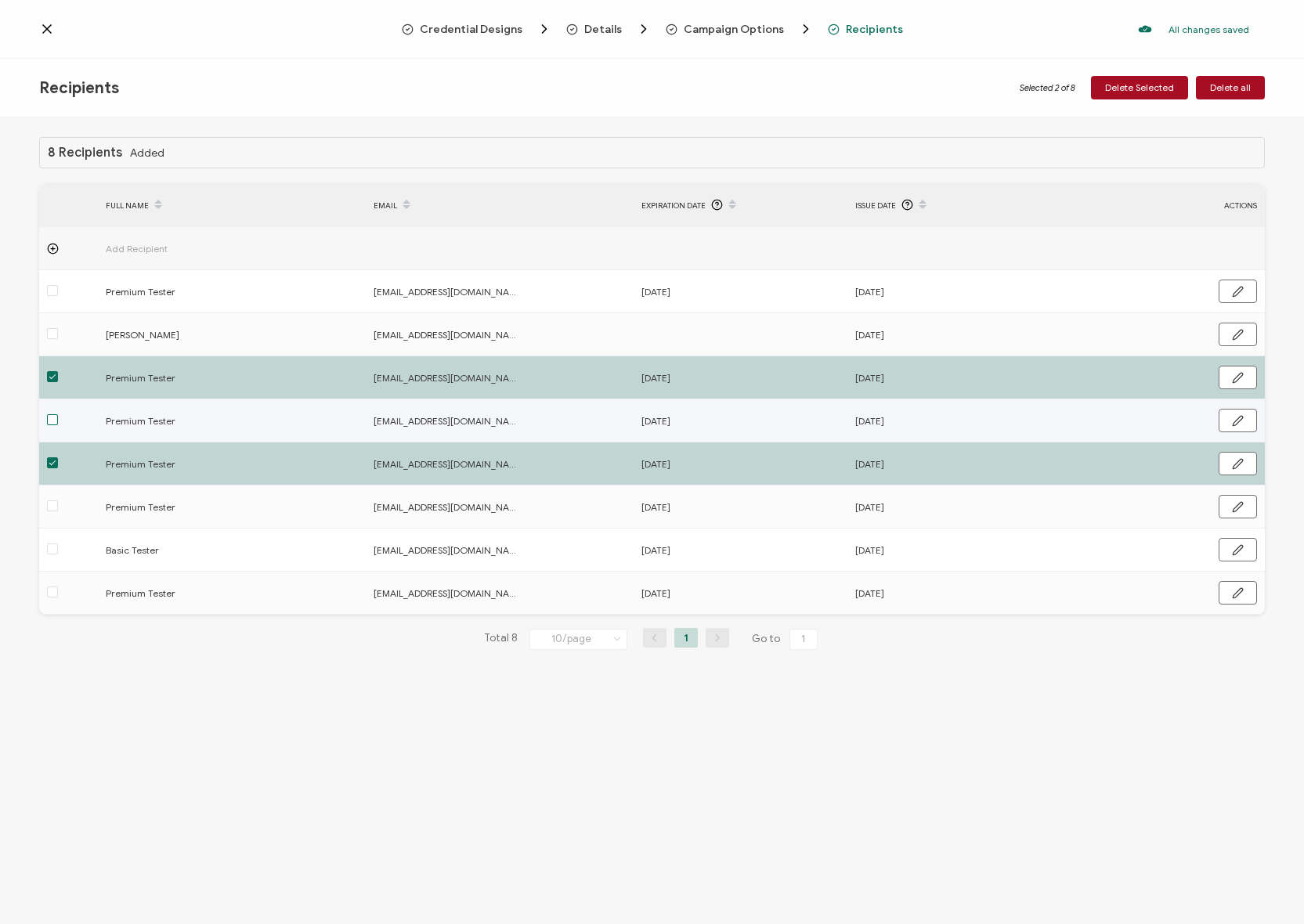
click at [51, 421] on span at bounding box center [52, 419] width 11 height 11
click at [58, 414] on input "checkbox" at bounding box center [58, 414] width 0 height 0
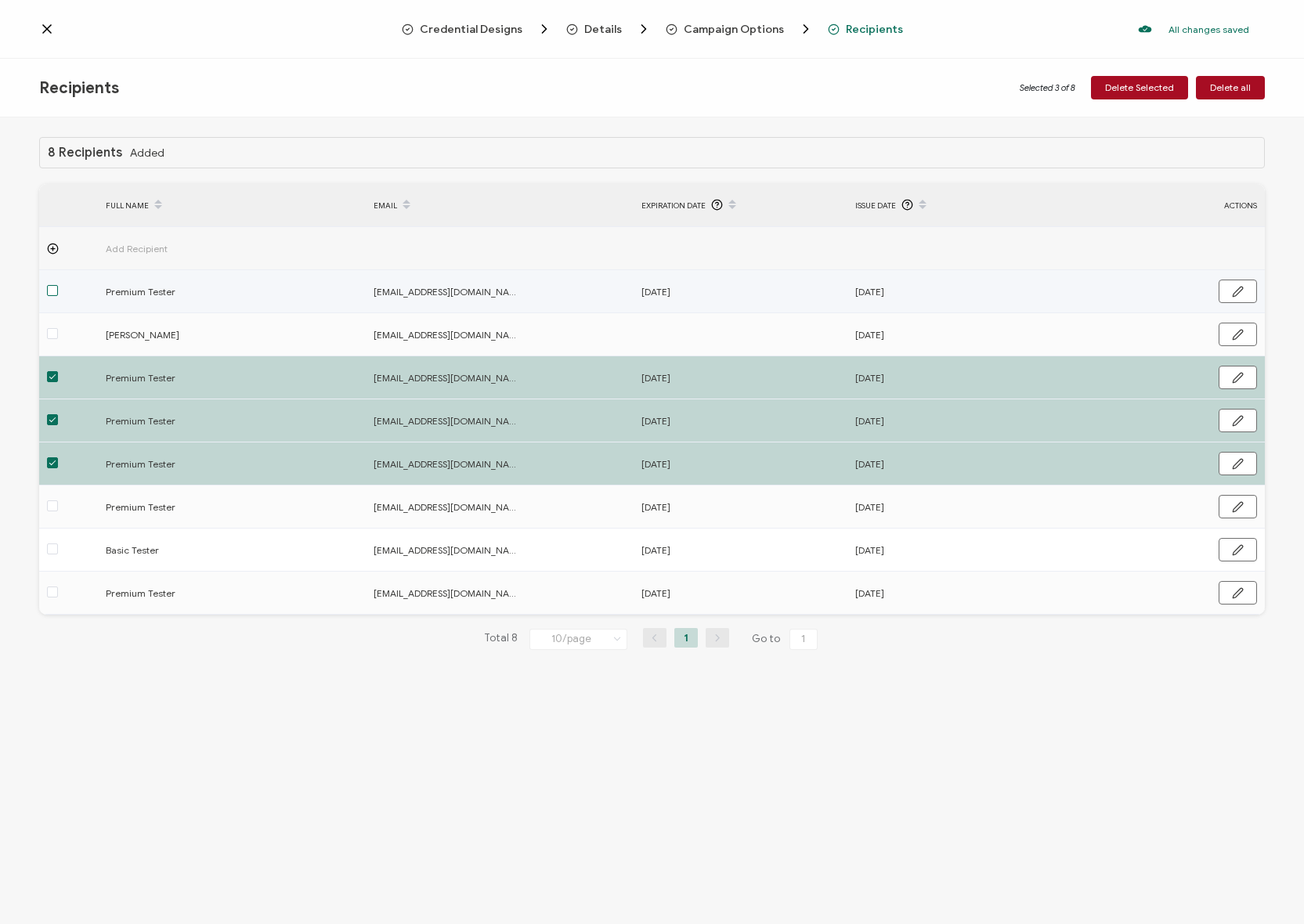
click at [55, 289] on span at bounding box center [52, 290] width 11 height 11
click at [58, 285] on input "checkbox" at bounding box center [58, 285] width 0 height 0
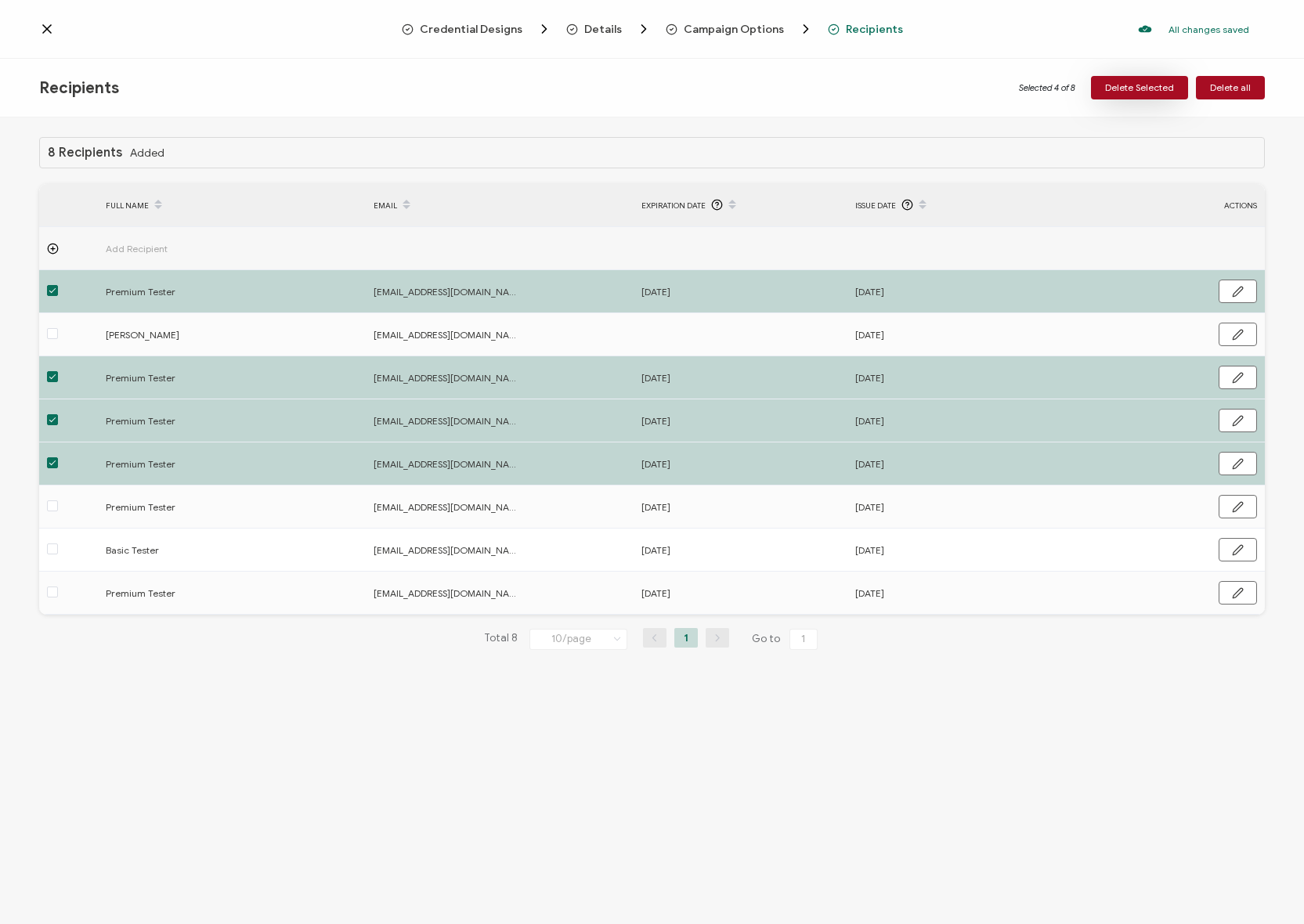
click at [1147, 88] on span "Delete Selected" at bounding box center [1139, 87] width 69 height 9
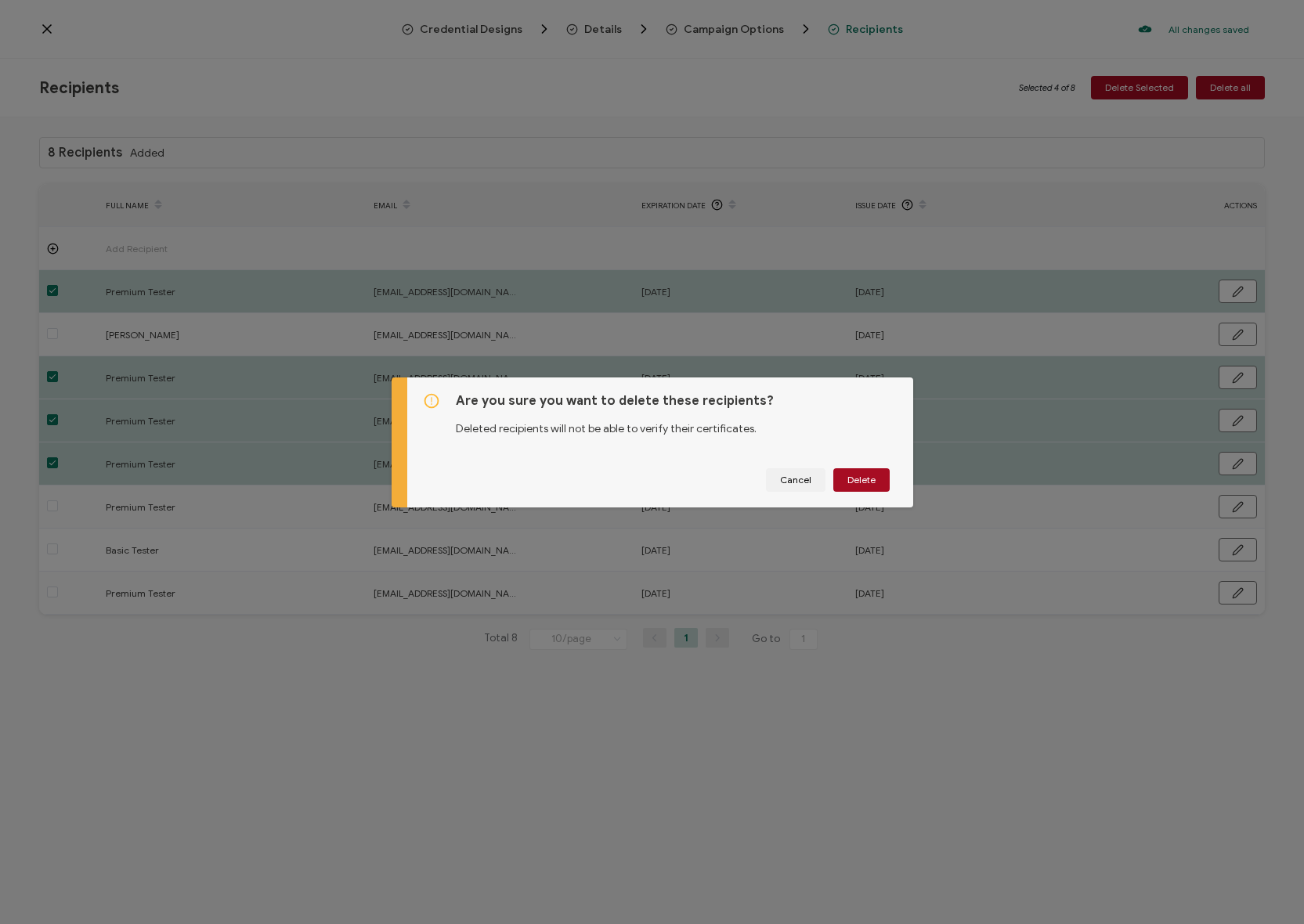
click at [602, 446] on div "Are you sure you want to delete these recipients? Deleted recipients will not b…" at bounding box center [660, 443] width 506 height 130
click at [872, 478] on button "Delete" at bounding box center [861, 479] width 56 height 23
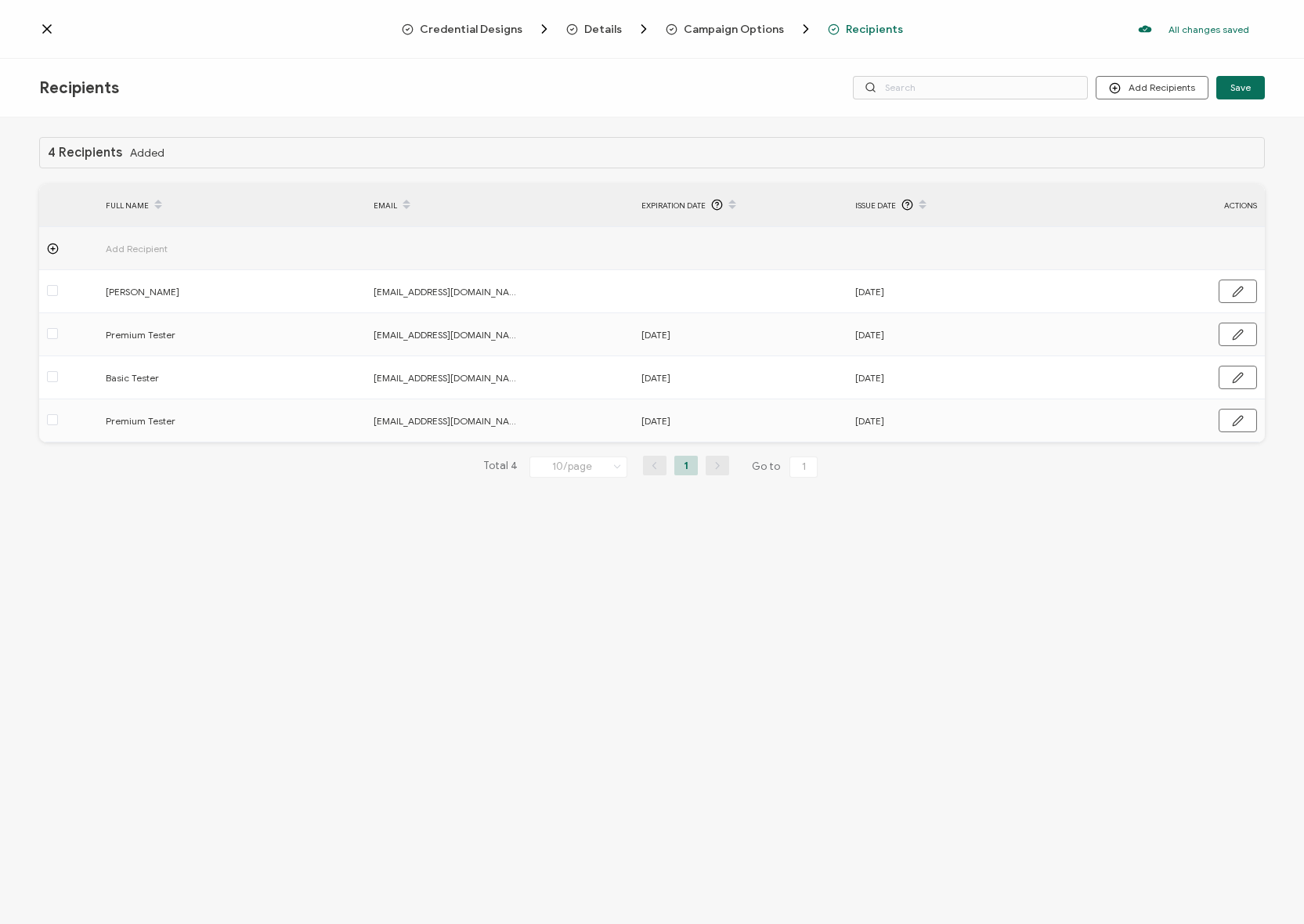
click at [42, 31] on icon at bounding box center [47, 29] width 16 height 16
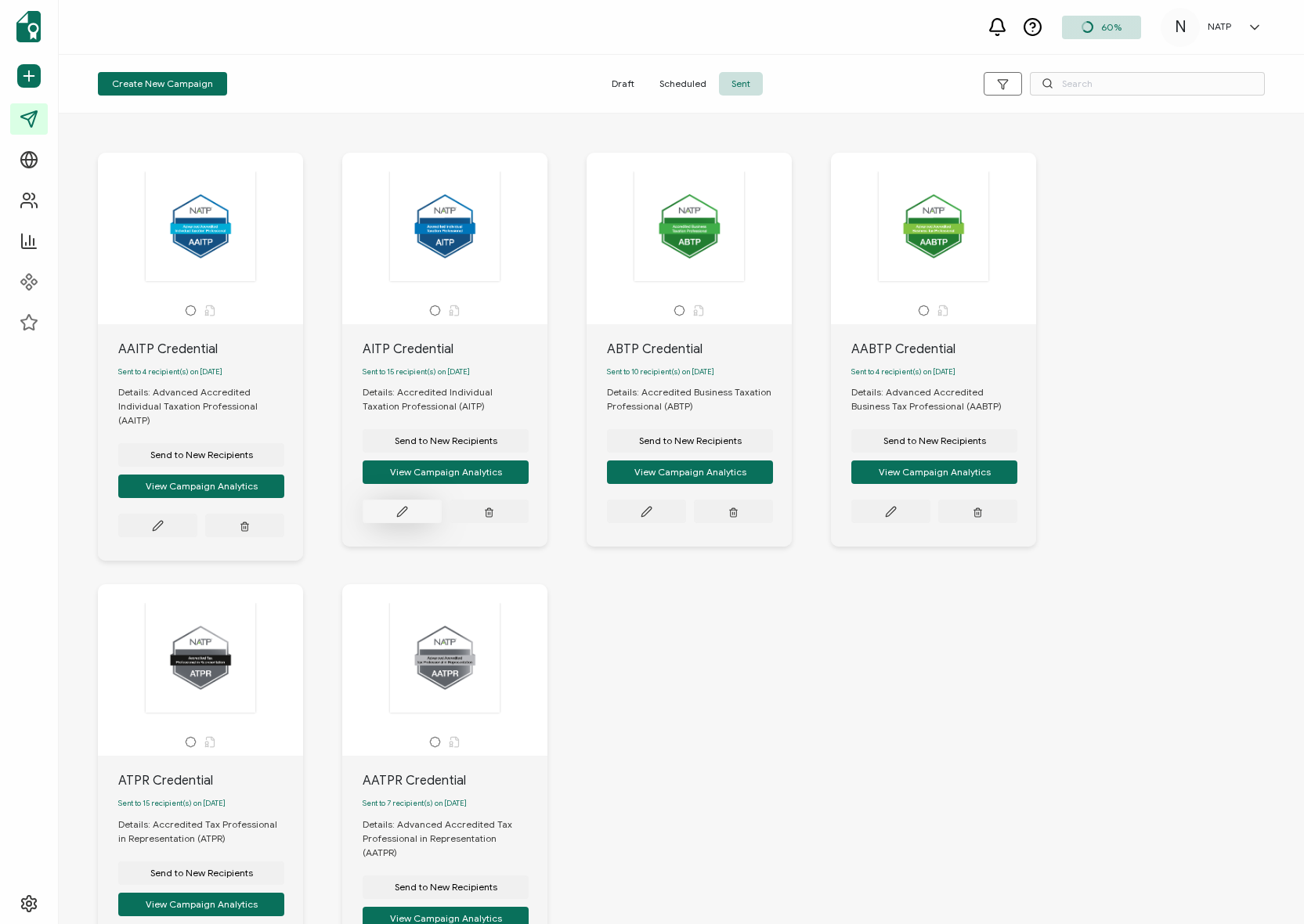
click at [417, 513] on button at bounding box center [402, 511] width 79 height 23
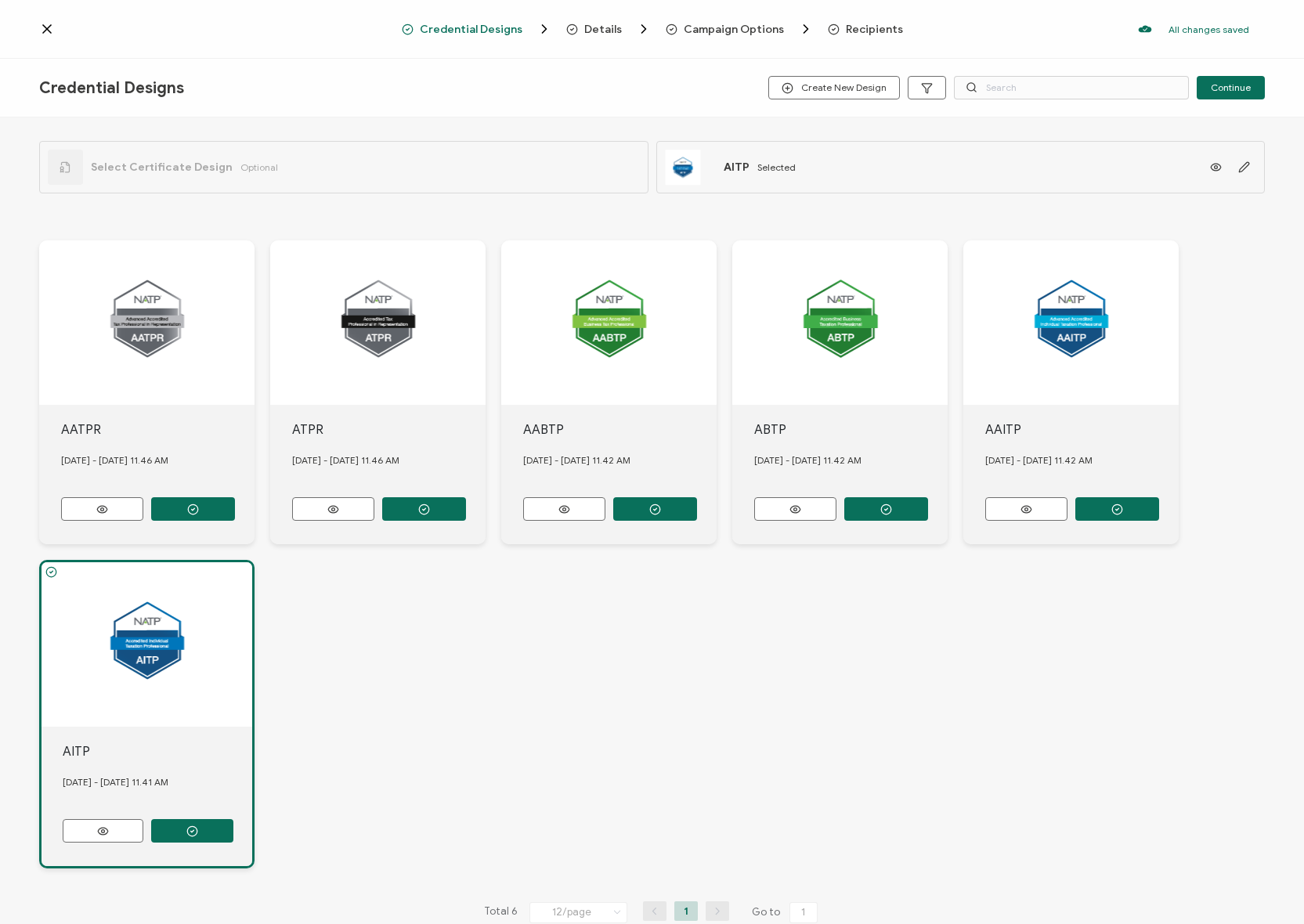
click at [878, 34] on span "Recipients" at bounding box center [874, 29] width 57 height 12
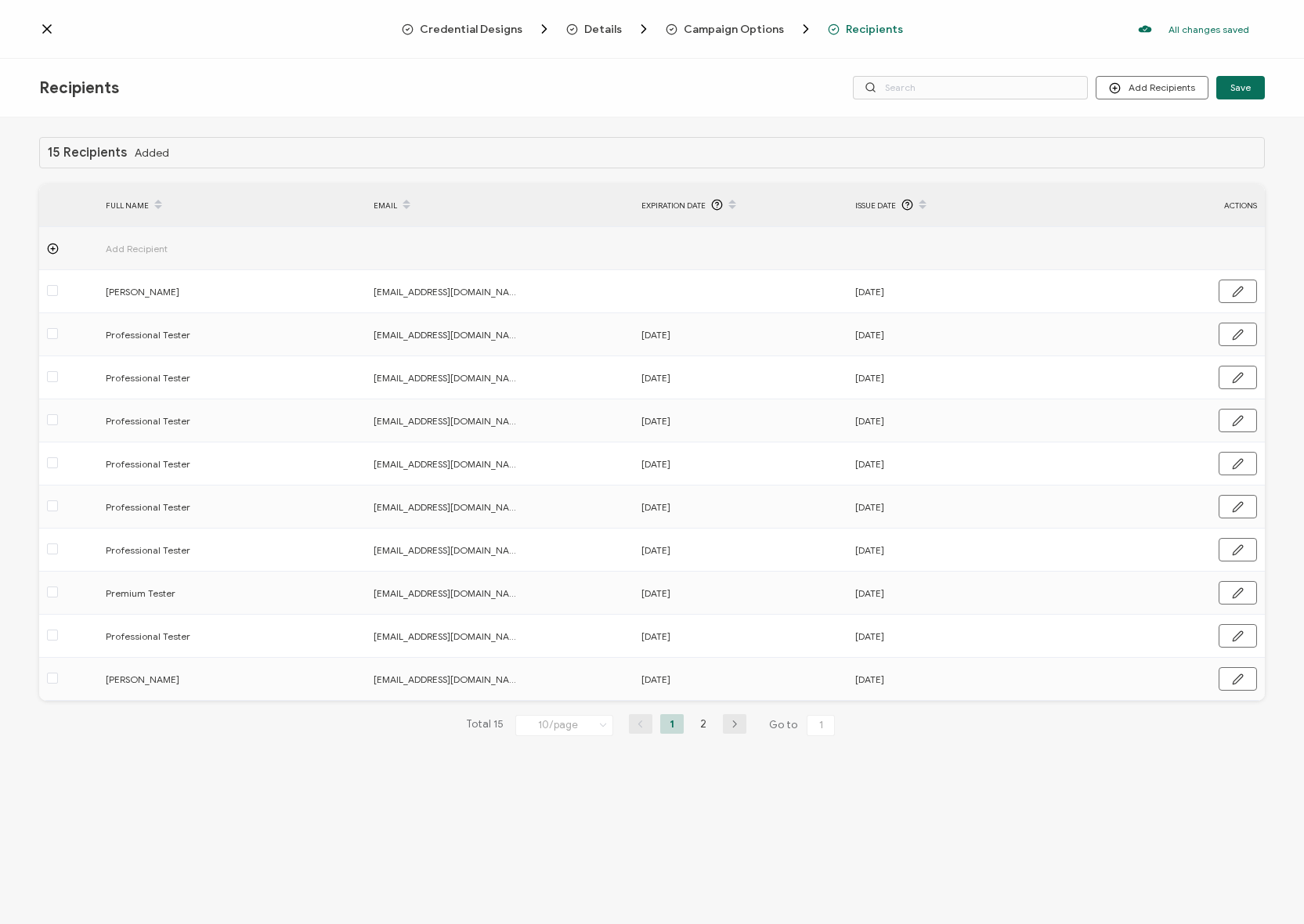
click at [893, 202] on span "Issue Date" at bounding box center [875, 206] width 41 height 18
click at [60, 331] on div at bounding box center [68, 335] width 59 height 18
click at [55, 335] on span at bounding box center [52, 333] width 11 height 11
click at [58, 328] on input "checkbox" at bounding box center [58, 328] width 0 height 0
click at [49, 337] on span at bounding box center [52, 333] width 11 height 11
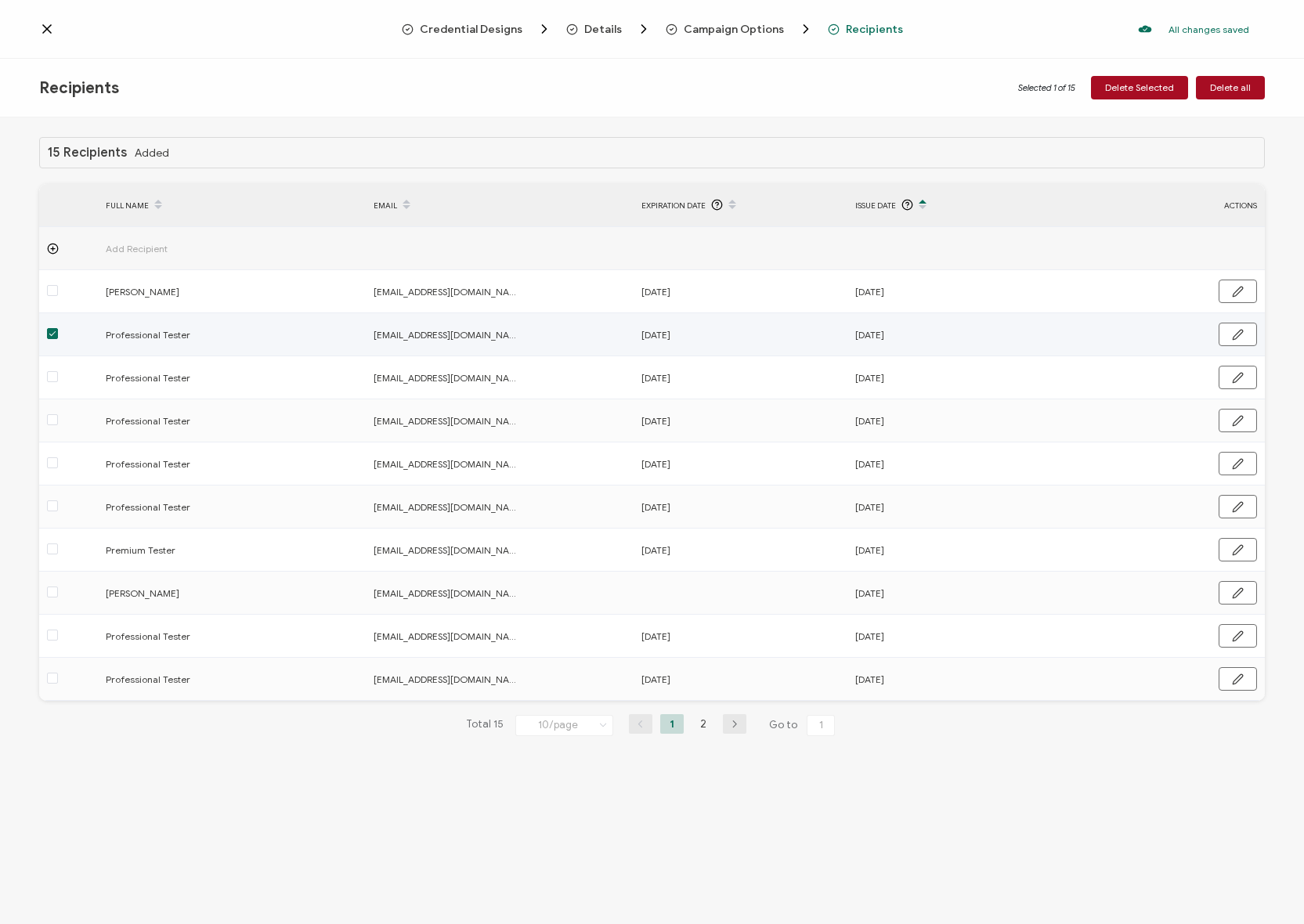
click at [58, 328] on input "checkbox" at bounding box center [58, 328] width 0 height 0
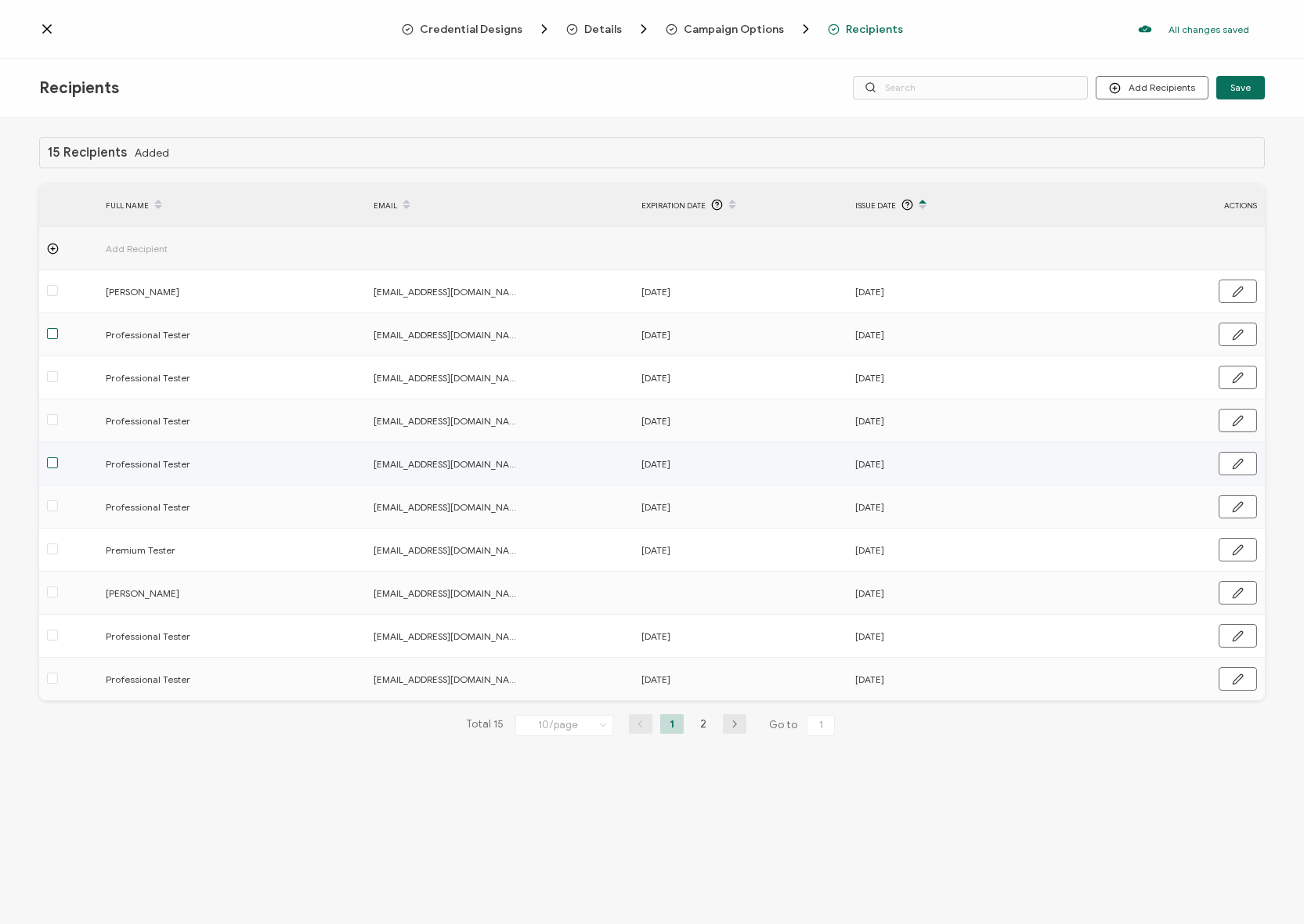
click at [50, 463] on span at bounding box center [52, 462] width 11 height 11
click at [58, 457] on input "checkbox" at bounding box center [58, 457] width 0 height 0
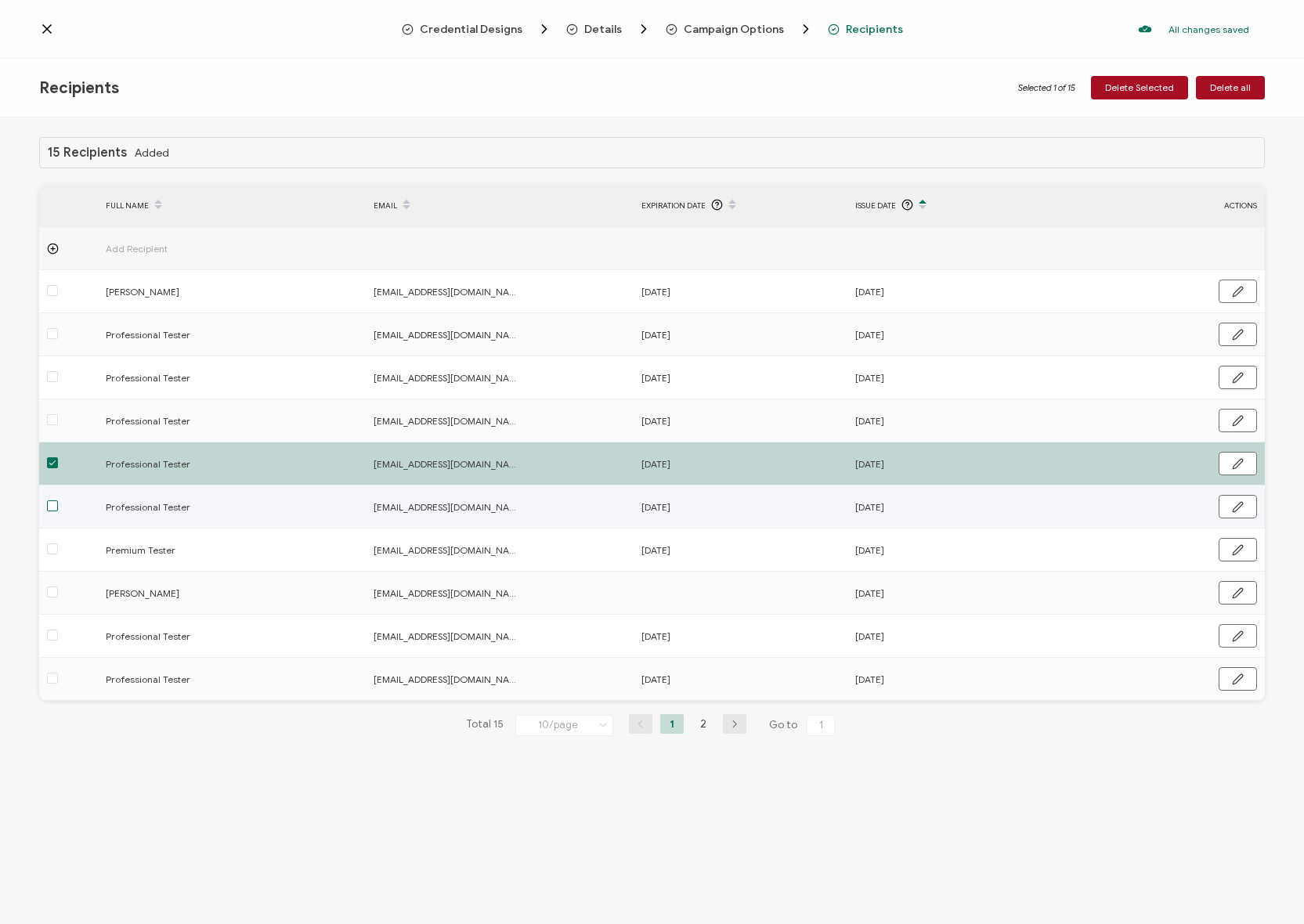
click at [52, 511] on span at bounding box center [52, 506] width 11 height 11
click at [58, 501] on input "checkbox" at bounding box center [58, 501] width 0 height 0
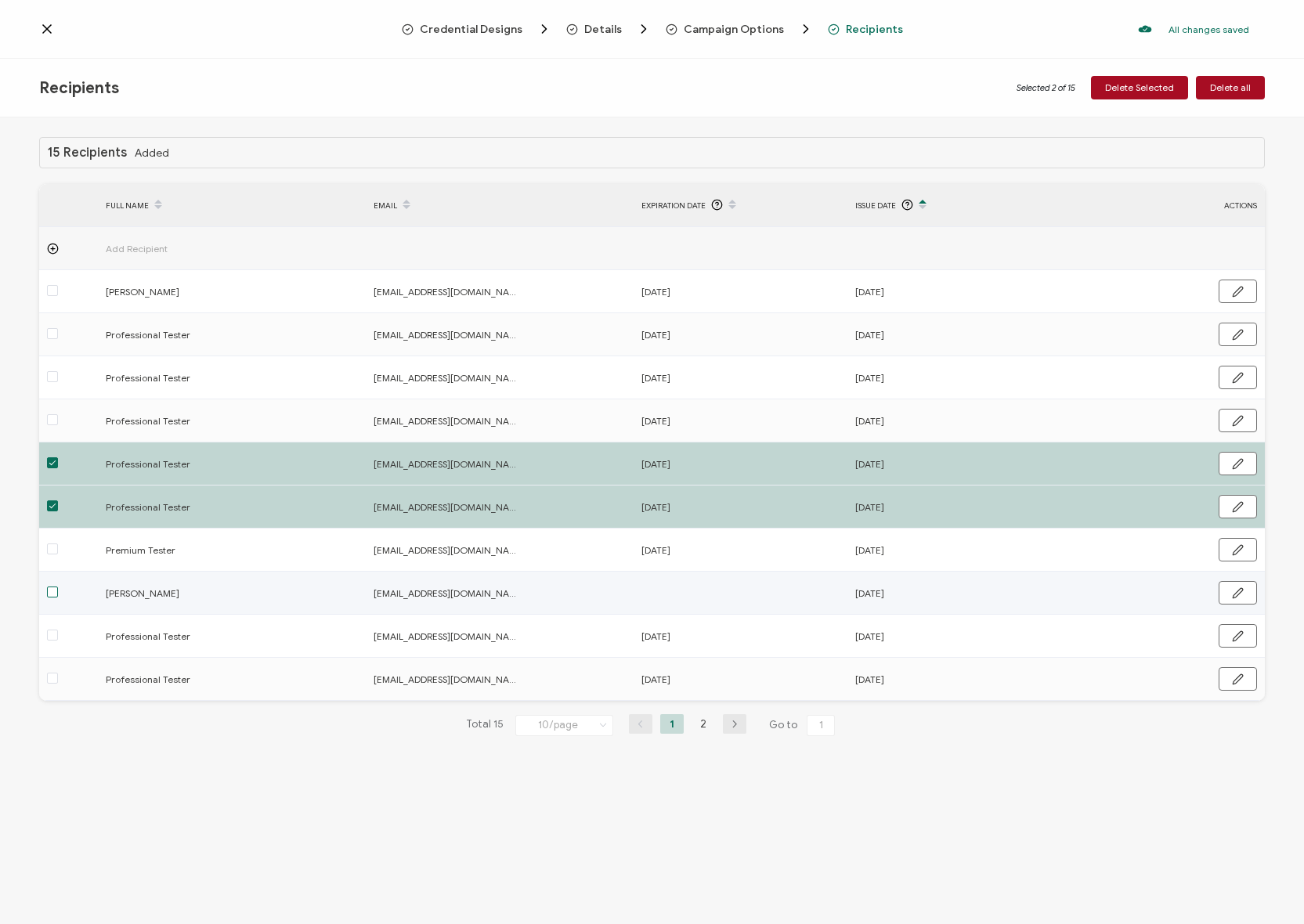
click at [52, 597] on span at bounding box center [52, 592] width 11 height 11
click at [58, 587] on input "checkbox" at bounding box center [58, 587] width 0 height 0
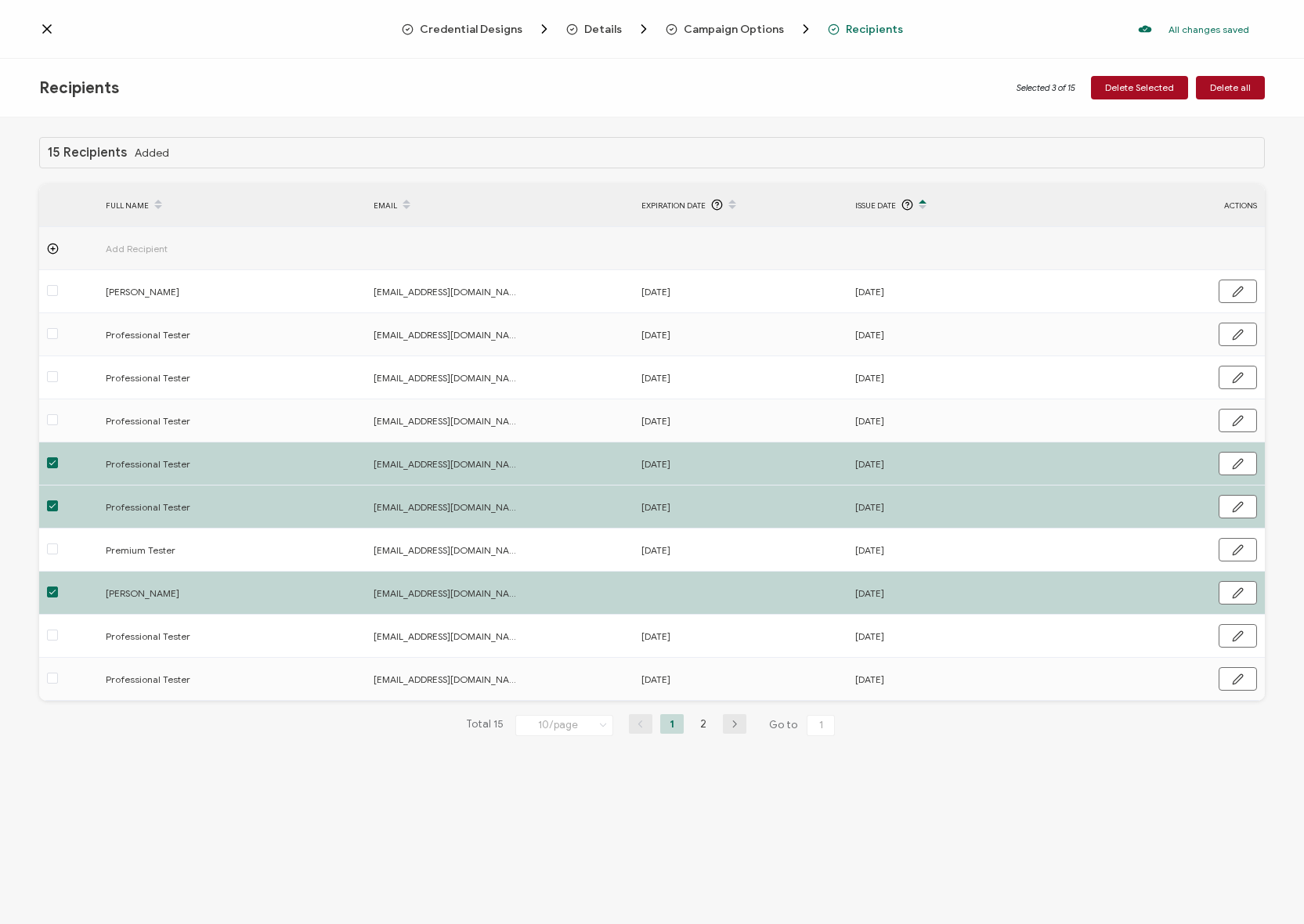
click at [52, 597] on span at bounding box center [52, 592] width 11 height 11
click at [58, 587] on input "checkbox" at bounding box center [58, 587] width 0 height 0
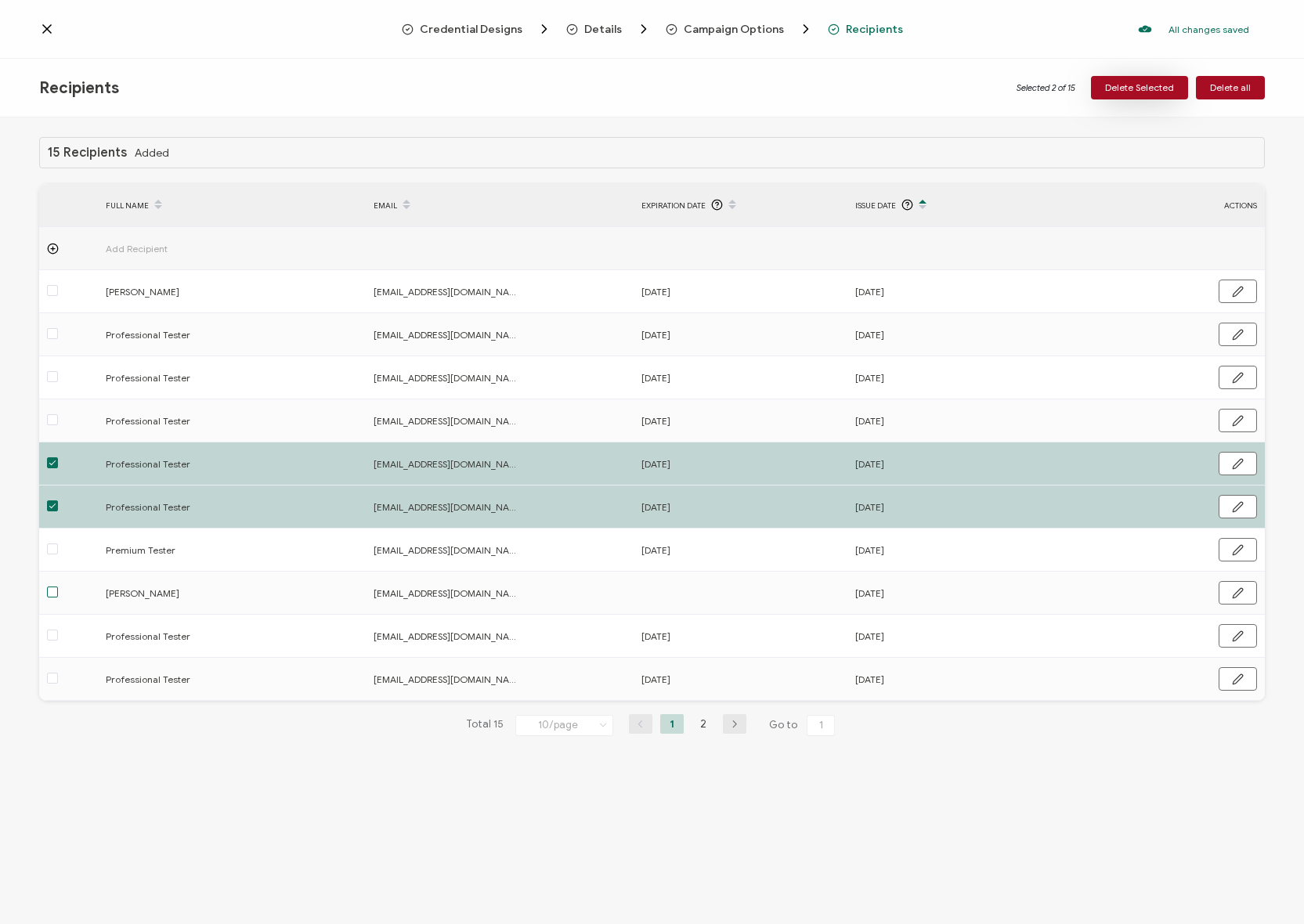
click at [1166, 83] on span "Delete Selected" at bounding box center [1139, 87] width 69 height 9
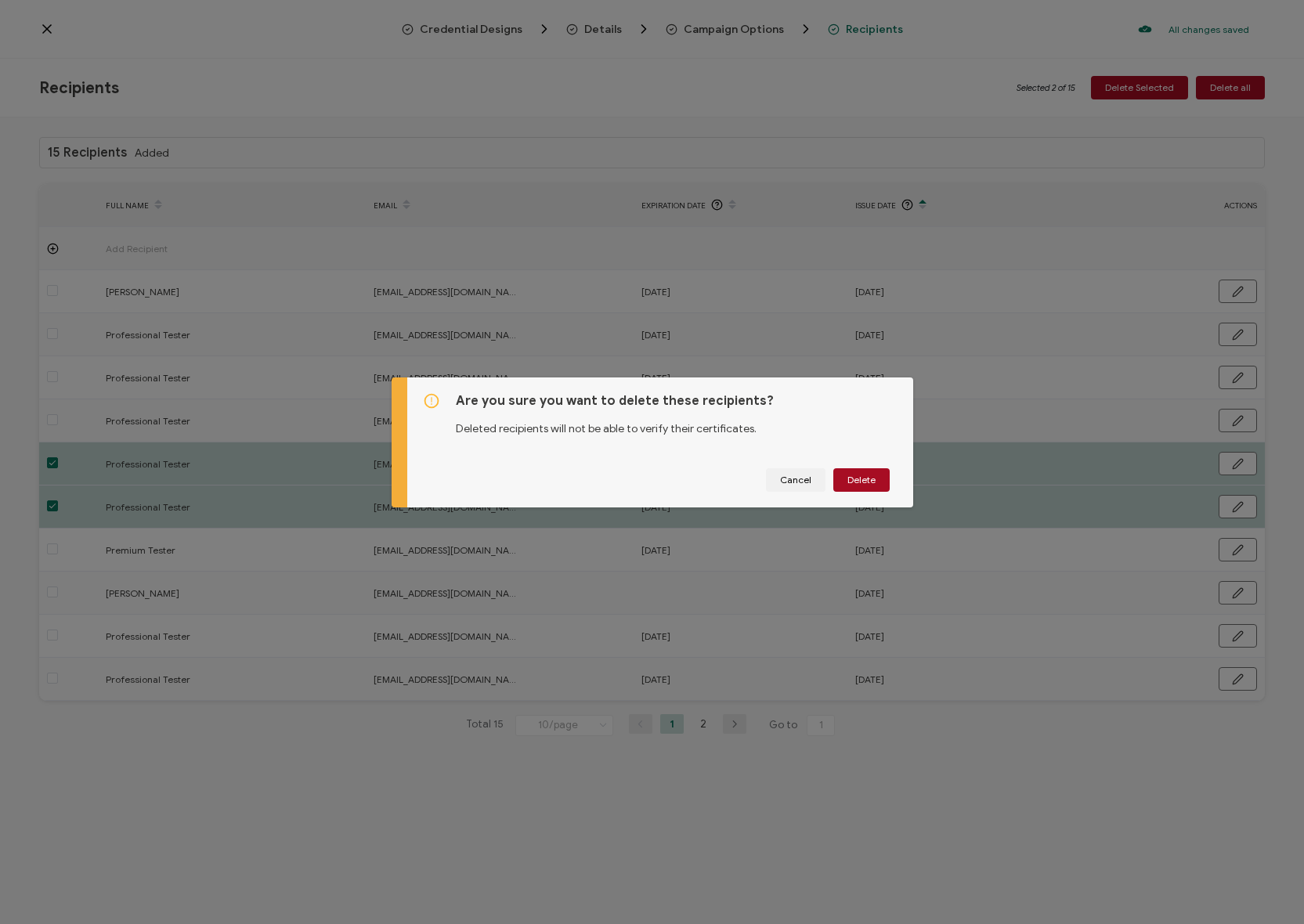
click at [852, 464] on div "Are you sure you want to delete these recipients? Deleted recipients will not b…" at bounding box center [660, 443] width 506 height 130
click at [857, 475] on span "Delete" at bounding box center [862, 479] width 28 height 9
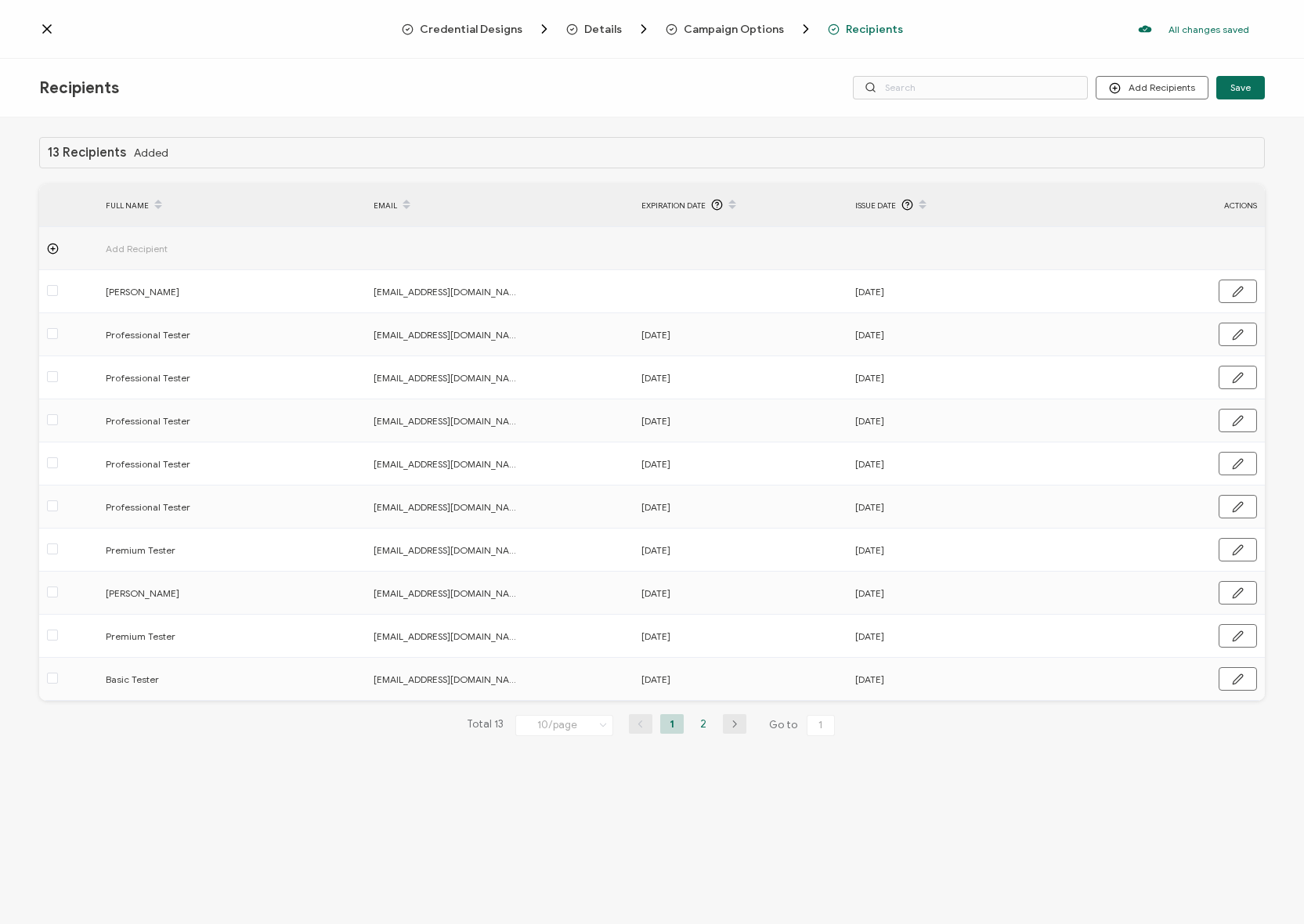
click at [712, 723] on li "2" at bounding box center [703, 724] width 23 height 20
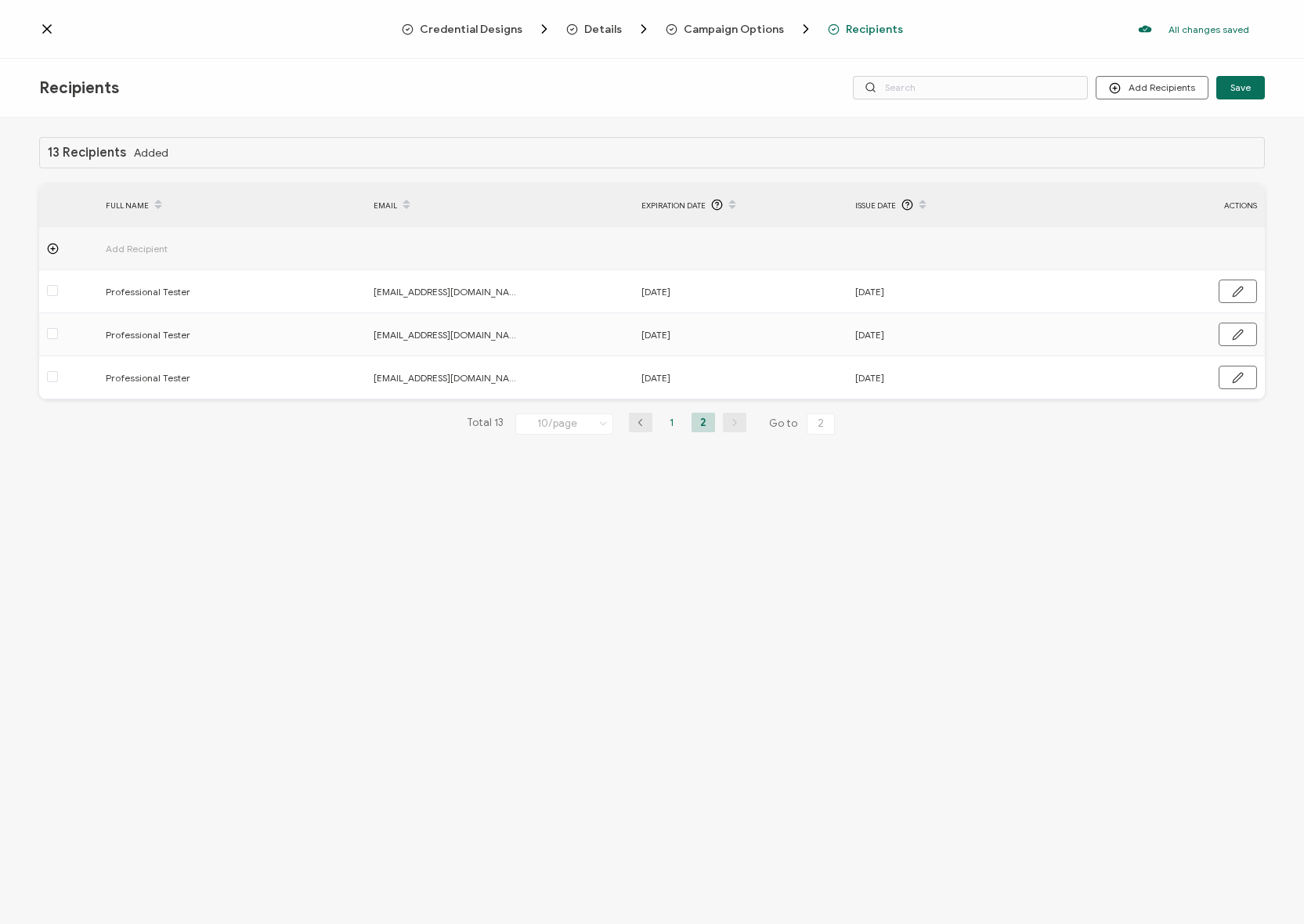
click at [670, 421] on li "1" at bounding box center [671, 423] width 23 height 20
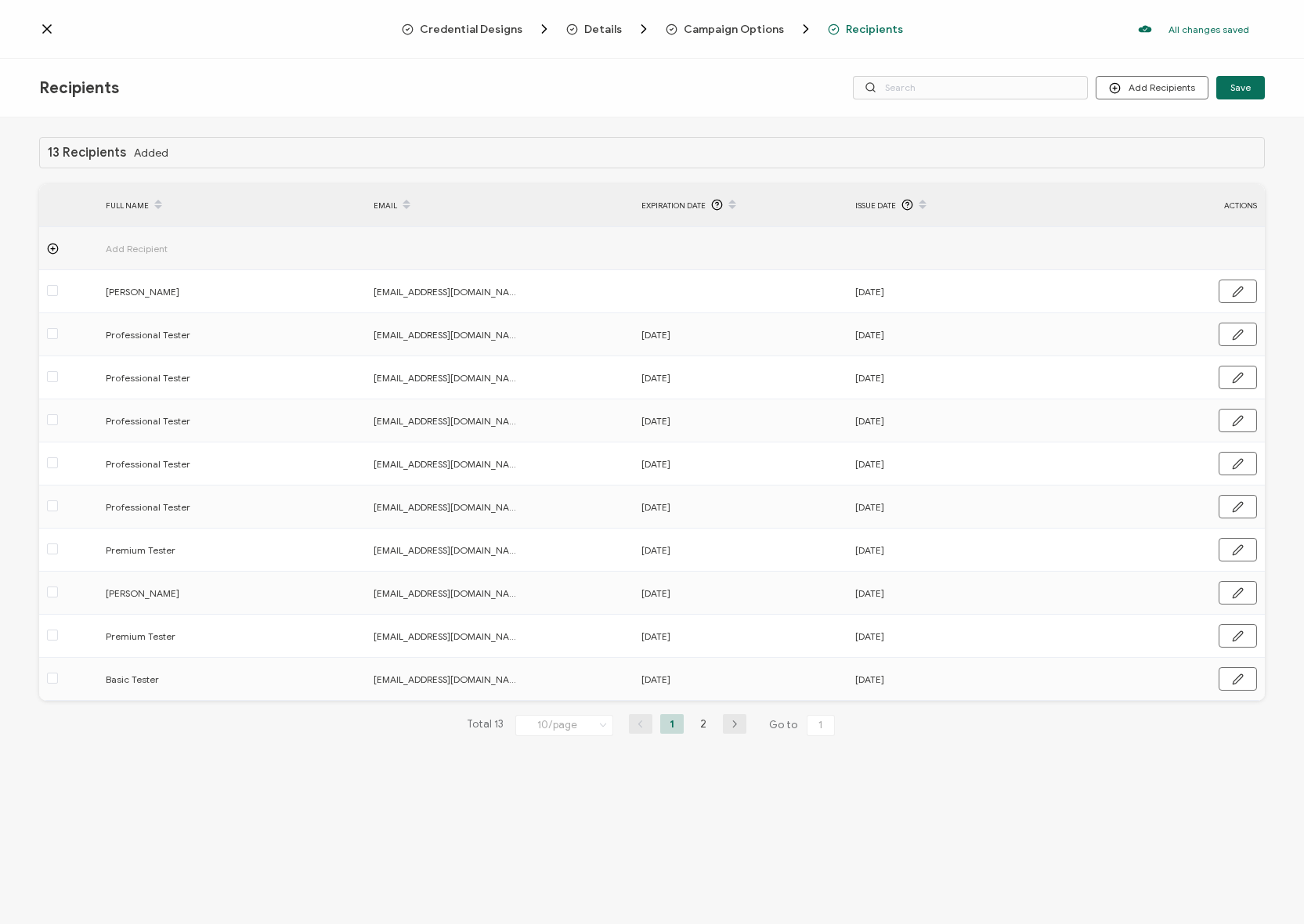
click at [740, 108] on div "Recipients Add Recipients Upload Recipients Import From Recipients Import From …" at bounding box center [652, 88] width 1304 height 59
click at [61, 27] on div at bounding box center [220, 29] width 363 height 16
click at [51, 27] on icon at bounding box center [47, 29] width 16 height 16
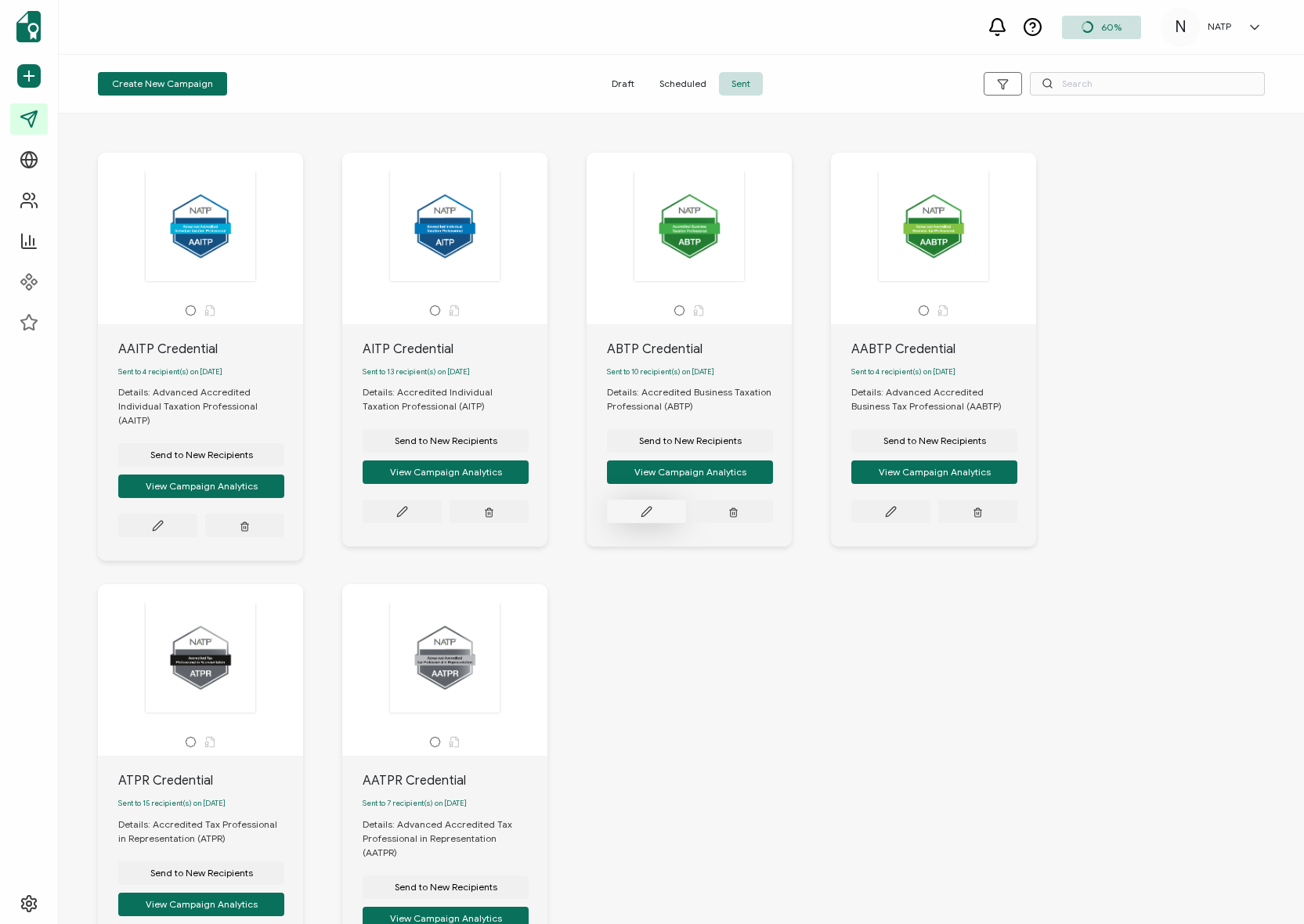
click at [655, 507] on button at bounding box center [646, 511] width 79 height 23
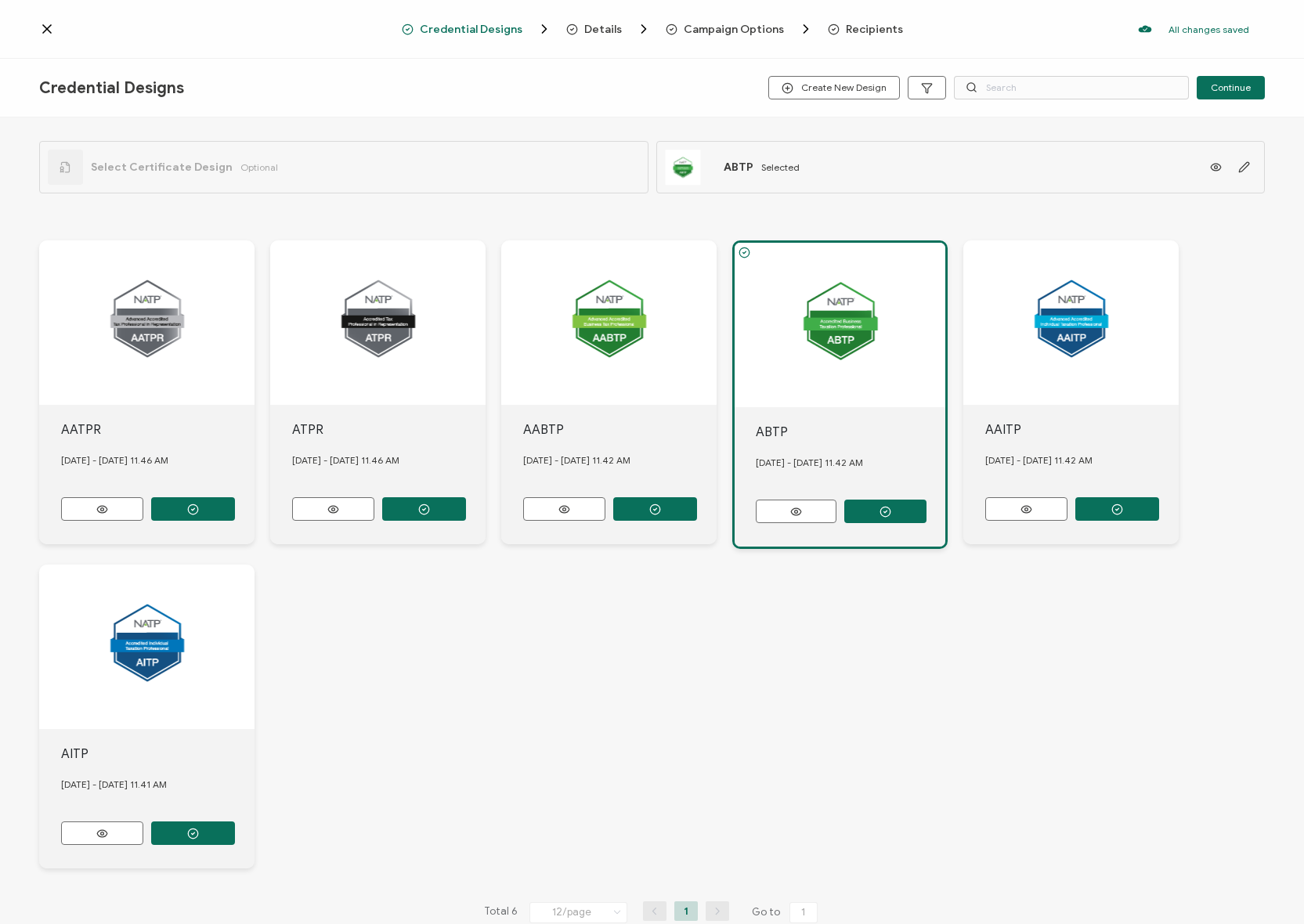
click at [860, 28] on span "Recipients" at bounding box center [874, 29] width 57 height 12
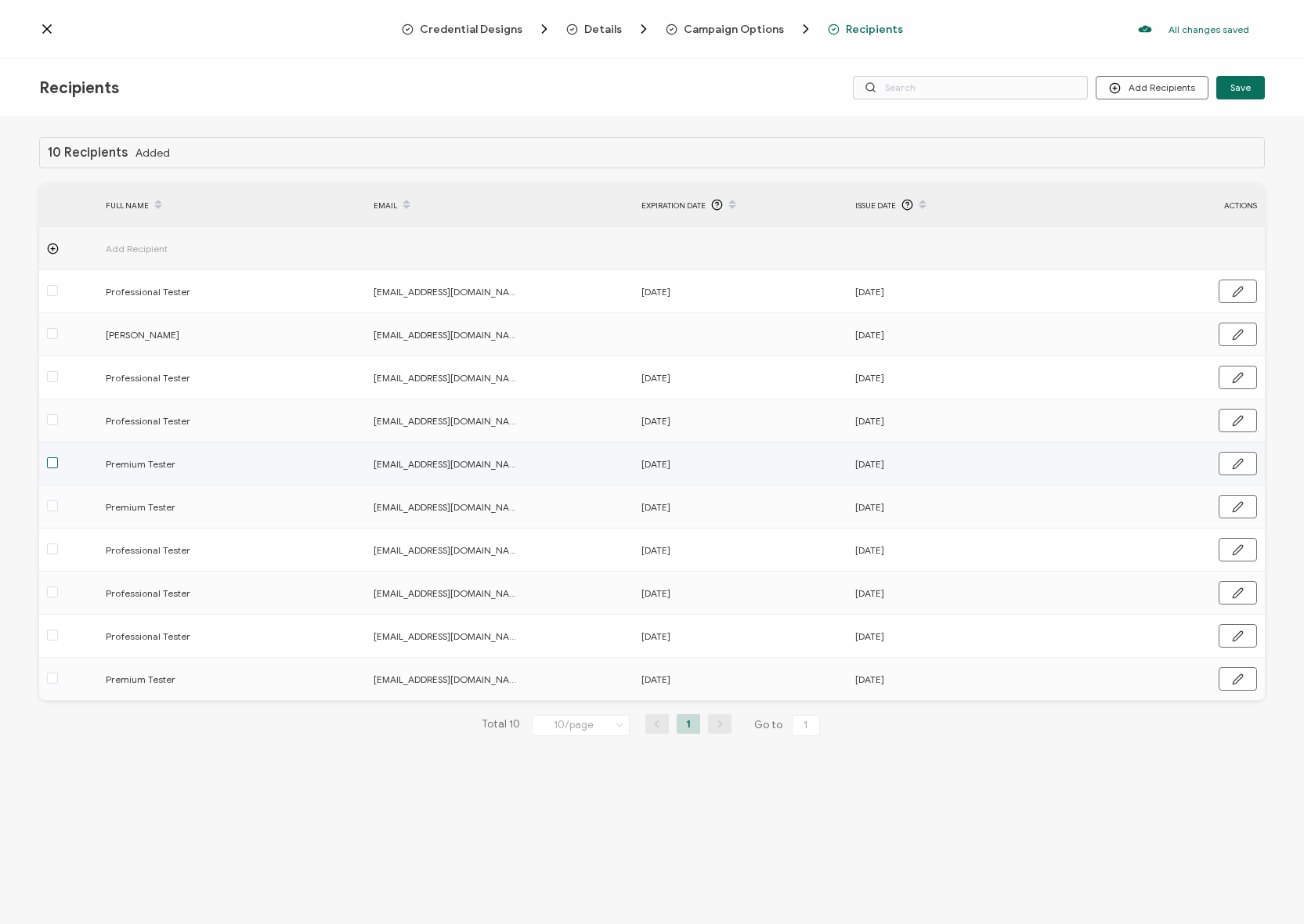
click at [57, 464] on span at bounding box center [52, 462] width 11 height 11
click at [58, 457] on input "checkbox" at bounding box center [58, 457] width 0 height 0
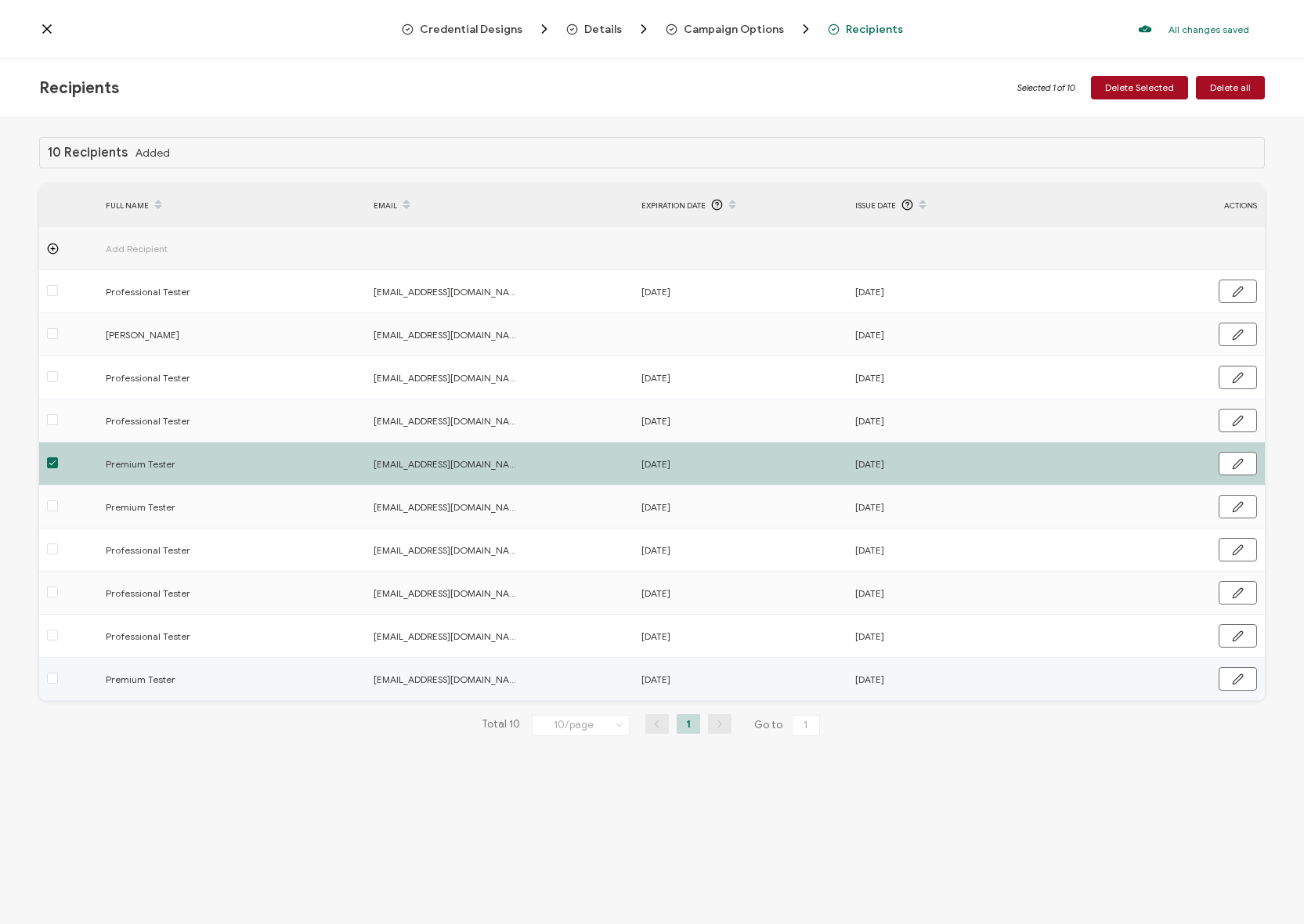
click at [59, 678] on div at bounding box center [68, 679] width 59 height 18
click at [63, 678] on div at bounding box center [68, 679] width 59 height 18
click at [49, 679] on span at bounding box center [52, 678] width 11 height 11
click at [58, 673] on input "checkbox" at bounding box center [58, 673] width 0 height 0
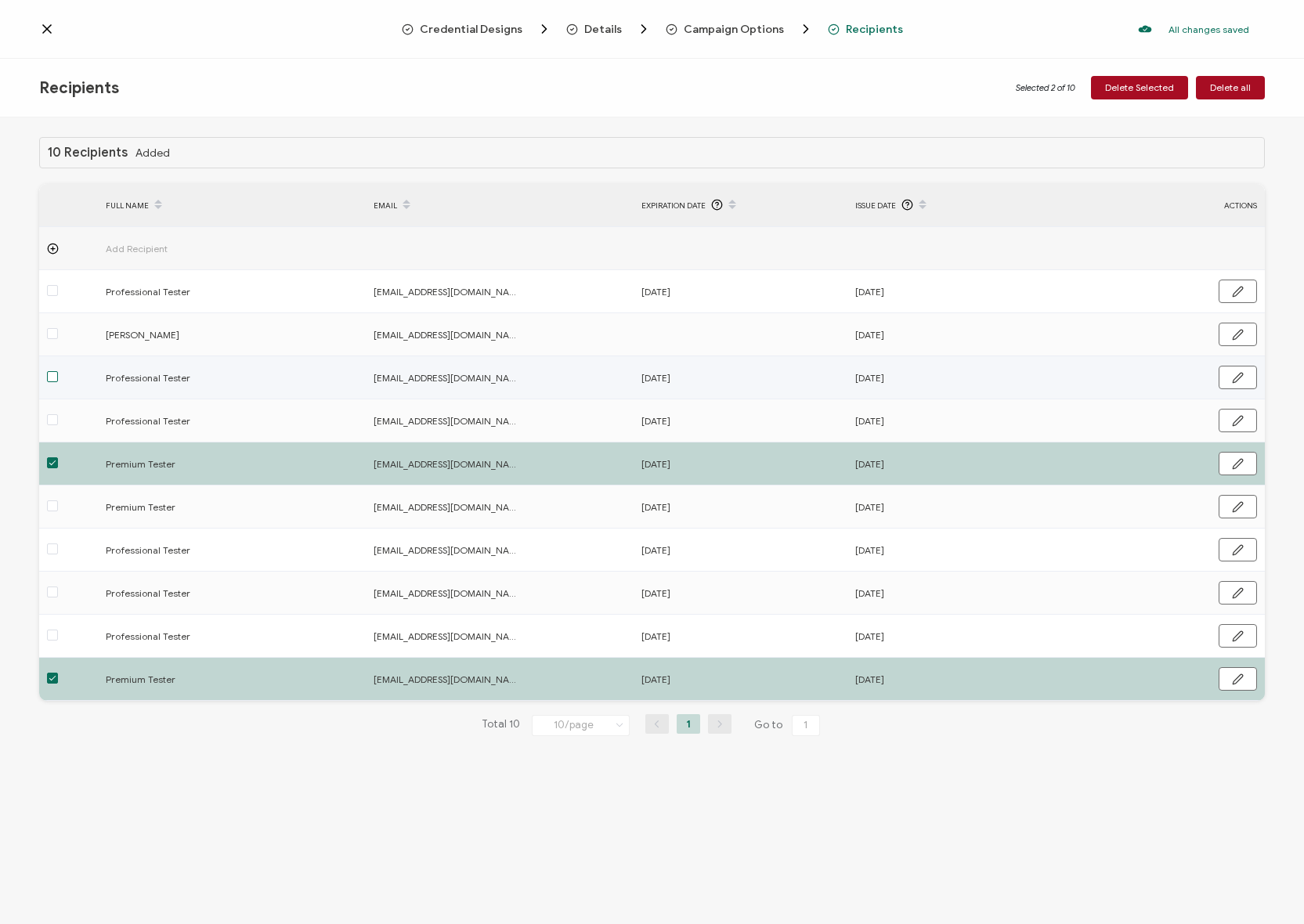
click at [52, 375] on span at bounding box center [52, 376] width 11 height 11
click at [58, 371] on input "checkbox" at bounding box center [58, 371] width 0 height 0
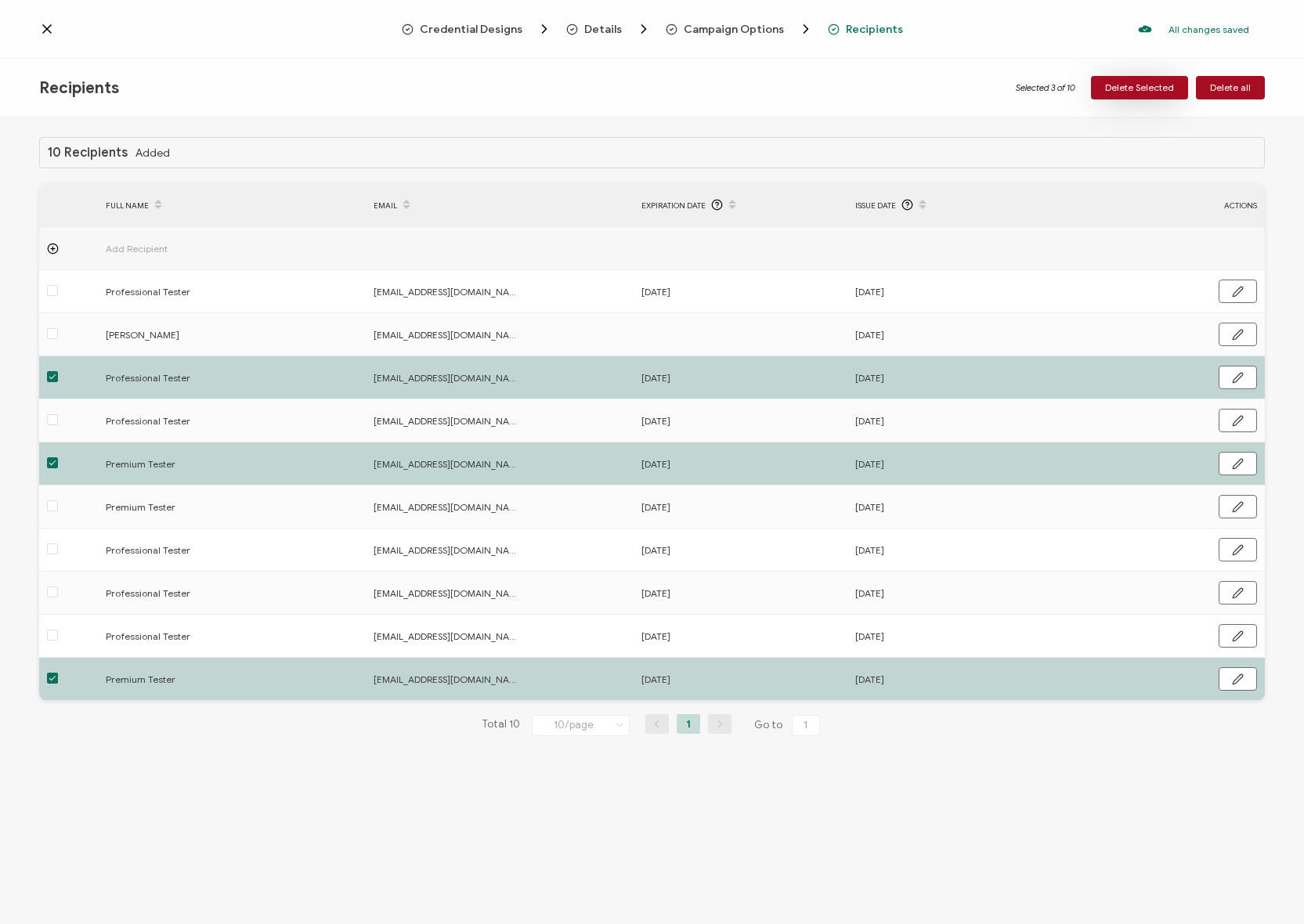
click at [1140, 87] on span "Delete Selected" at bounding box center [1139, 87] width 69 height 9
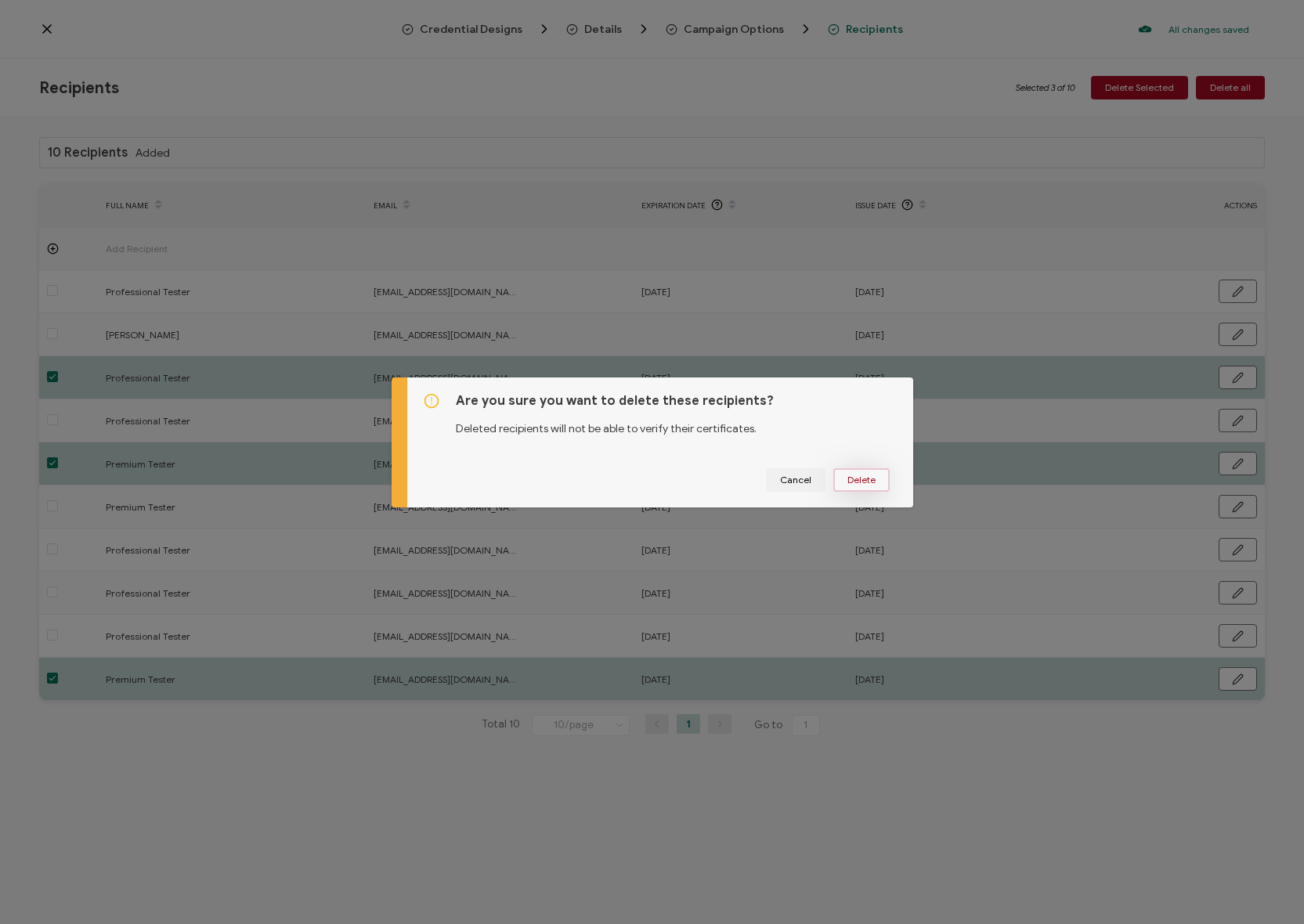
click at [855, 468] on button "Delete" at bounding box center [861, 479] width 56 height 23
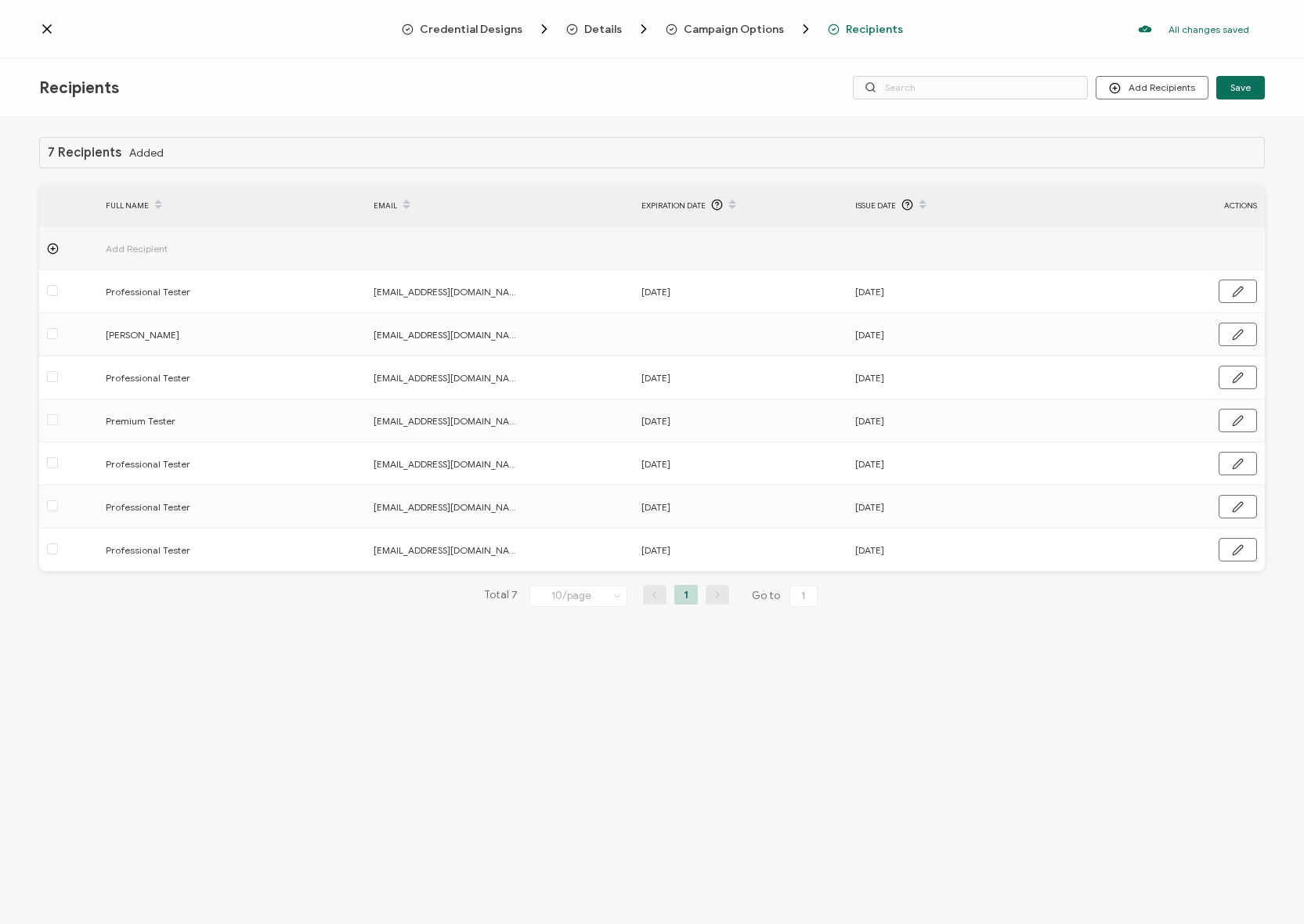
click at [42, 26] on icon at bounding box center [47, 29] width 16 height 16
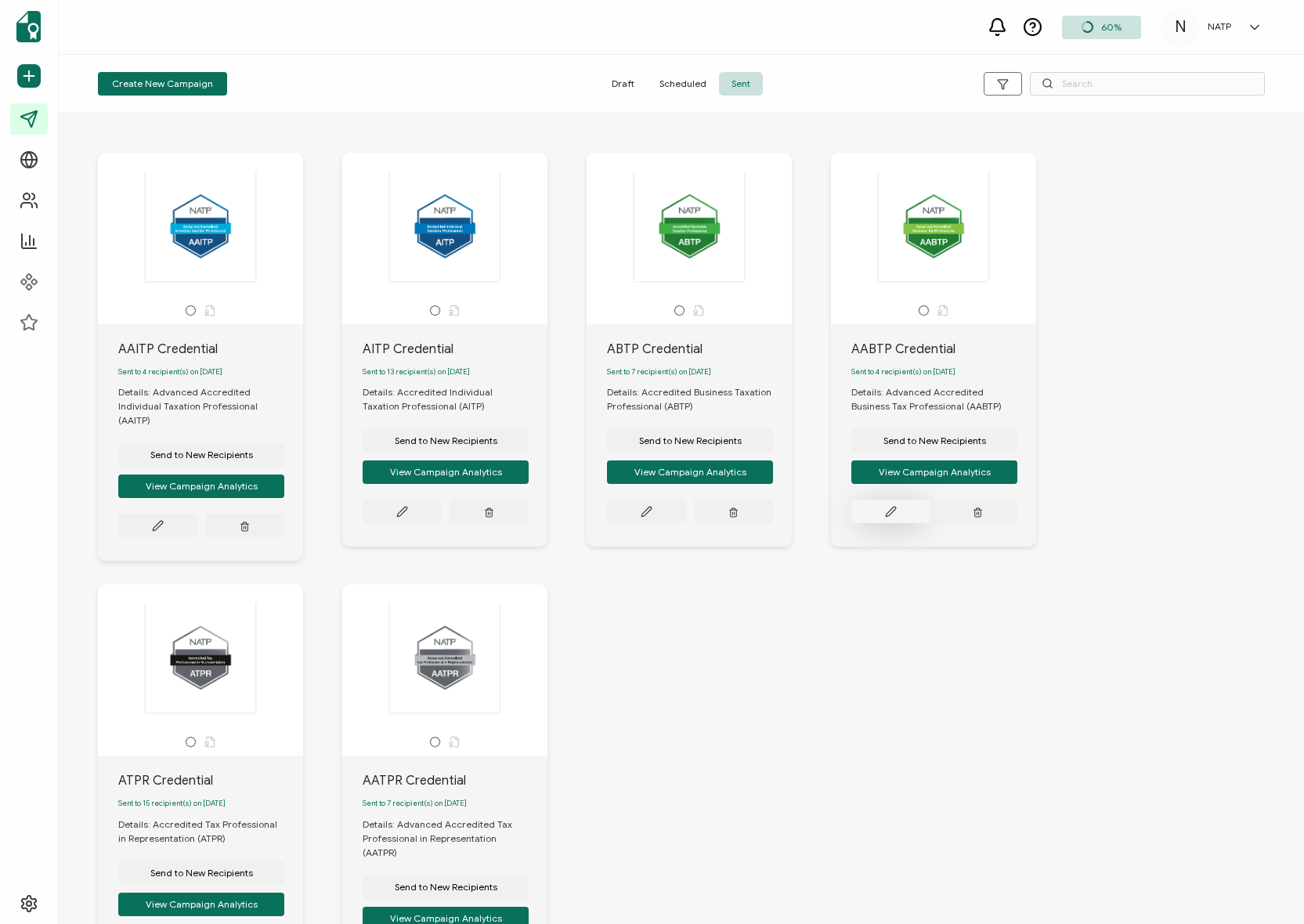
click at [898, 518] on button at bounding box center [890, 511] width 79 height 23
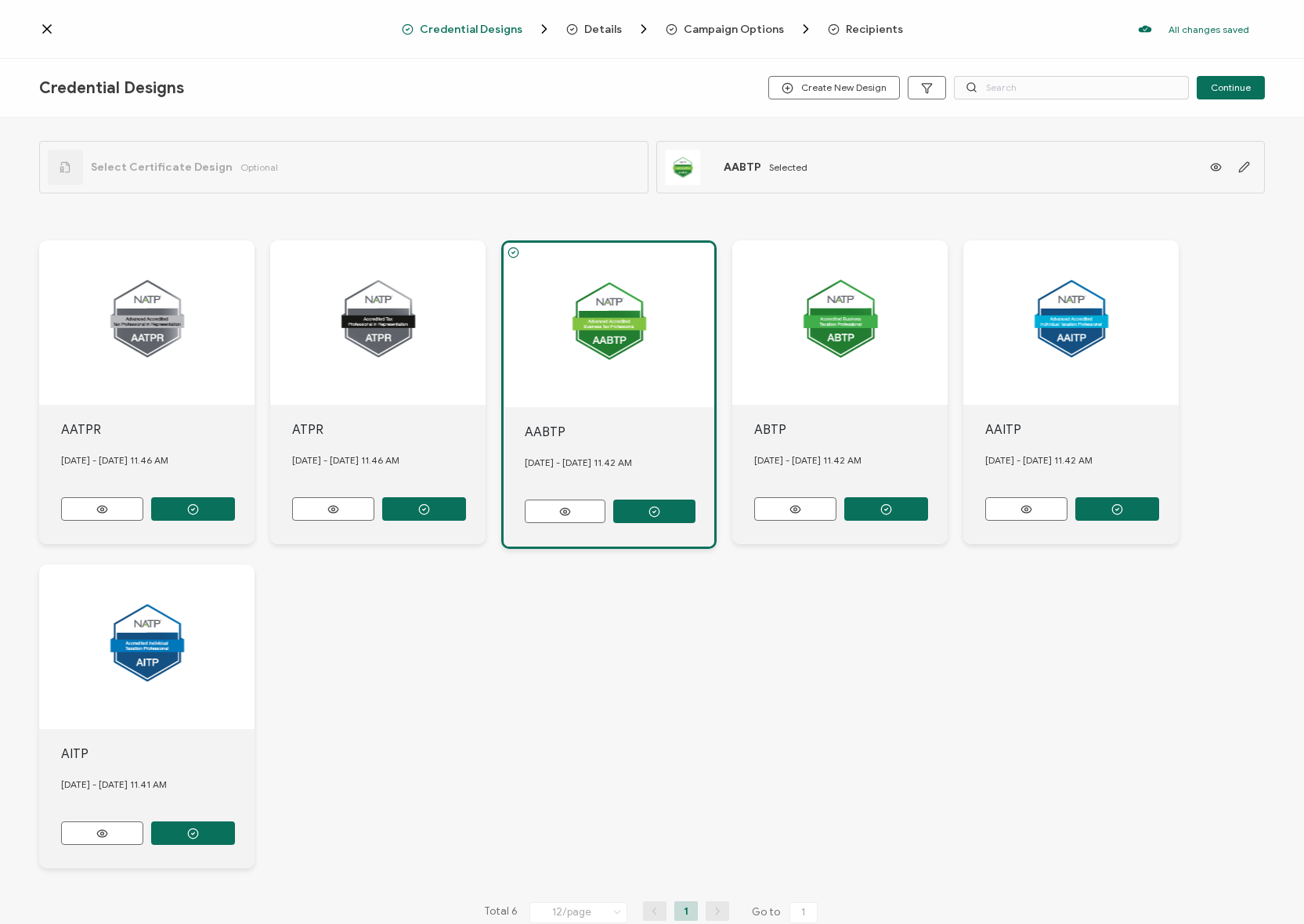
click at [849, 20] on div "Credential Designs Details Campaign Options Recipients All changes saved We sav…" at bounding box center [652, 29] width 1304 height 59
click at [862, 26] on span "Recipients" at bounding box center [874, 29] width 57 height 12
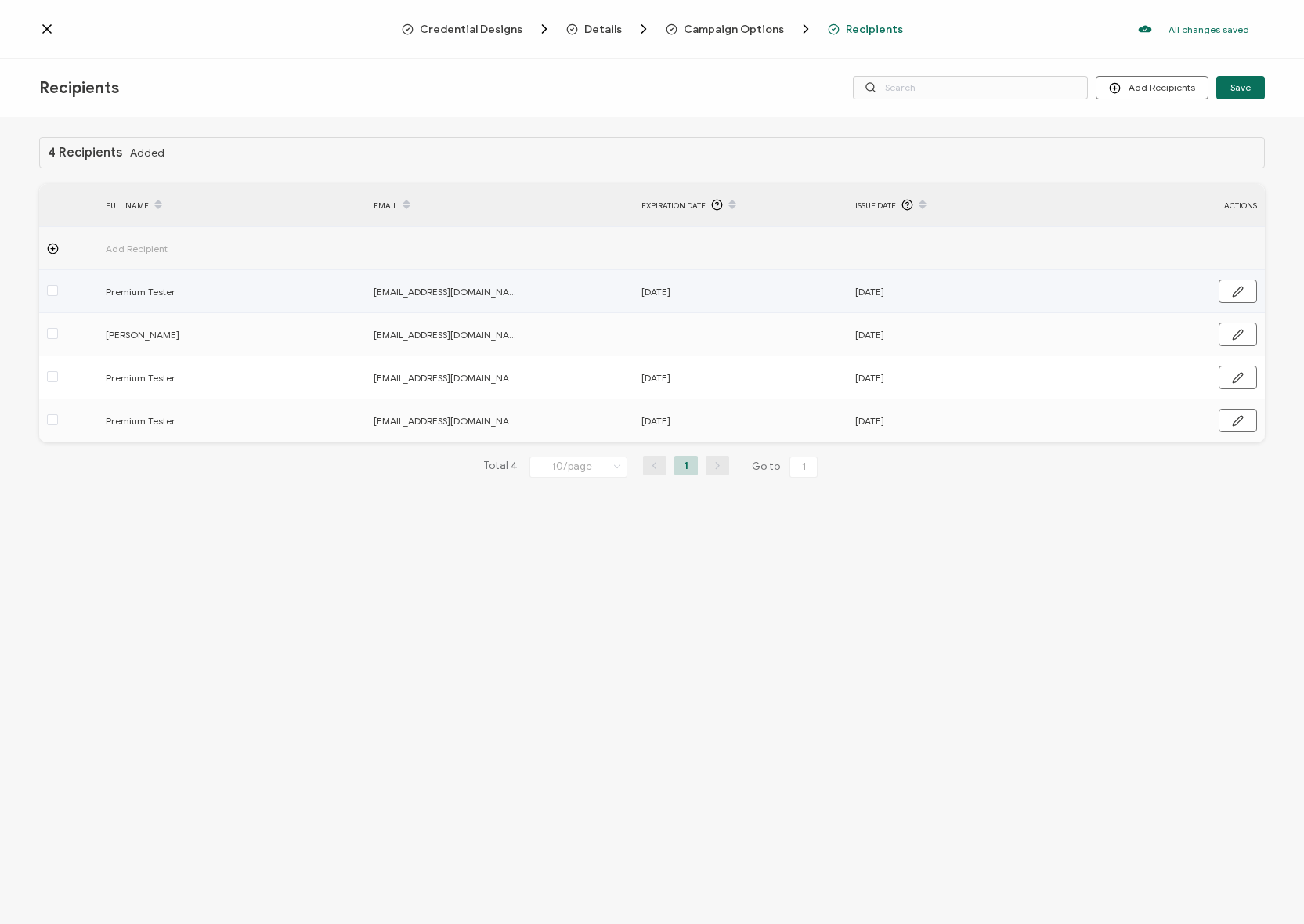
click at [52, 284] on label at bounding box center [52, 292] width 11 height 18
click at [58, 285] on input "checkbox" at bounding box center [58, 285] width 0 height 0
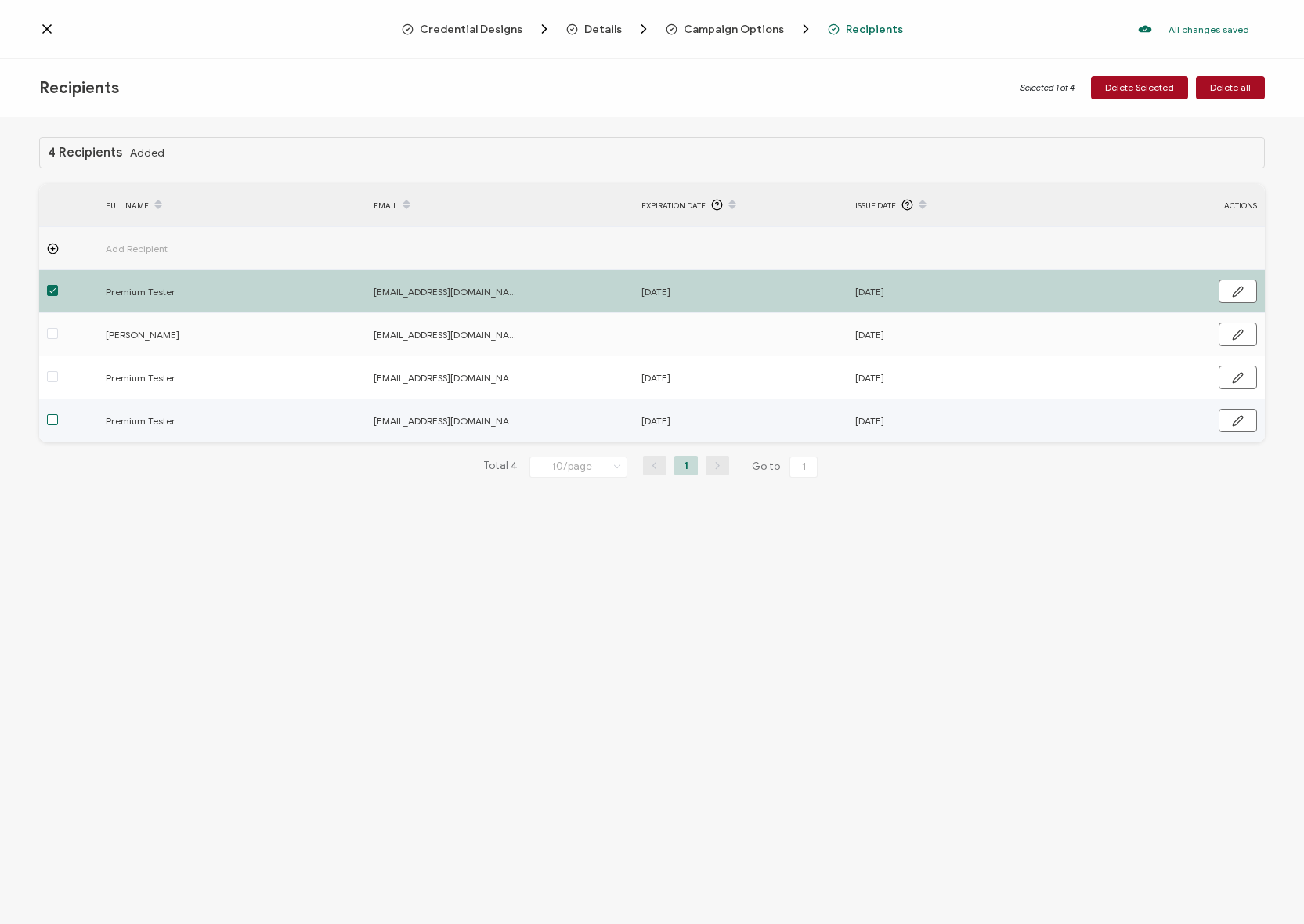
click at [51, 425] on span at bounding box center [52, 419] width 11 height 11
click at [58, 414] on input "checkbox" at bounding box center [58, 414] width 0 height 0
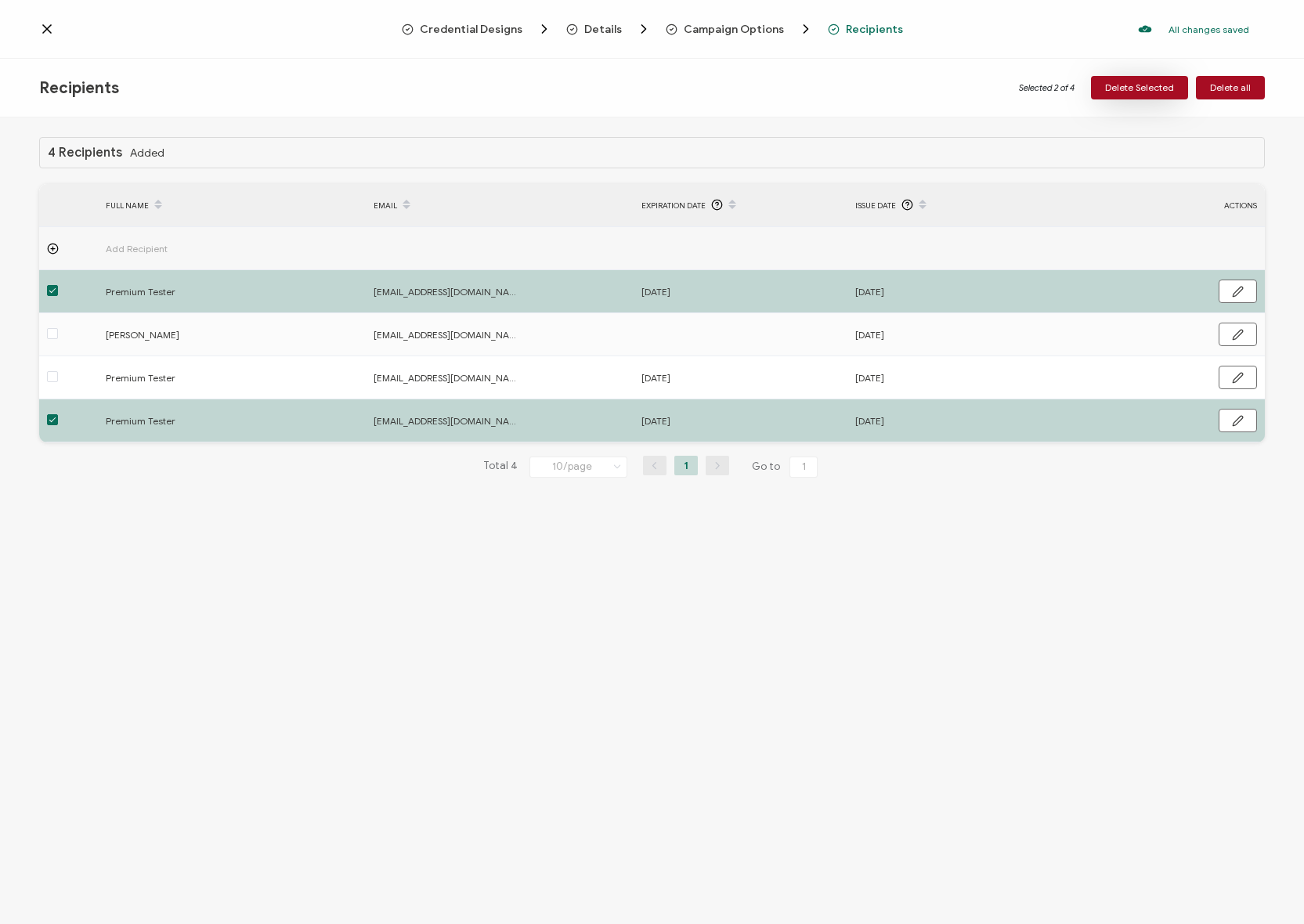
click at [1120, 85] on span "Delete Selected" at bounding box center [1139, 87] width 69 height 9
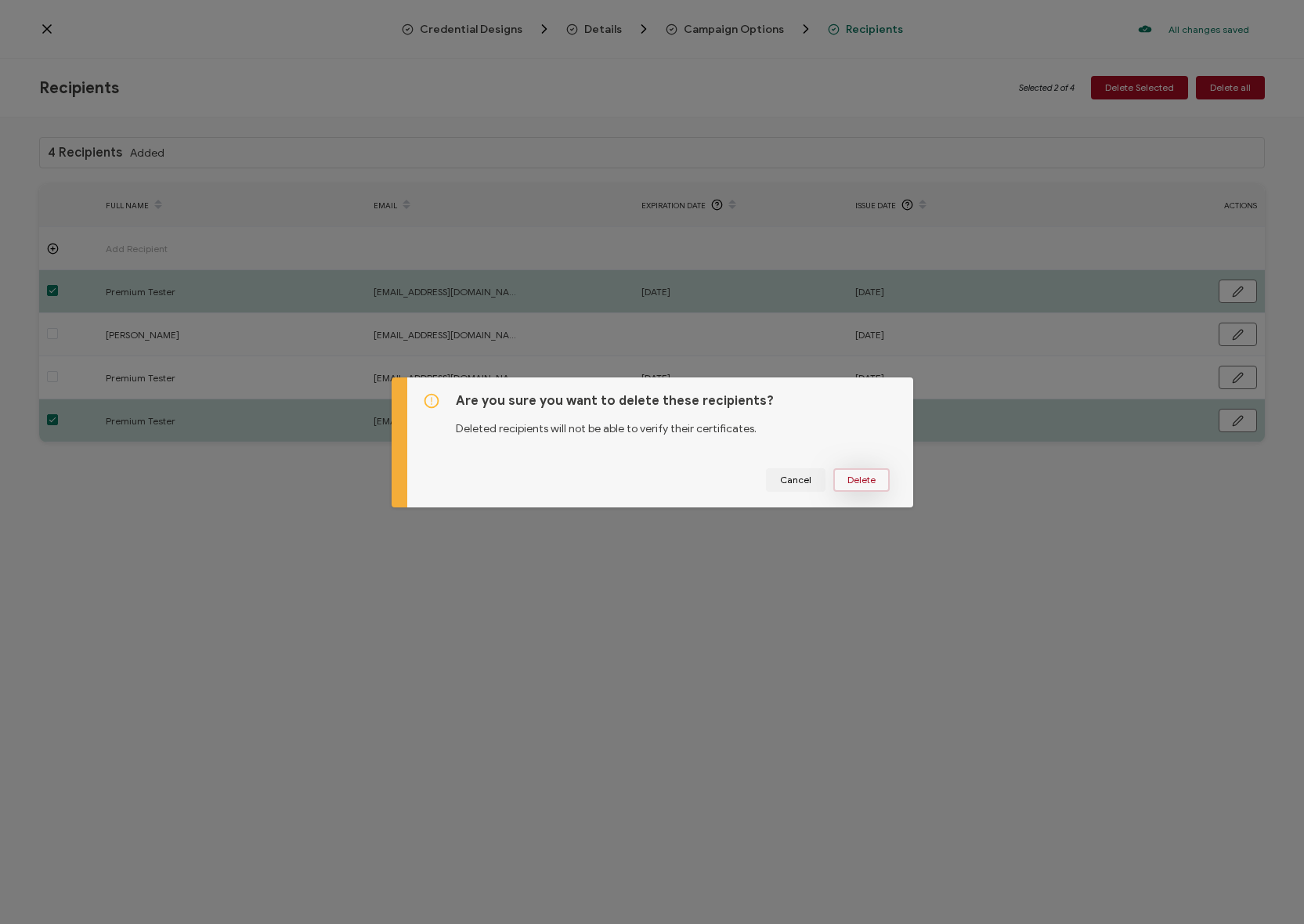
click at [867, 481] on span "Delete" at bounding box center [862, 479] width 28 height 9
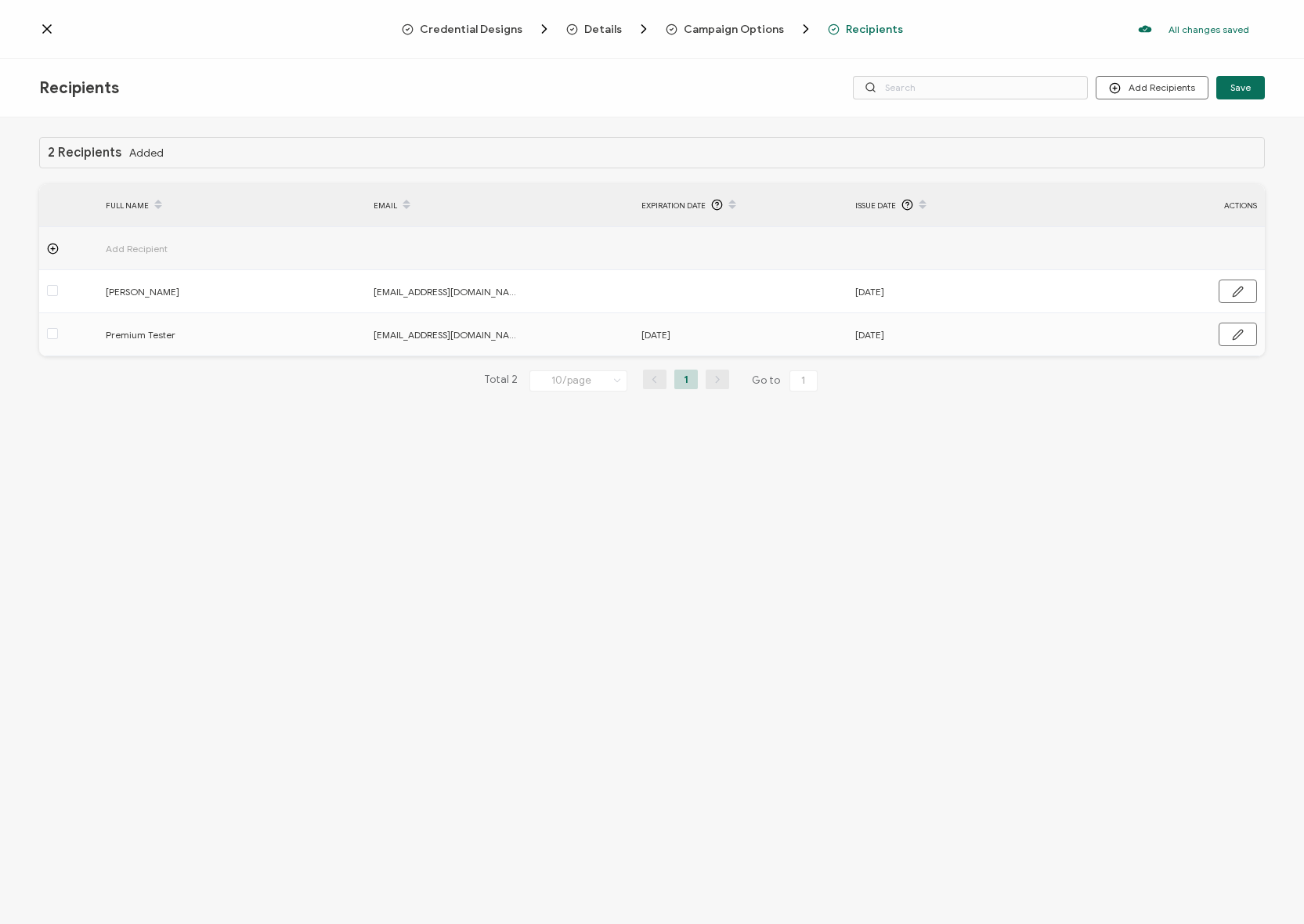
click at [52, 29] on icon at bounding box center [47, 29] width 16 height 16
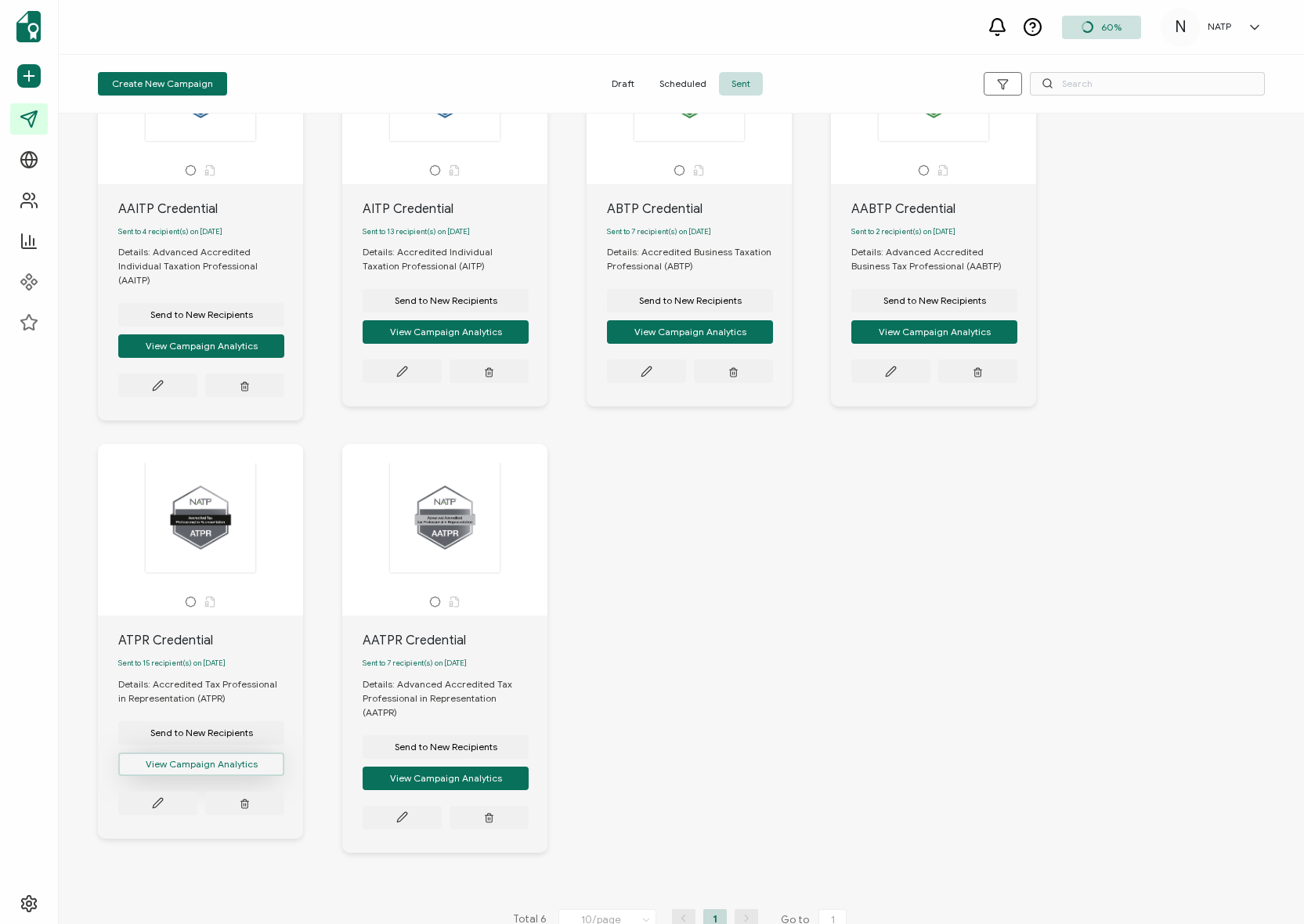
scroll to position [146, 0]
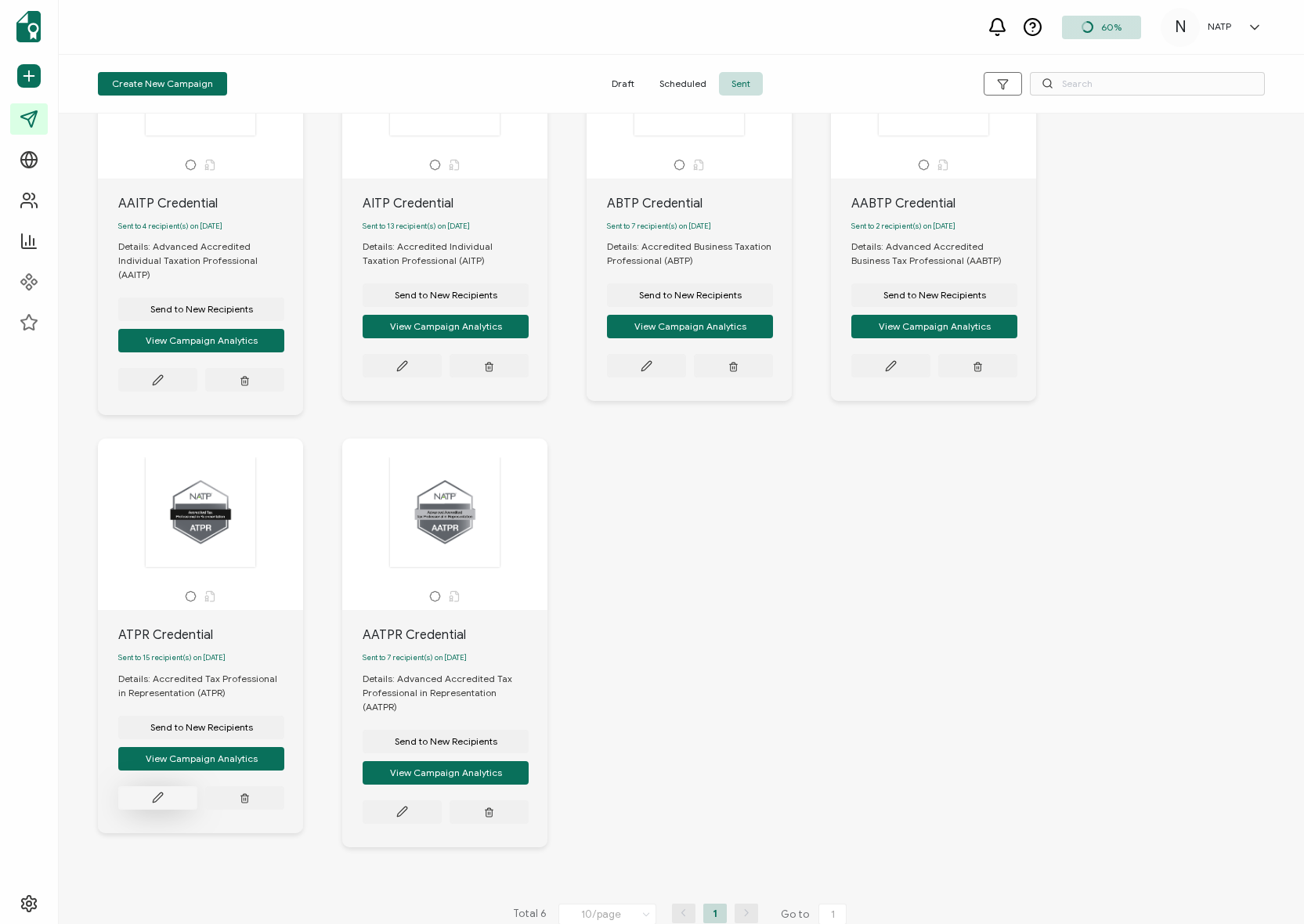
click at [157, 792] on icon at bounding box center [158, 798] width 12 height 12
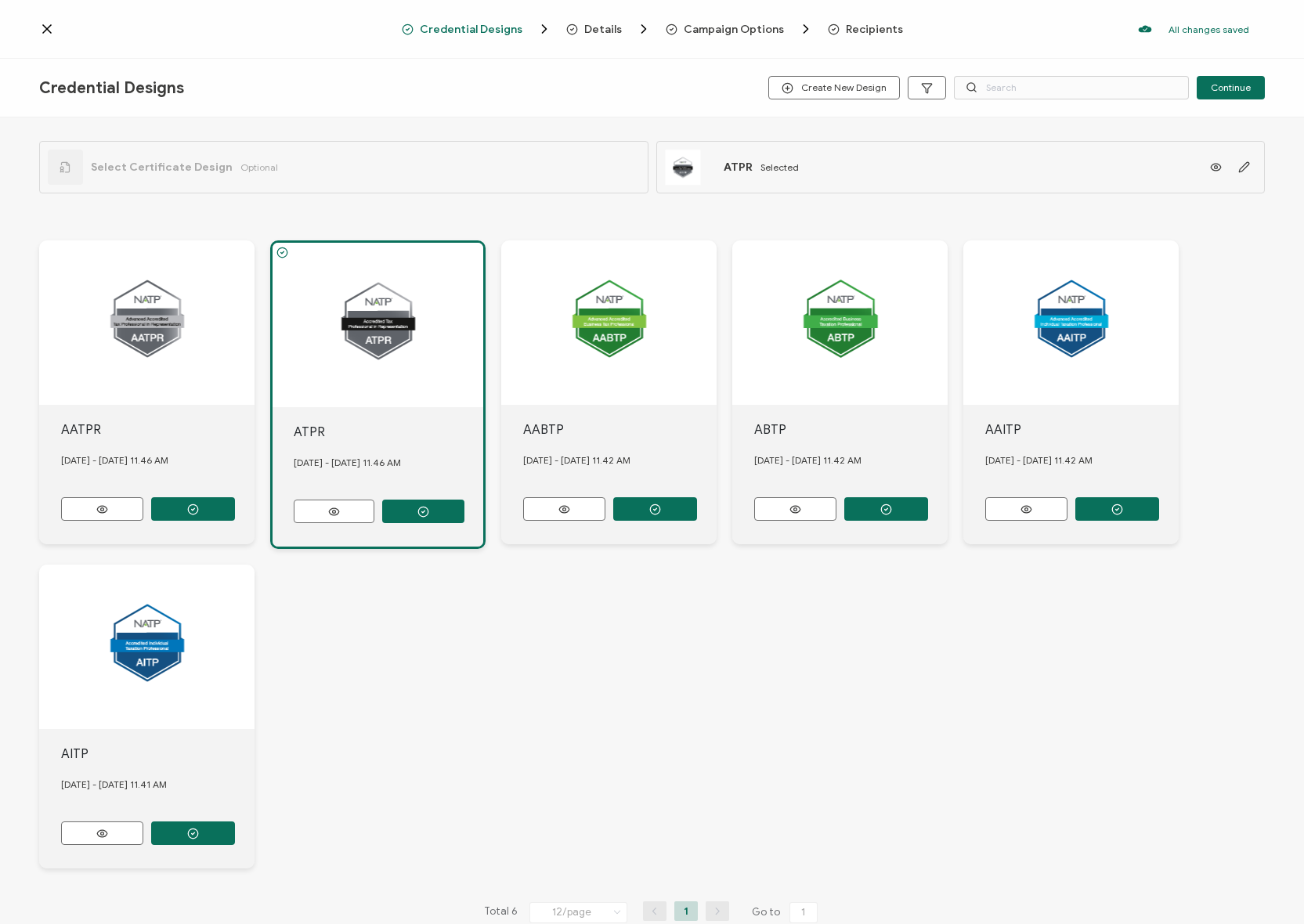
click at [881, 23] on span "Recipients" at bounding box center [874, 29] width 57 height 12
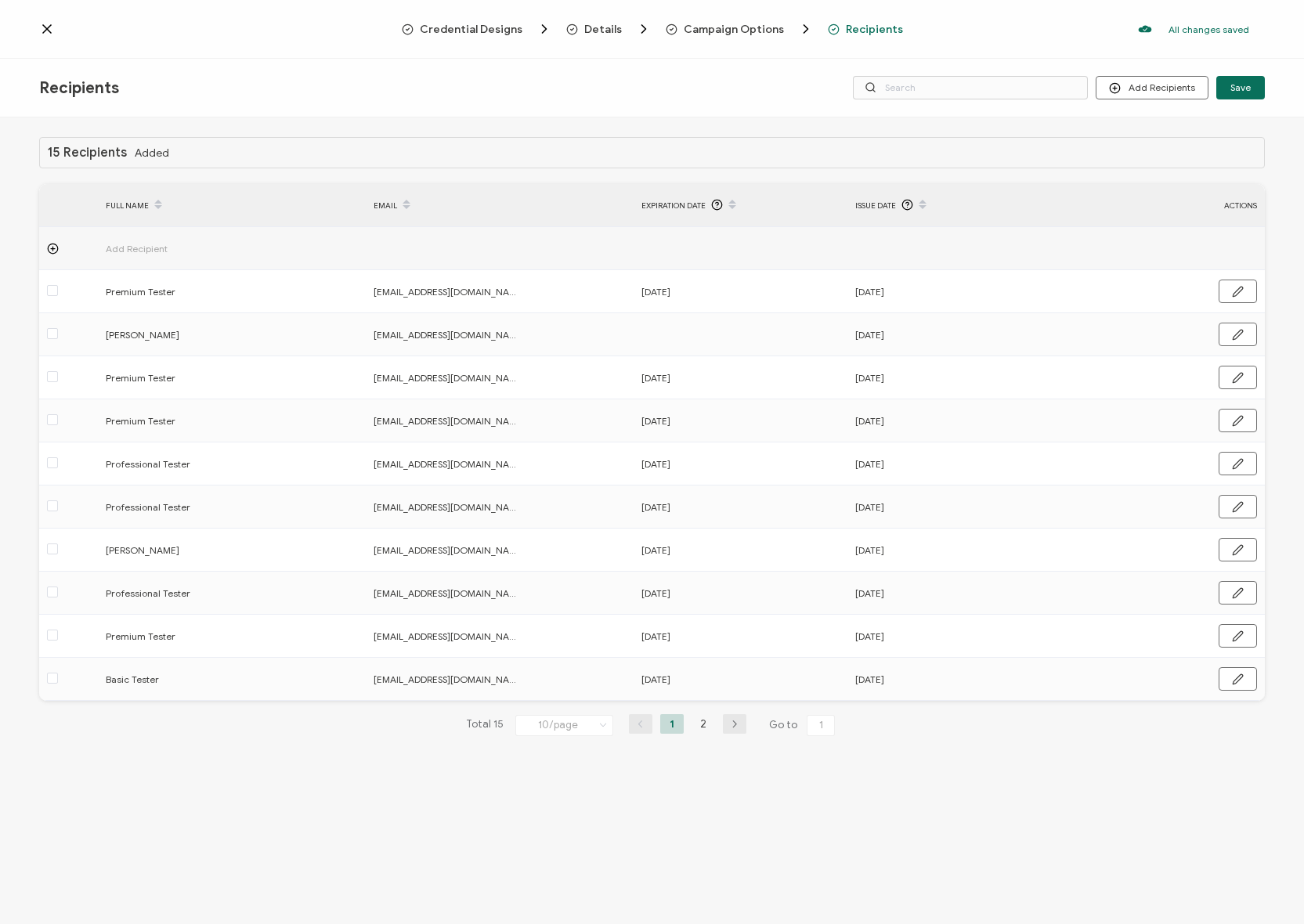
click at [859, 195] on div "Issue Date" at bounding box center [955, 205] width 214 height 27
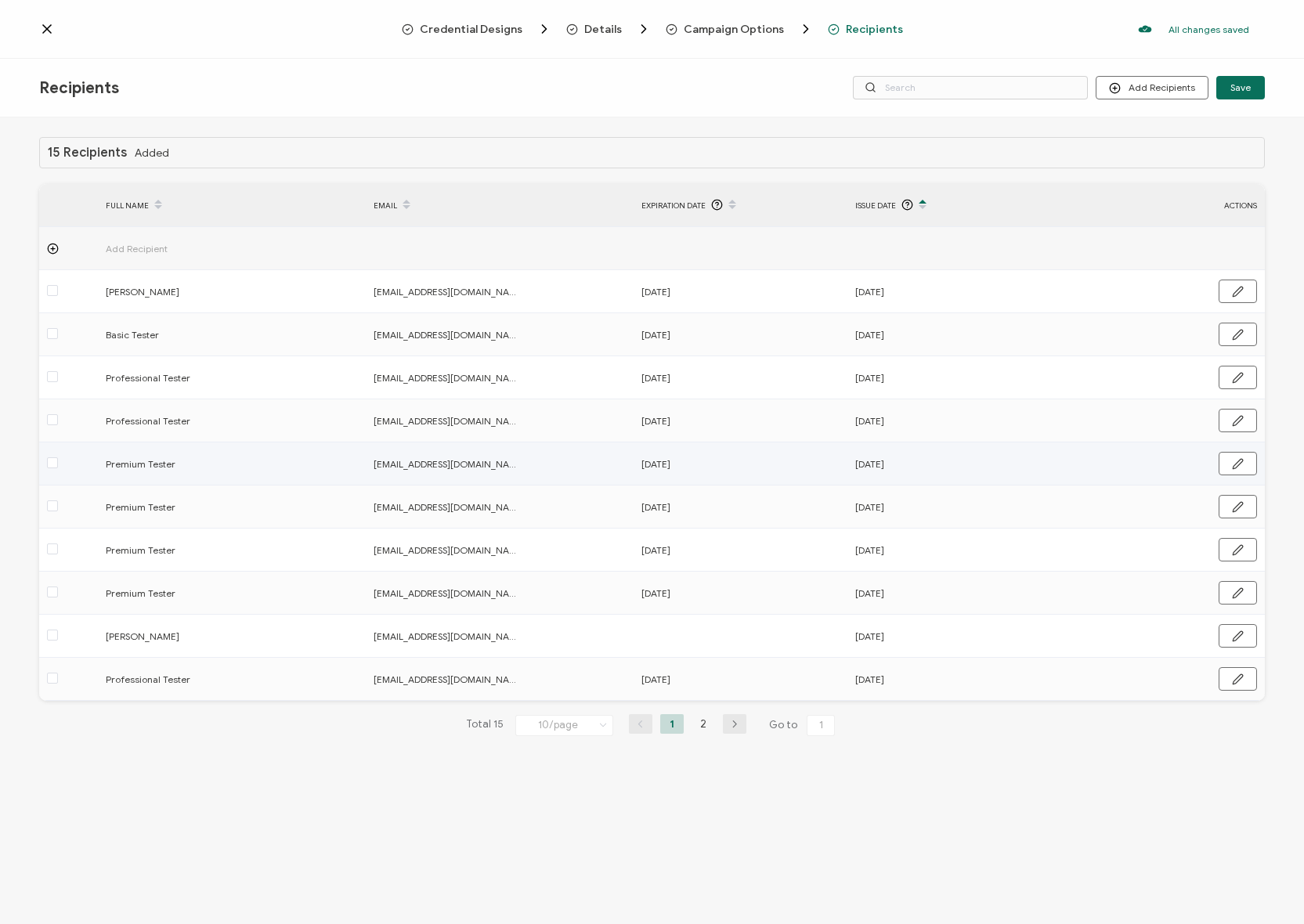
click at [52, 451] on td at bounding box center [68, 464] width 59 height 43
click at [51, 466] on span at bounding box center [52, 462] width 11 height 11
click at [58, 457] on input "checkbox" at bounding box center [58, 457] width 0 height 0
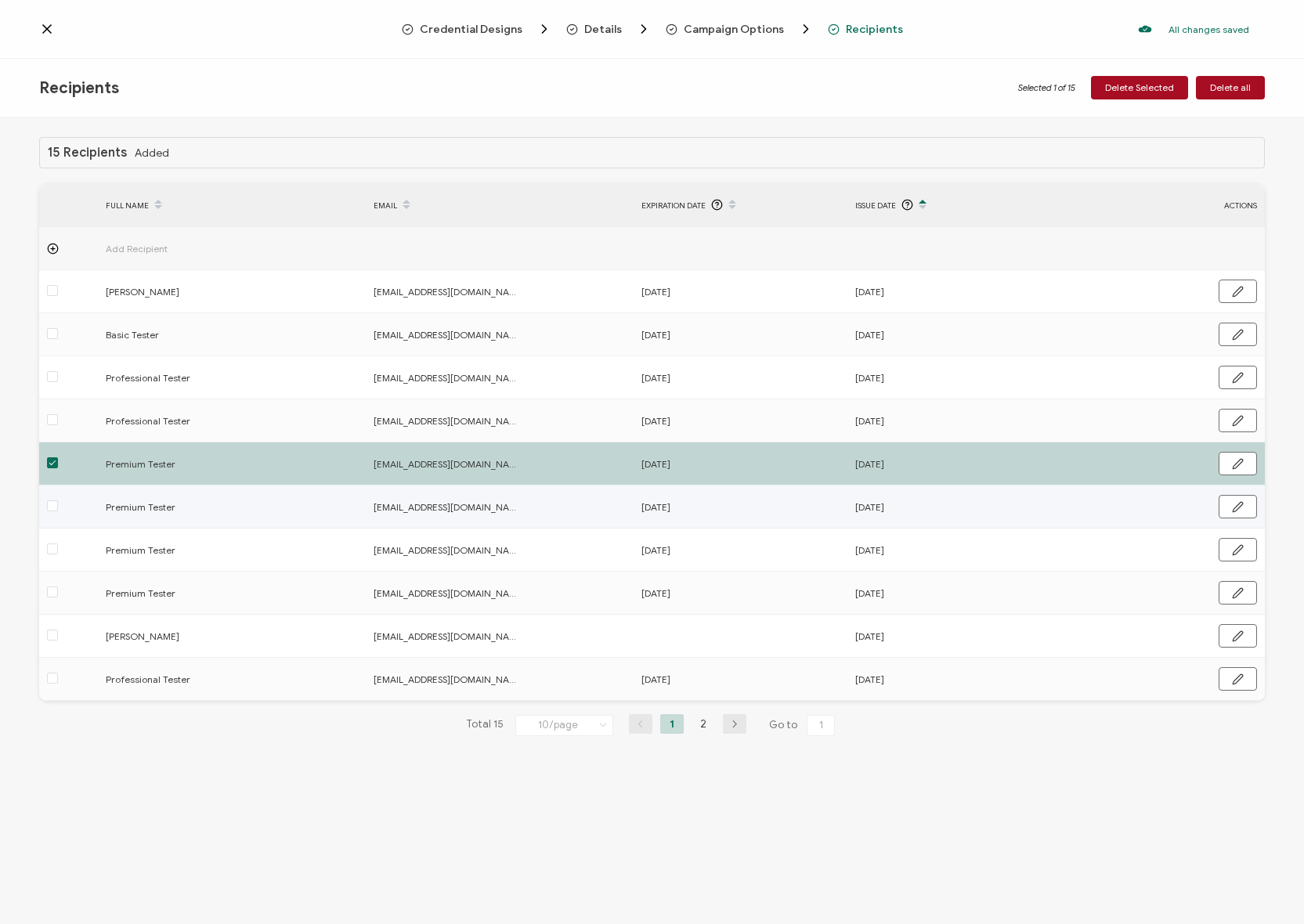
click at [49, 498] on label at bounding box center [52, 507] width 11 height 18
click at [58, 501] on input "checkbox" at bounding box center [58, 501] width 0 height 0
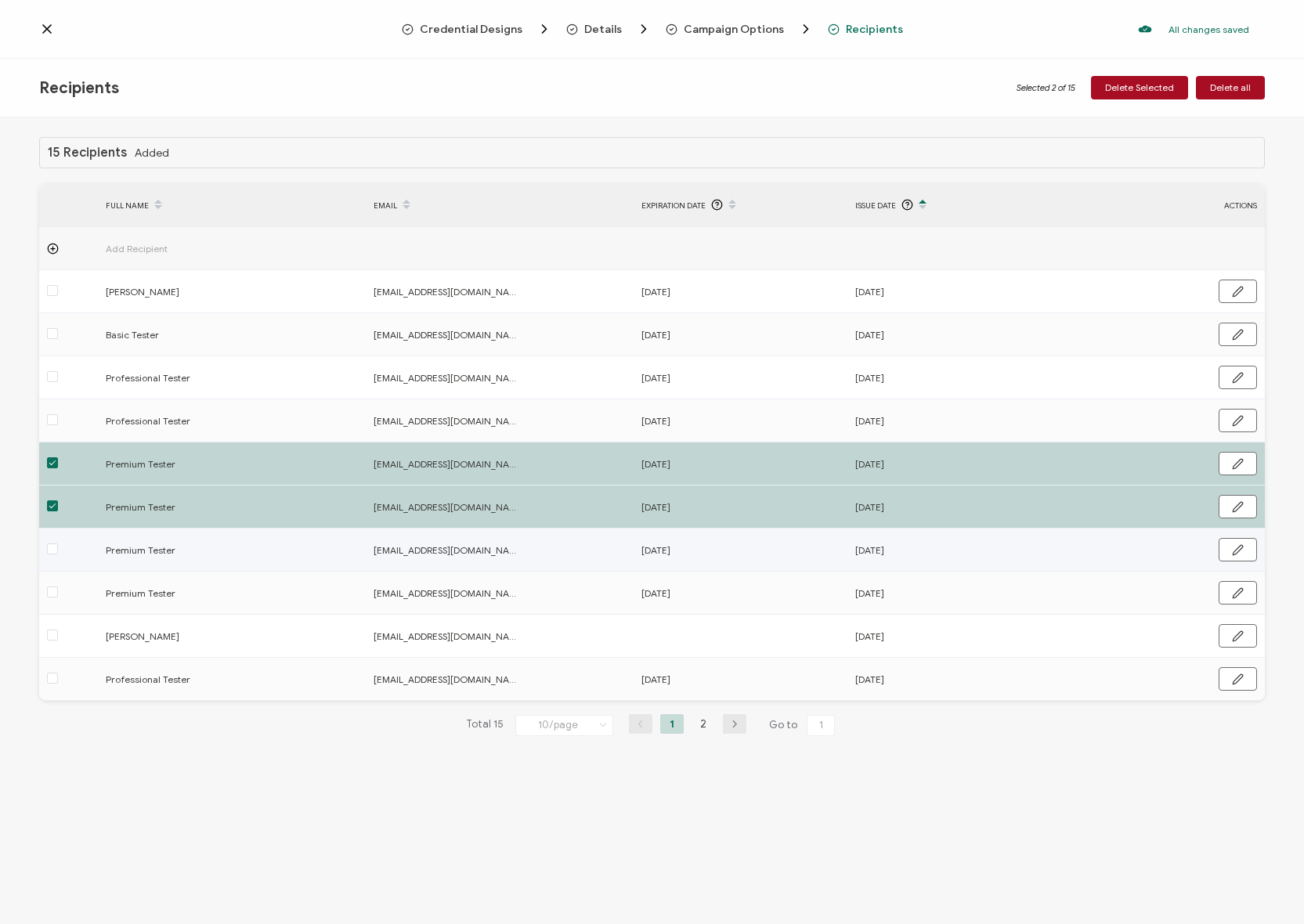
click at [56, 555] on span at bounding box center [52, 550] width 11 height 13
click at [58, 544] on input "checkbox" at bounding box center [58, 544] width 0 height 0
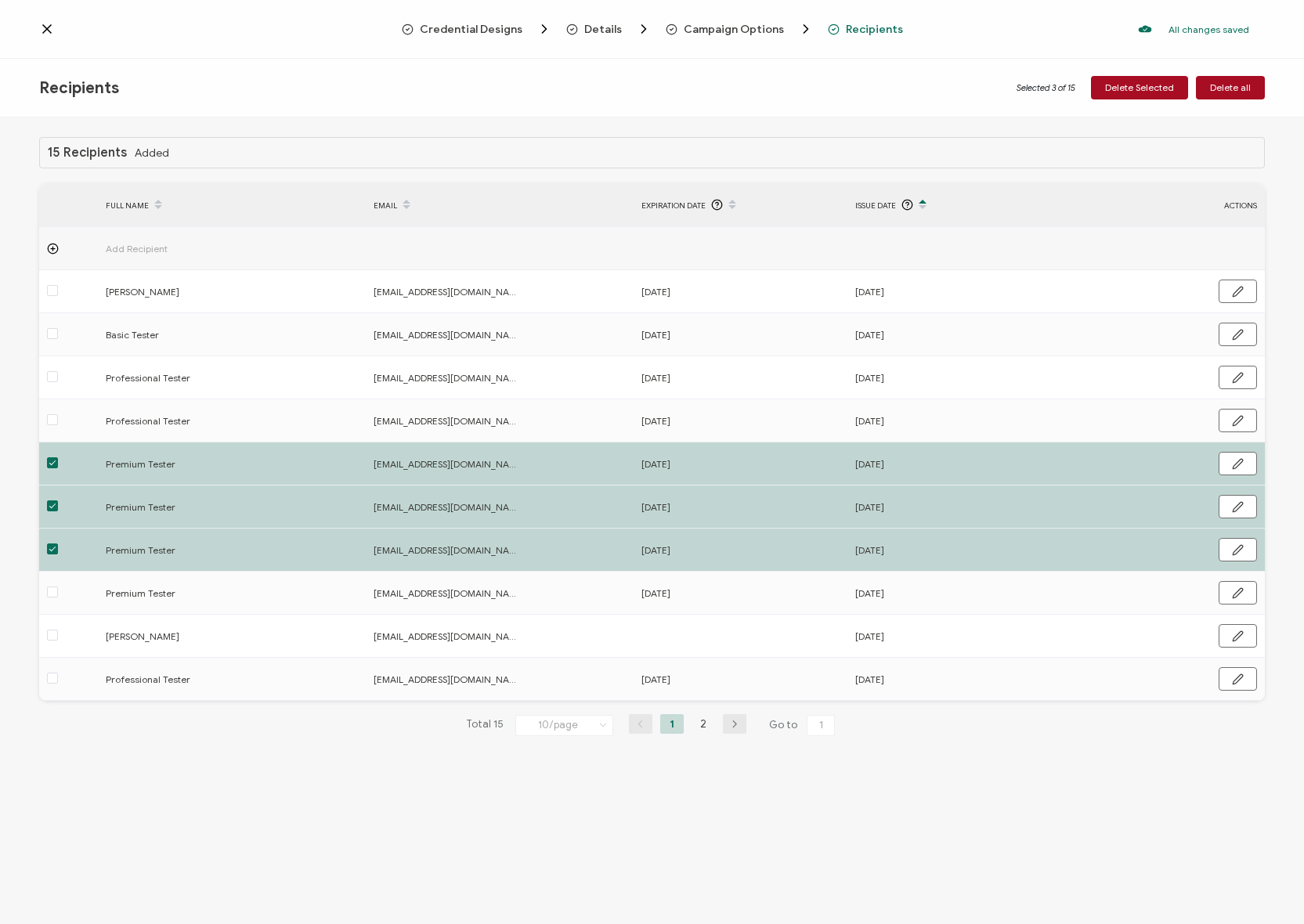
click at [56, 555] on span at bounding box center [52, 550] width 11 height 13
click at [58, 544] on input "checkbox" at bounding box center [58, 544] width 0 height 0
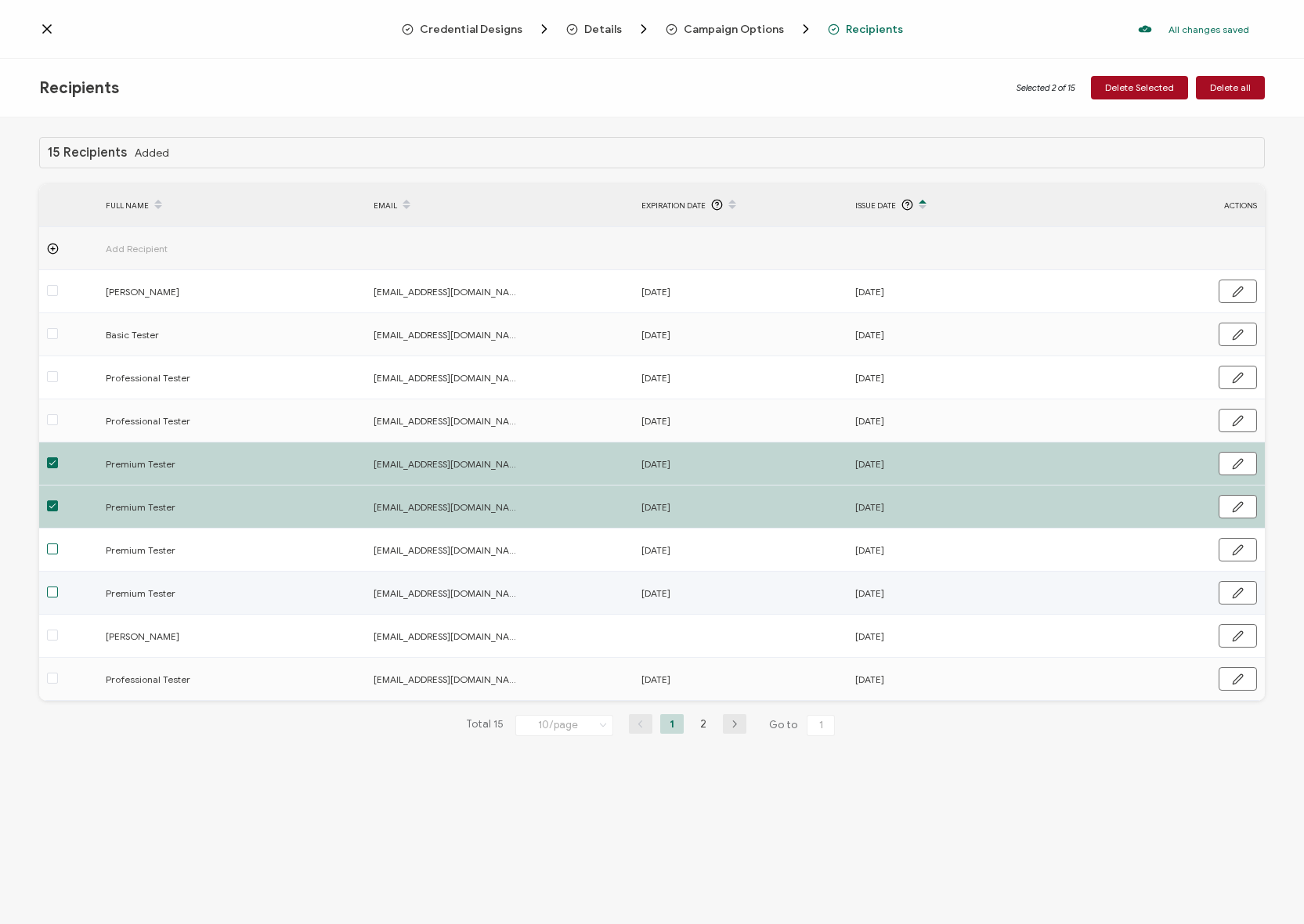
click at [50, 591] on span at bounding box center [52, 592] width 11 height 11
click at [58, 587] on input "checkbox" at bounding box center [58, 587] width 0 height 0
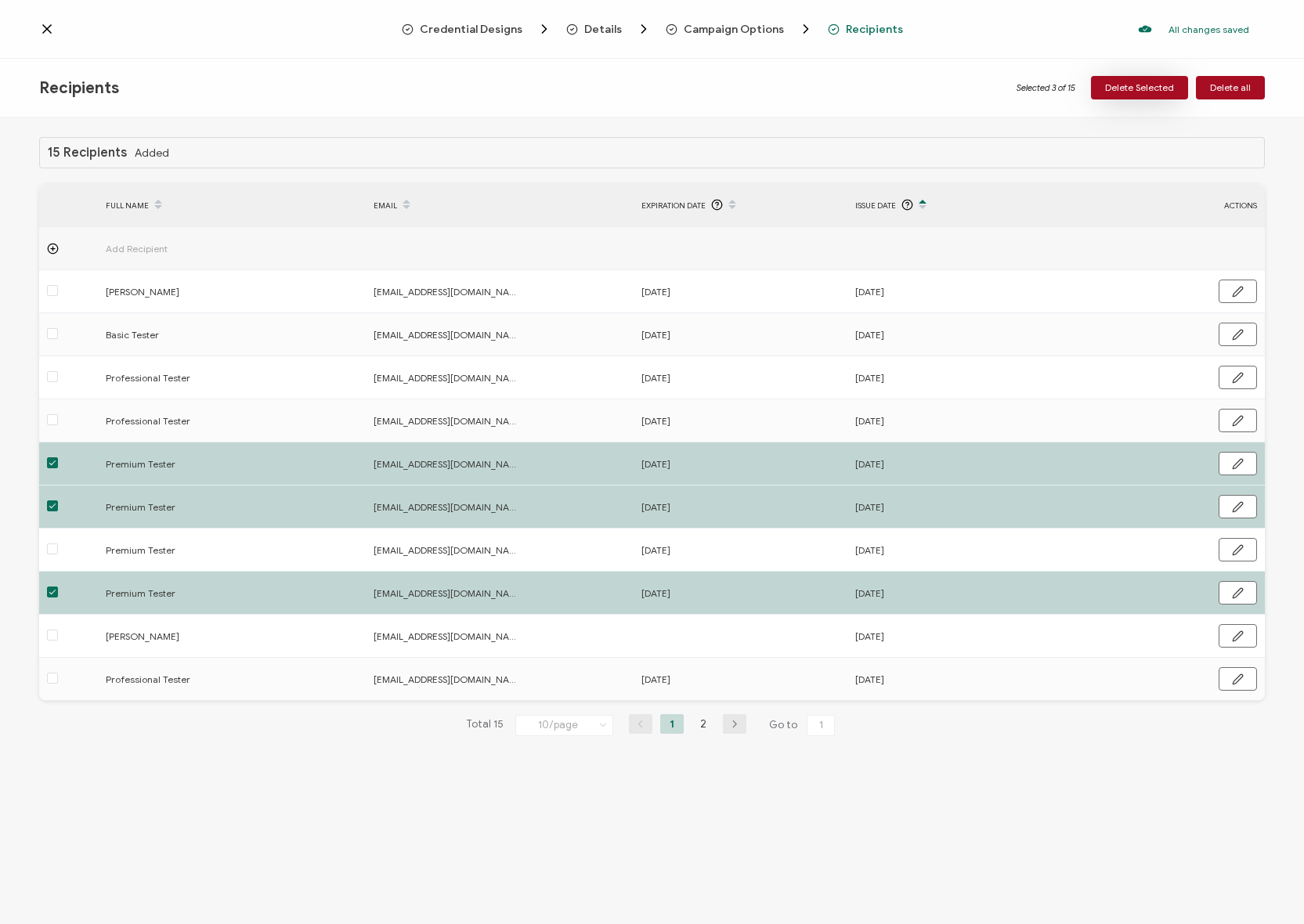
click at [1152, 85] on span "Delete Selected" at bounding box center [1139, 87] width 69 height 9
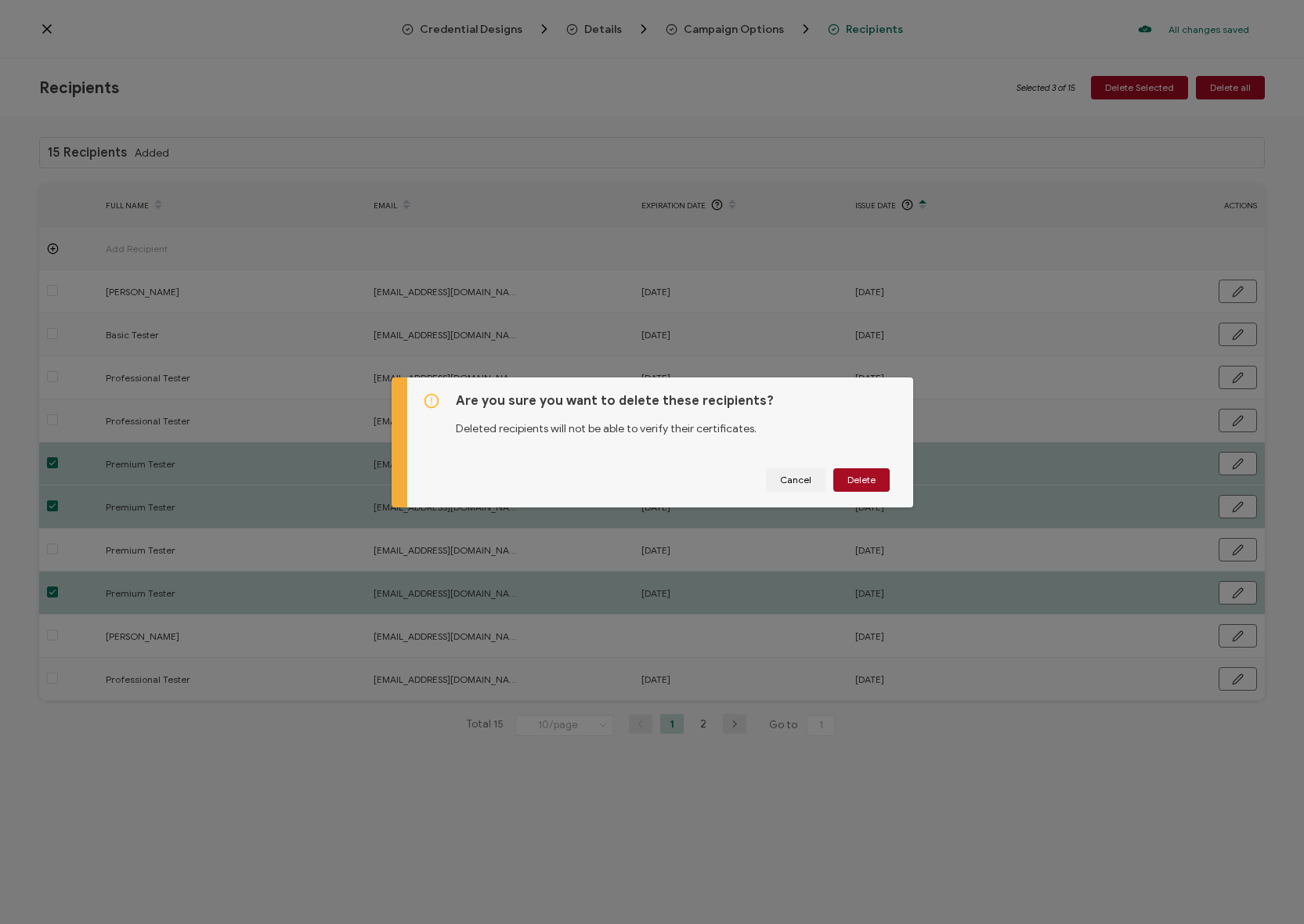
drag, startPoint x: 880, startPoint y: 481, endPoint x: 848, endPoint y: 555, distance: 80.3
click at [880, 481] on button "Delete" at bounding box center [861, 479] width 56 height 23
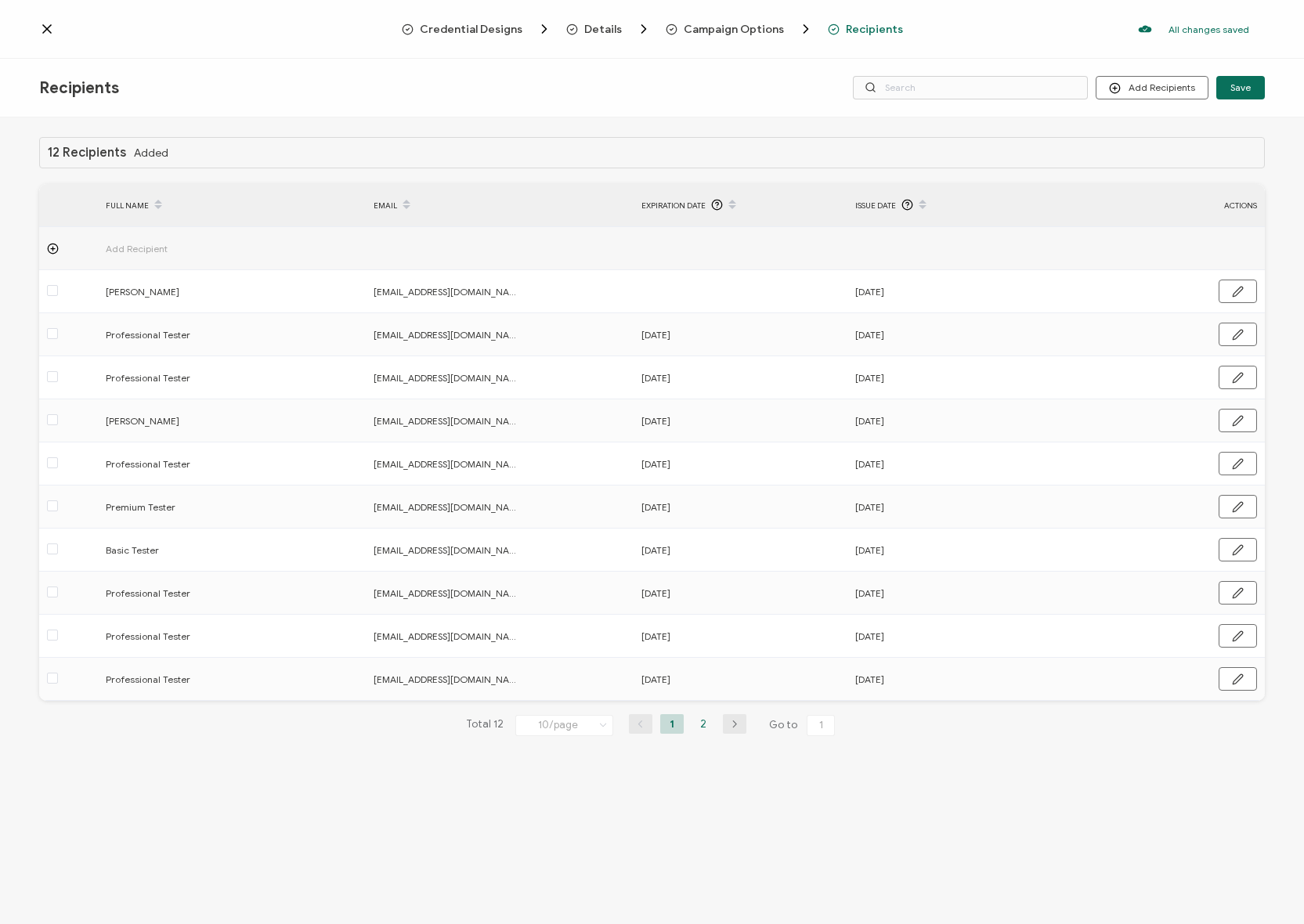
click at [705, 725] on li "2" at bounding box center [703, 724] width 23 height 20
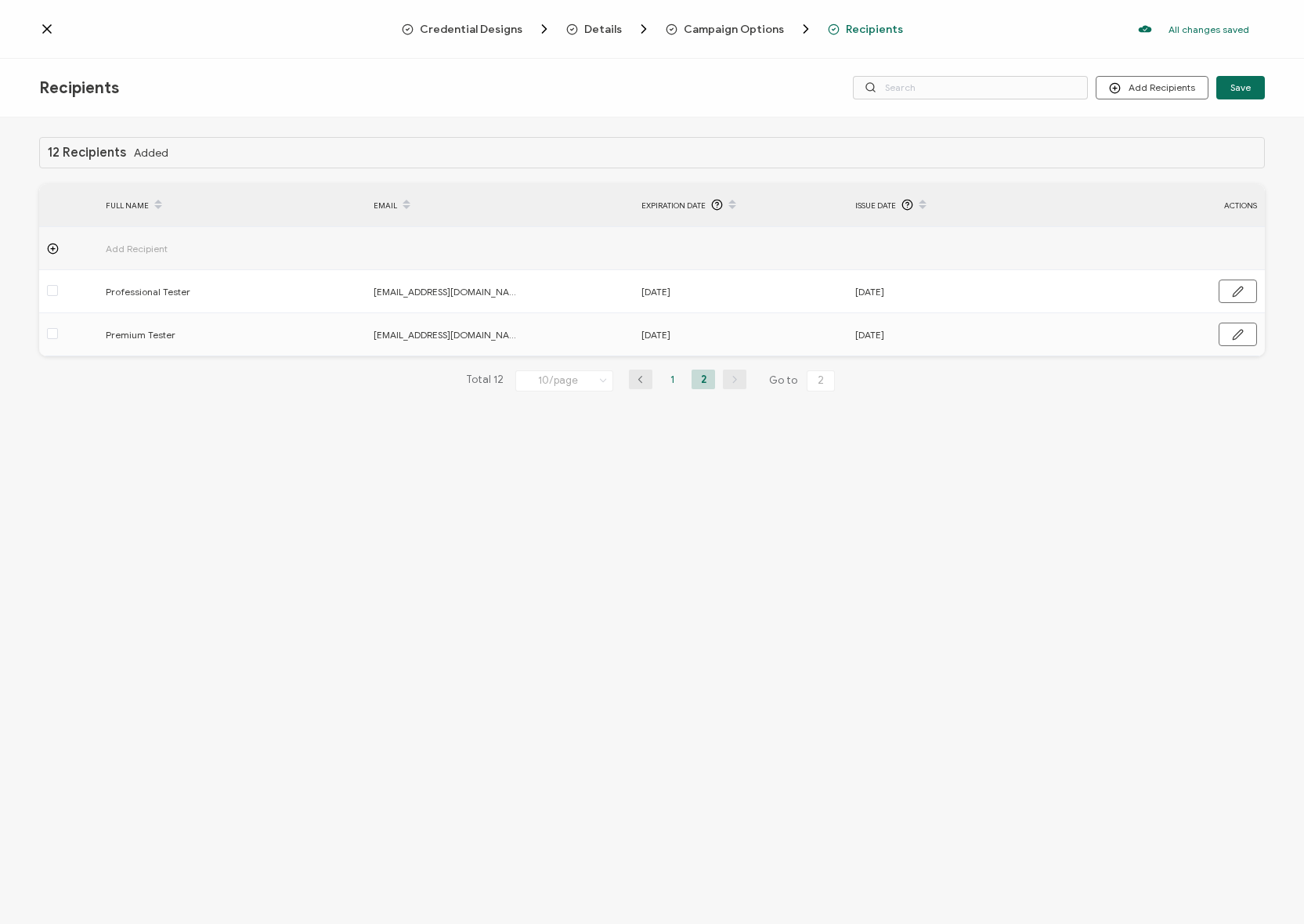
drag, startPoint x: 685, startPoint y: 380, endPoint x: 663, endPoint y: 377, distance: 22.2
click at [664, 377] on ul "1 2" at bounding box center [687, 380] width 63 height 20
click at [661, 377] on li "1" at bounding box center [671, 380] width 23 height 20
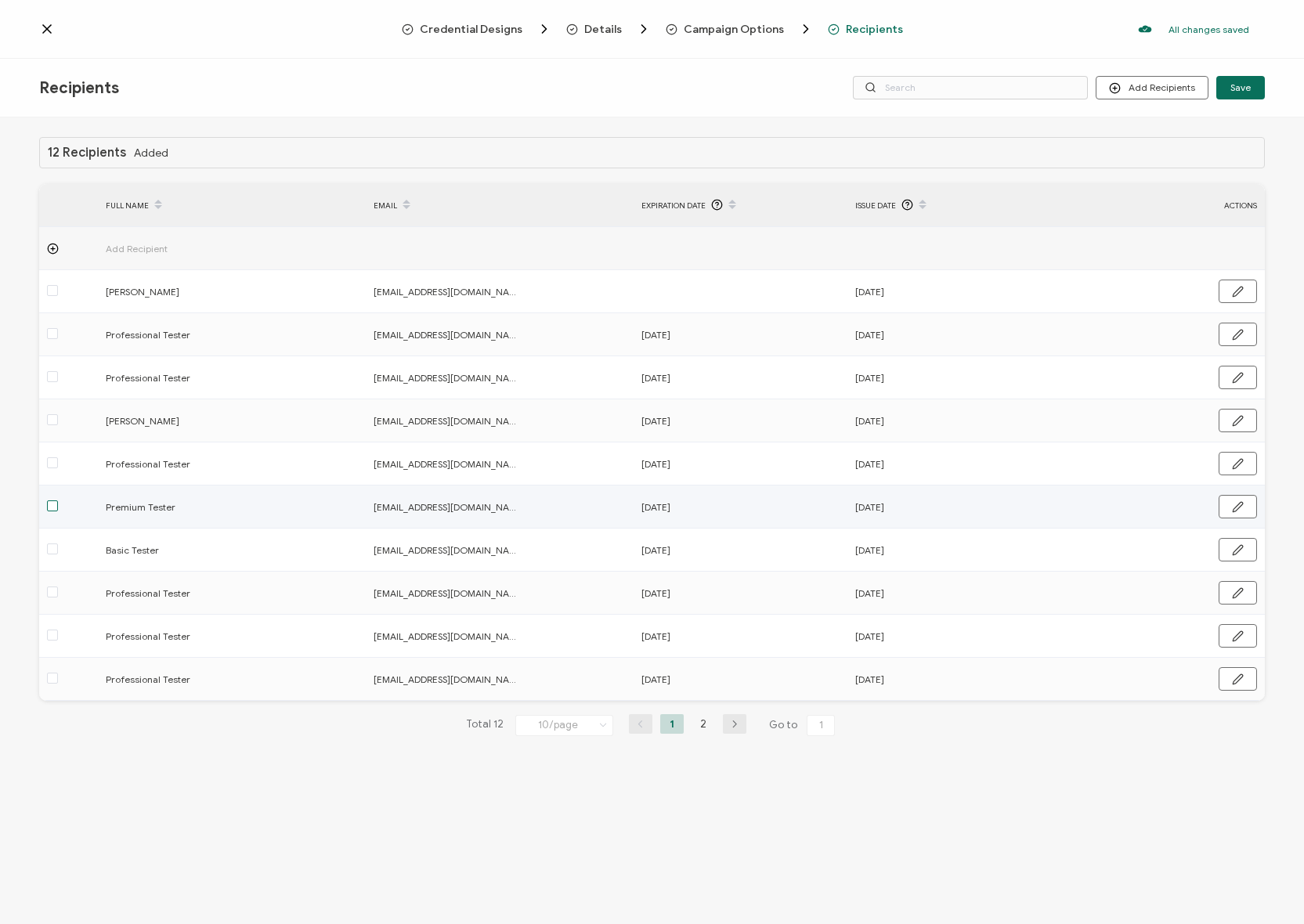
click at [55, 507] on span at bounding box center [52, 506] width 11 height 11
click at [58, 501] on input "checkbox" at bounding box center [58, 501] width 0 height 0
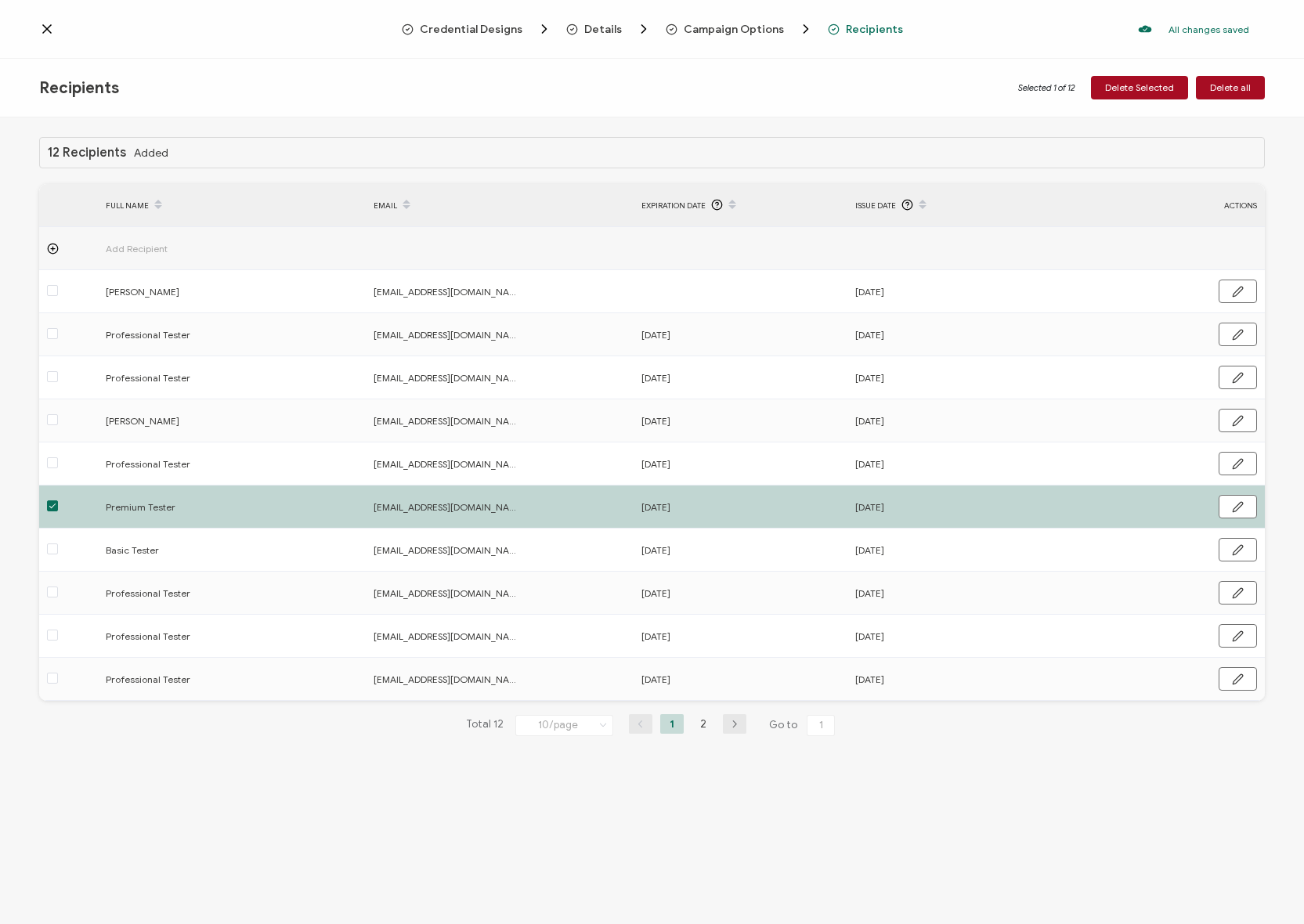
click at [1110, 100] on div "Recipients Selected 1 of 12 Delete Selected Delete all" at bounding box center [652, 88] width 1304 height 59
click at [1112, 92] on span "Delete Selected" at bounding box center [1139, 87] width 69 height 9
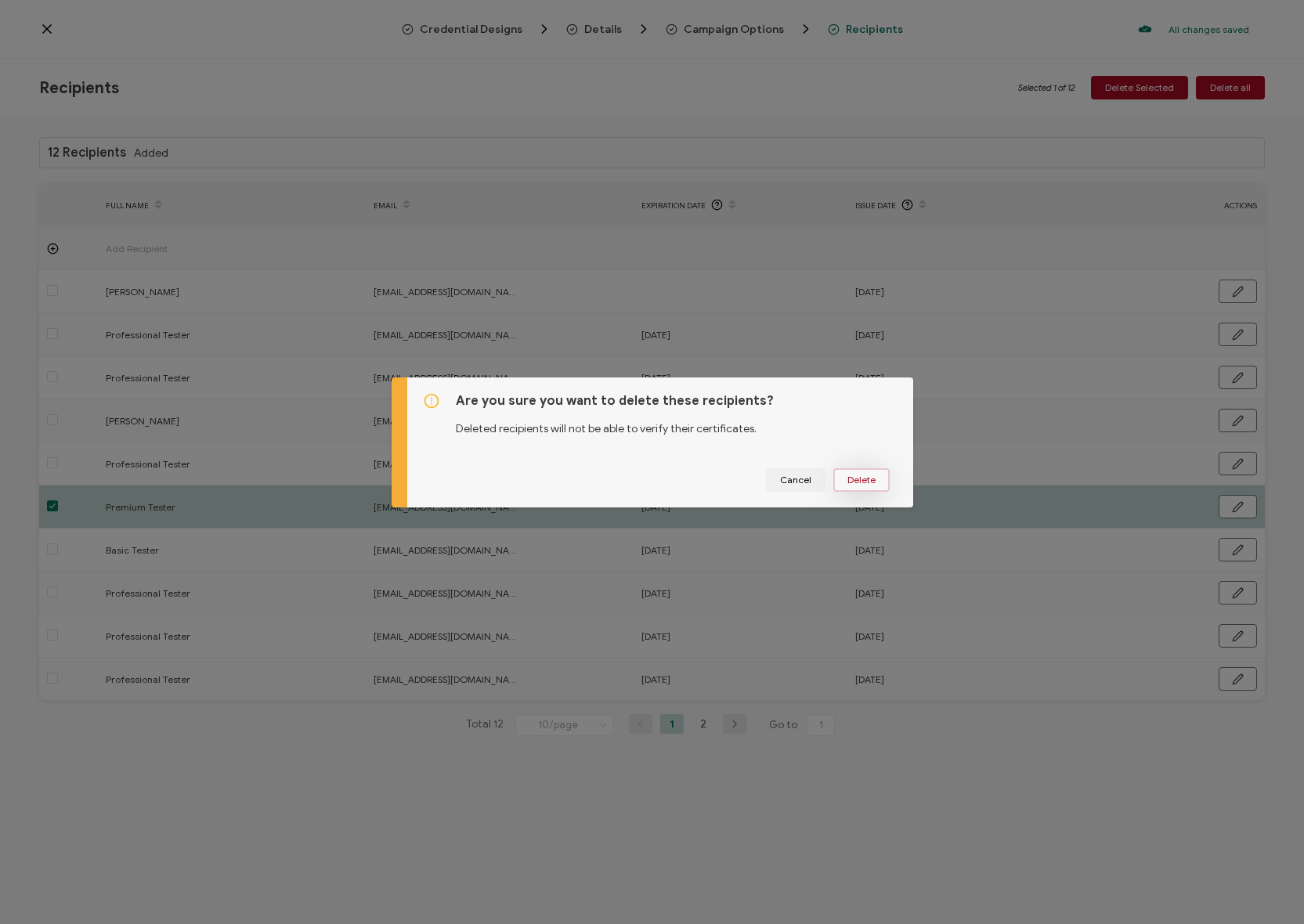
click at [869, 477] on span "Delete" at bounding box center [862, 479] width 28 height 9
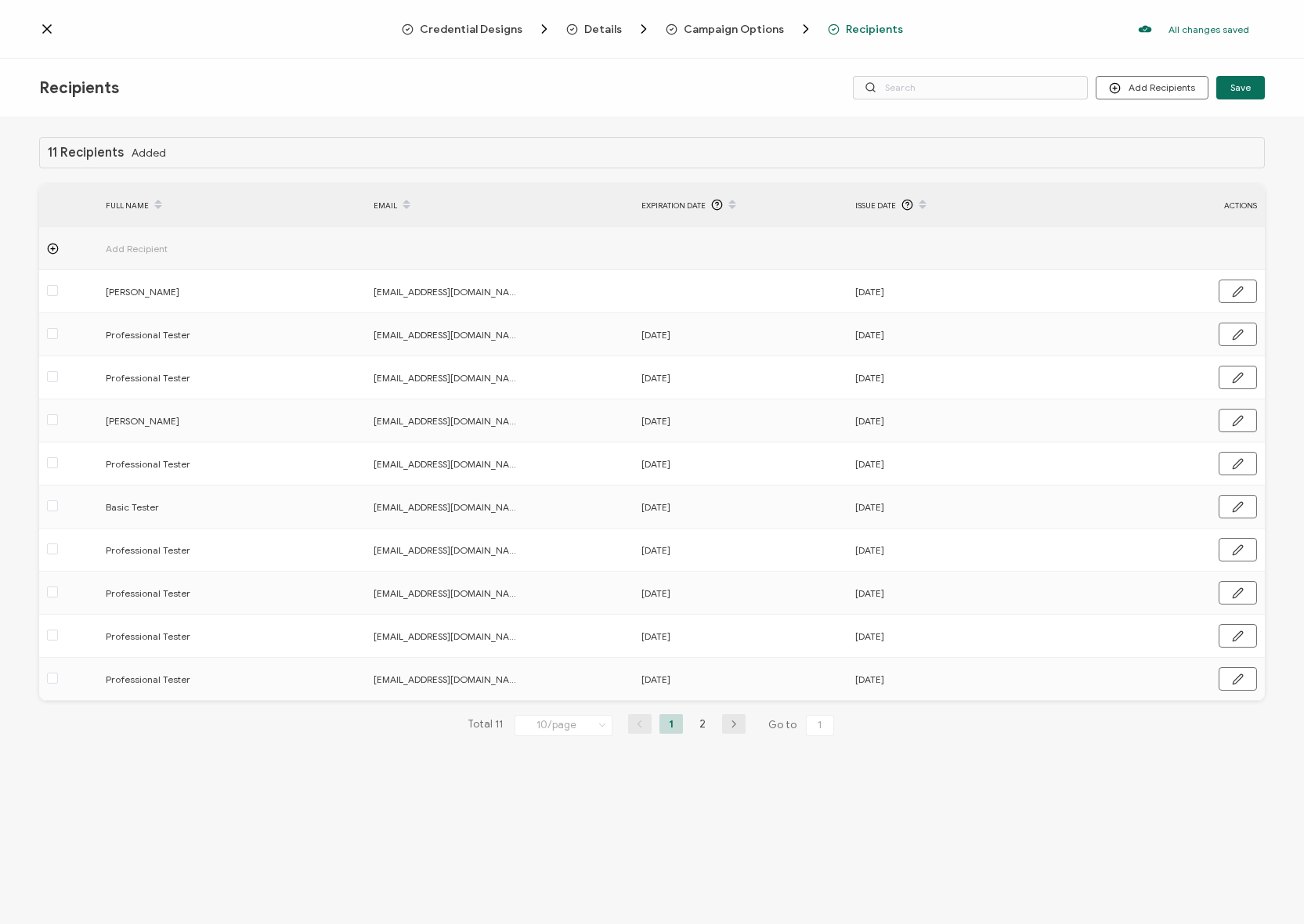
click at [45, 27] on icon at bounding box center [47, 29] width 8 height 8
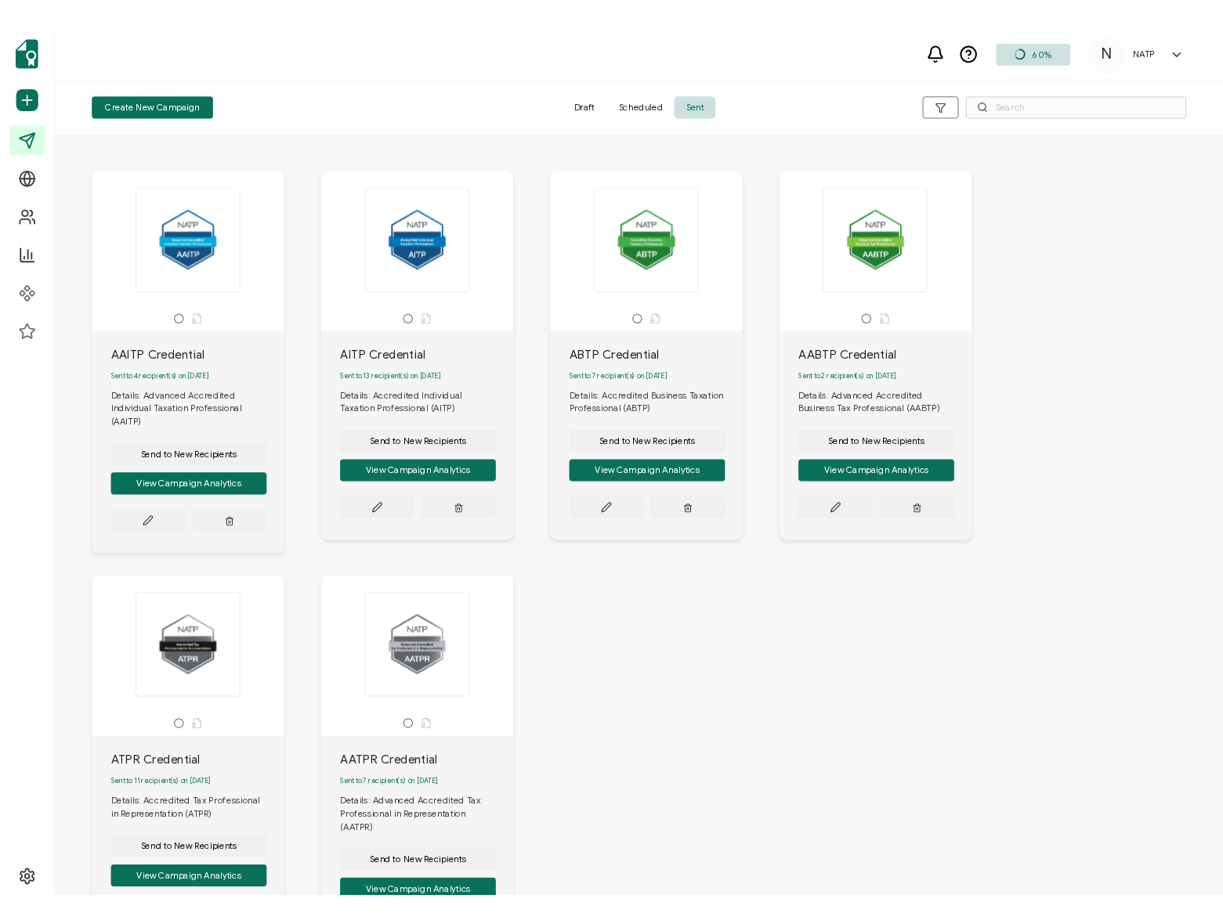
scroll to position [146, 0]
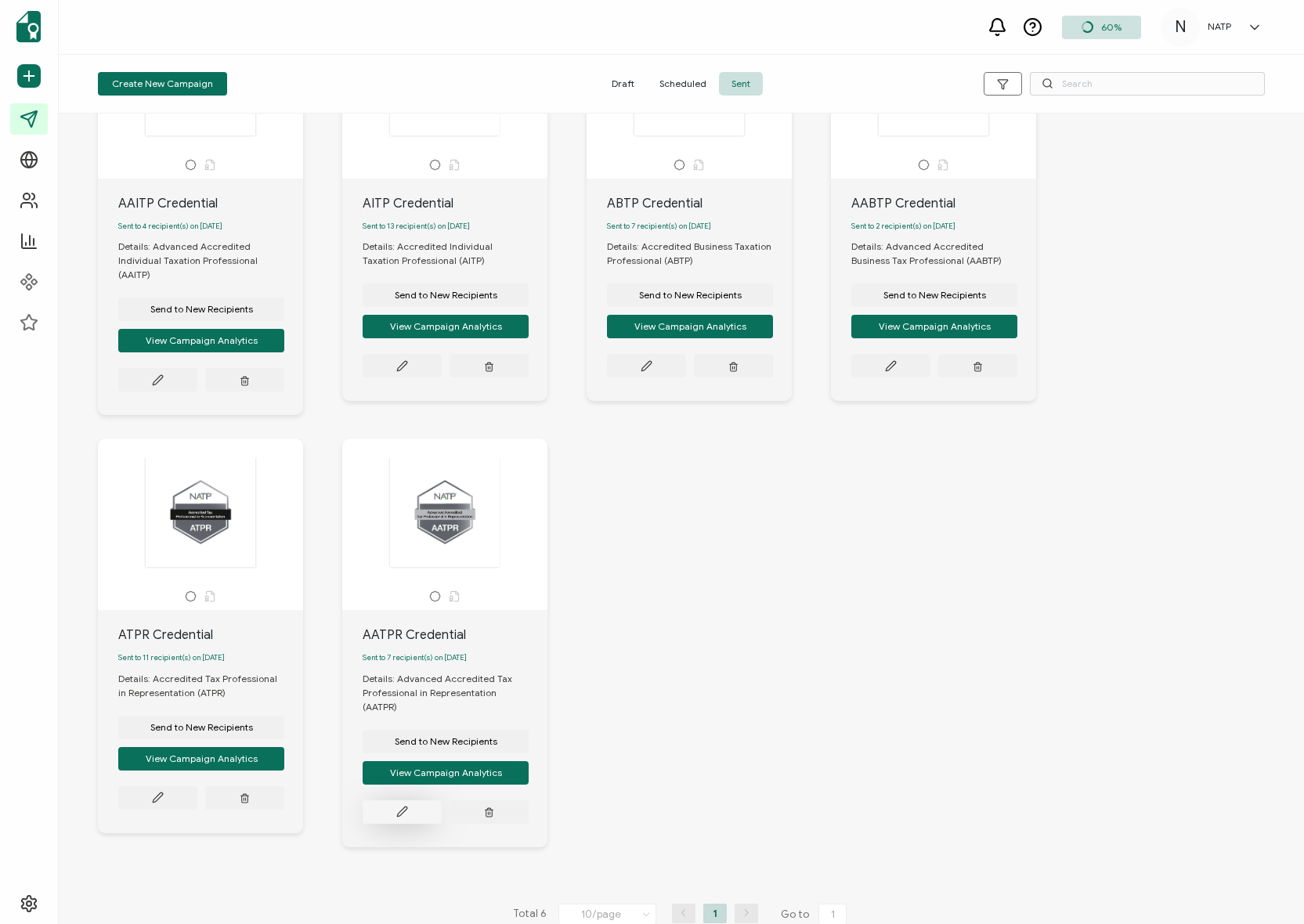
click at [401, 806] on icon at bounding box center [402, 812] width 12 height 12
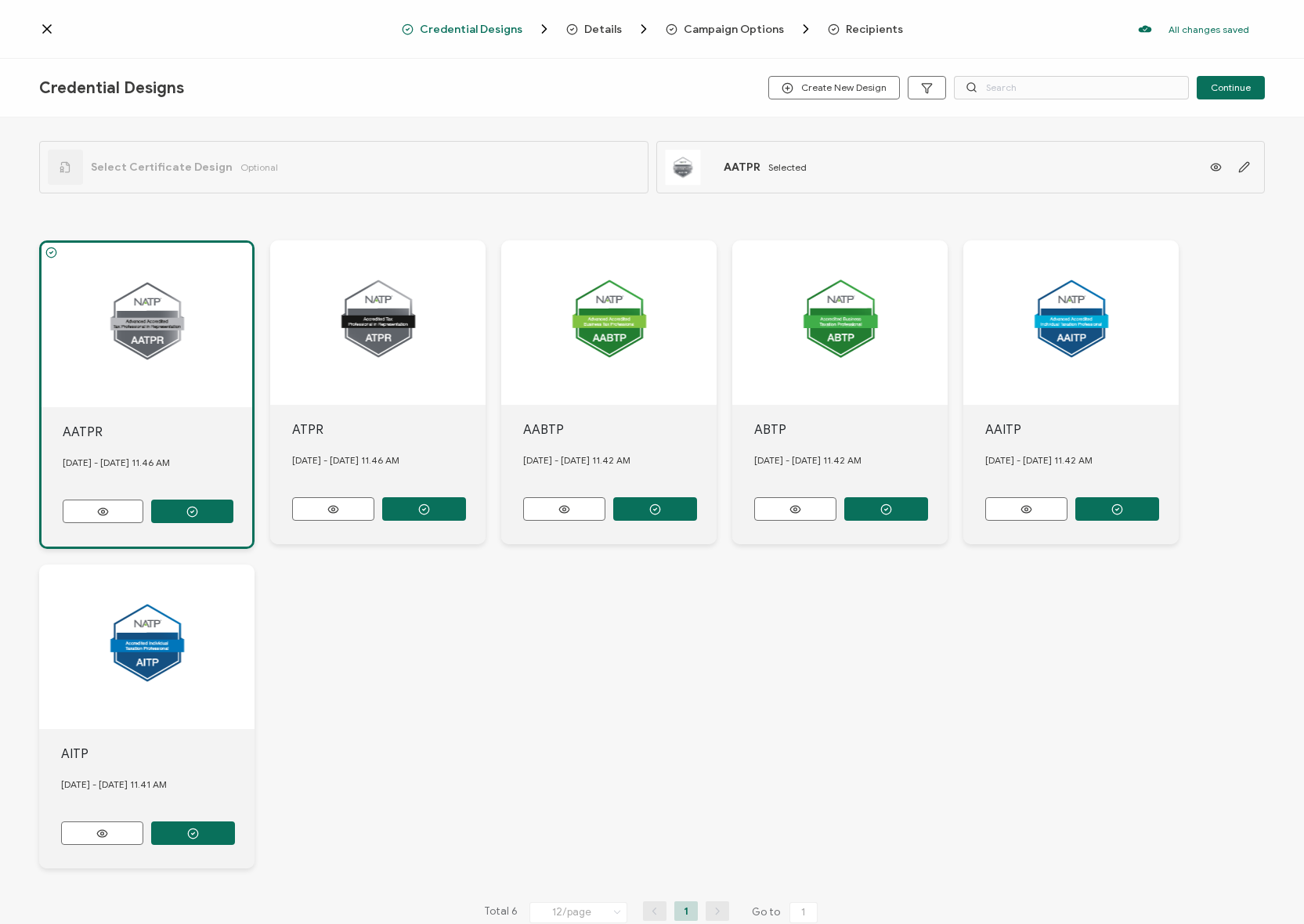
click at [875, 27] on span "Recipients" at bounding box center [874, 29] width 57 height 12
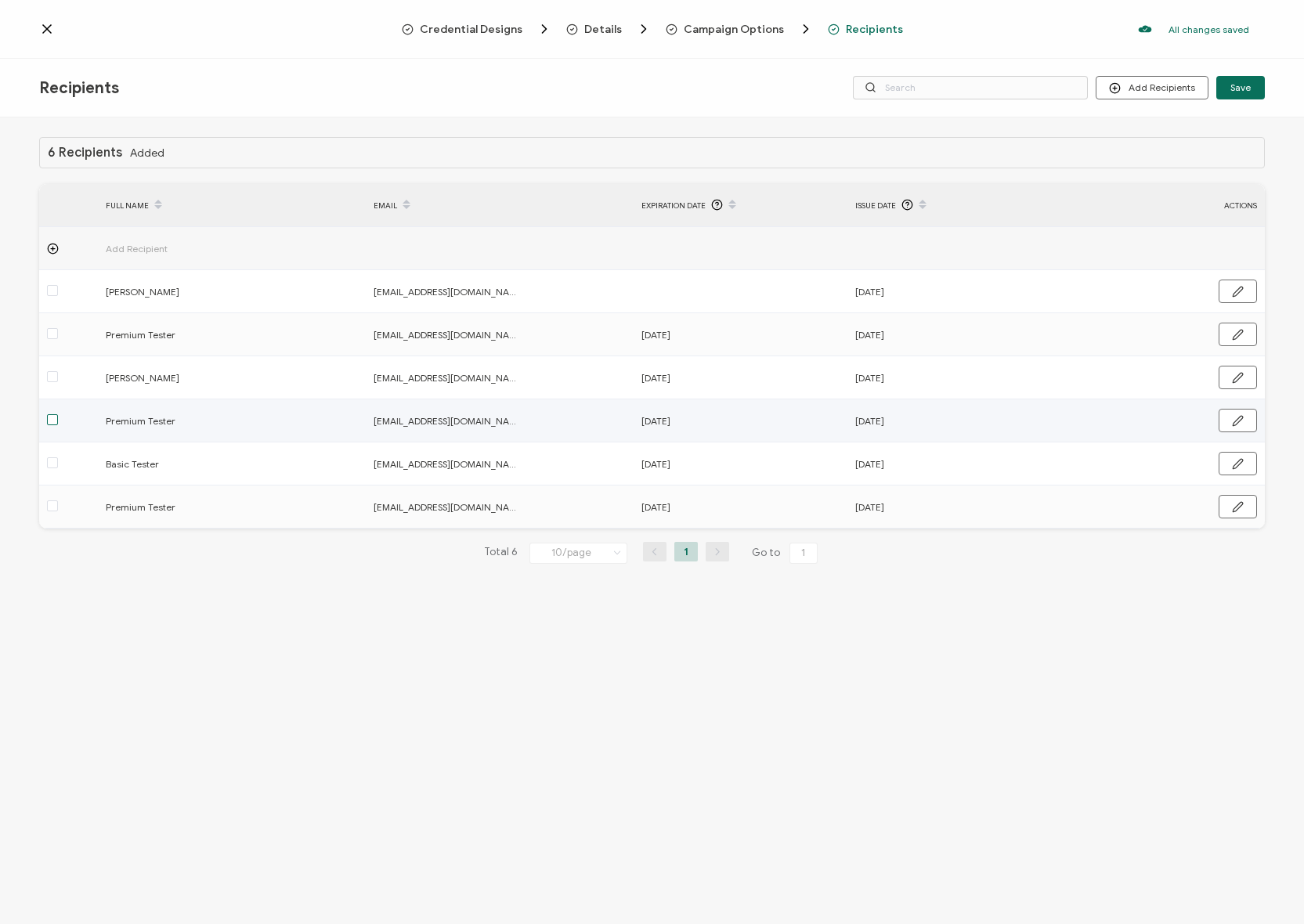
click at [49, 417] on span at bounding box center [52, 419] width 11 height 11
click at [58, 414] on input "checkbox" at bounding box center [58, 414] width 0 height 0
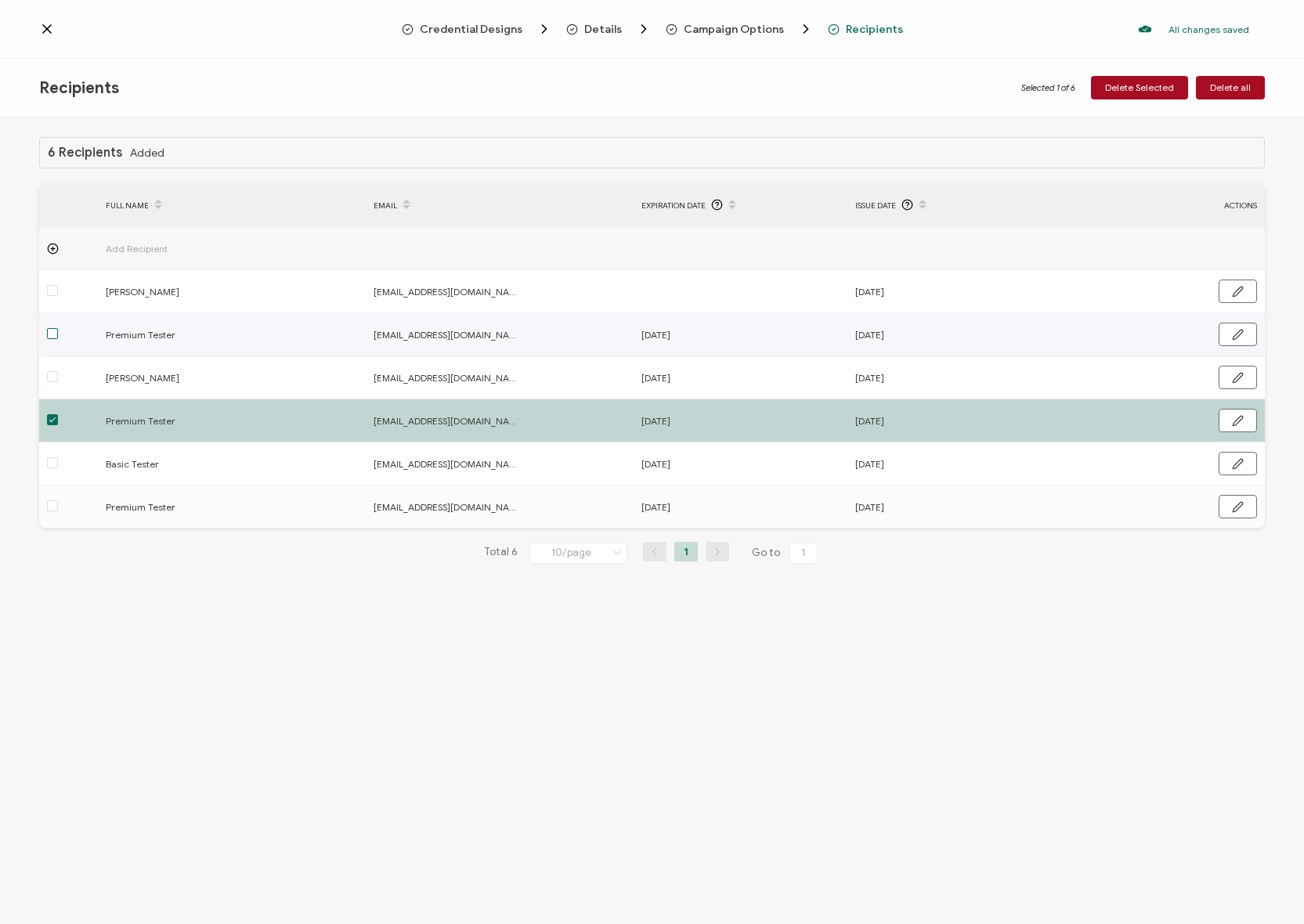
click at [56, 331] on span at bounding box center [52, 333] width 11 height 11
click at [58, 328] on input "checkbox" at bounding box center [58, 328] width 0 height 0
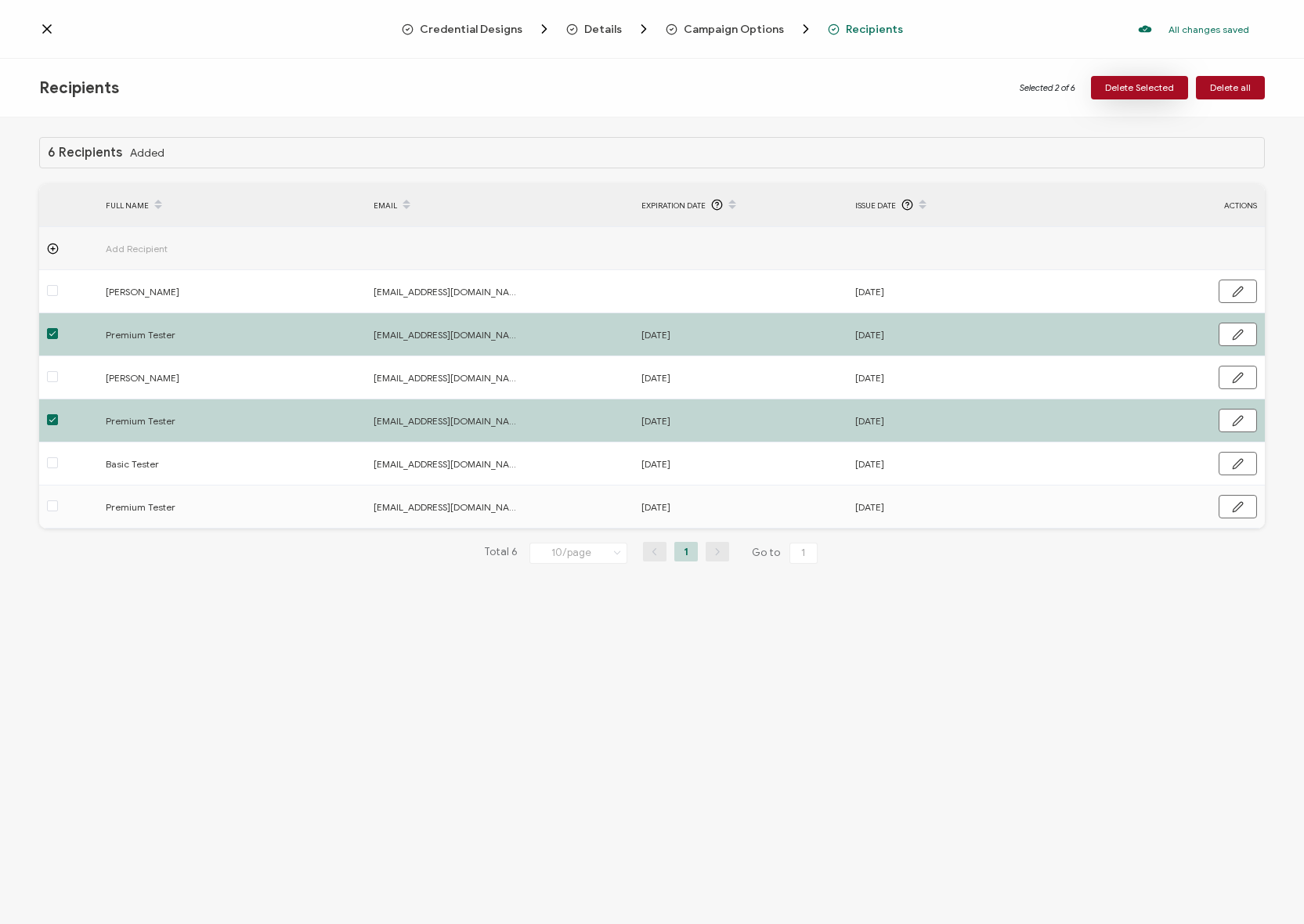
click at [1128, 86] on span "Delete Selected" at bounding box center [1139, 87] width 69 height 9
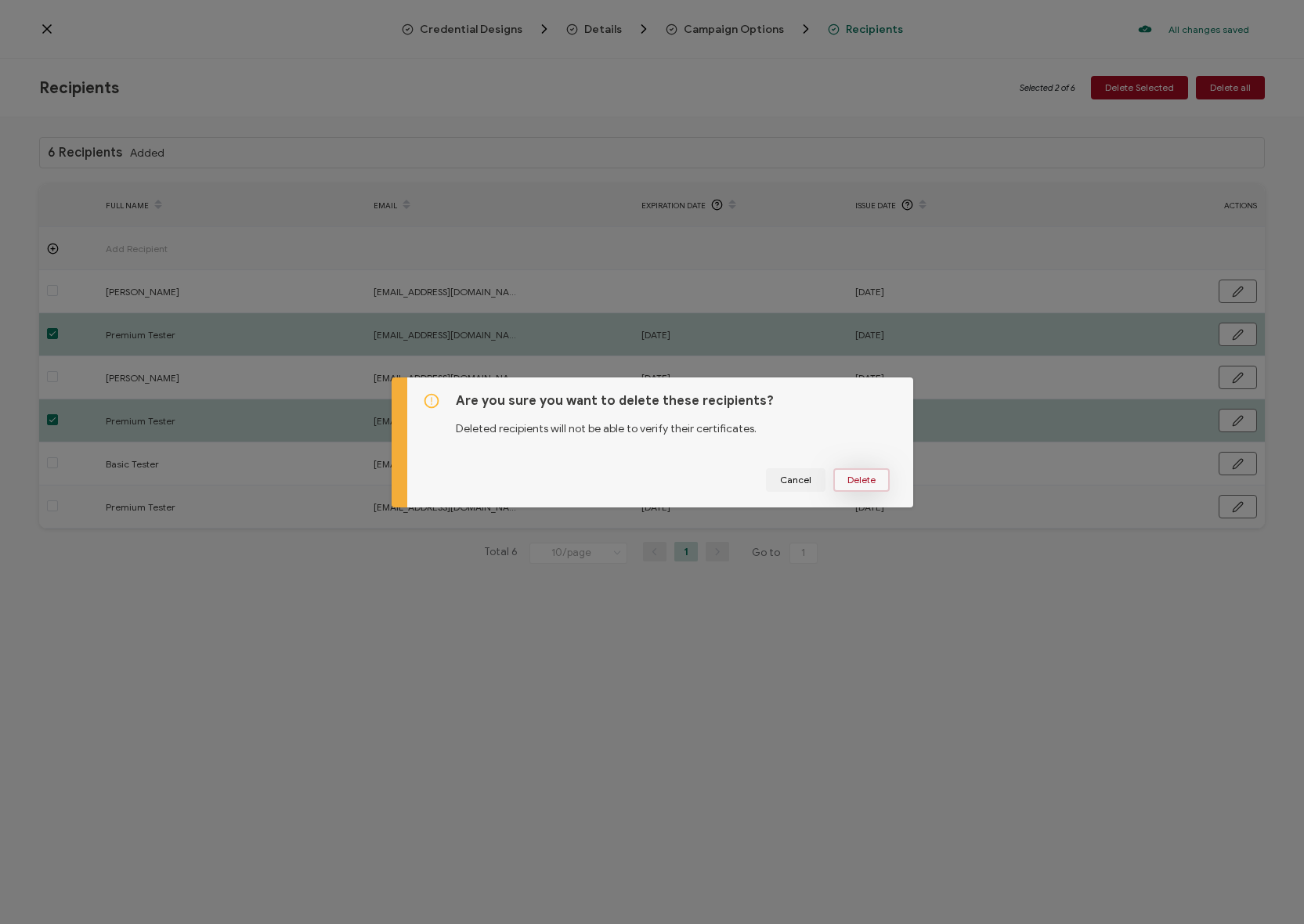
click at [869, 480] on span "Delete" at bounding box center [862, 479] width 28 height 9
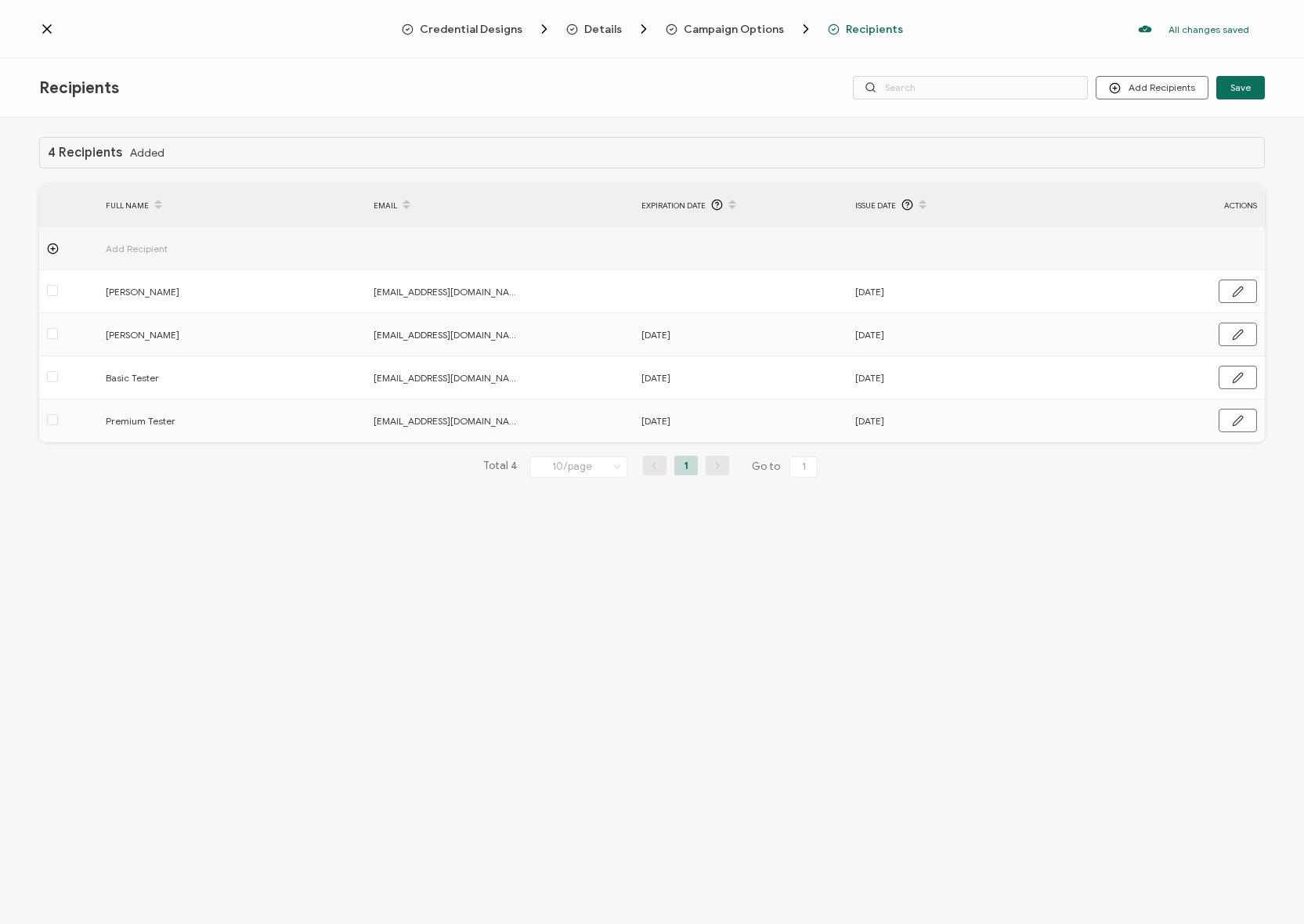
click at [43, 25] on icon at bounding box center [47, 29] width 8 height 8
